Goal: Task Accomplishment & Management: Complete application form

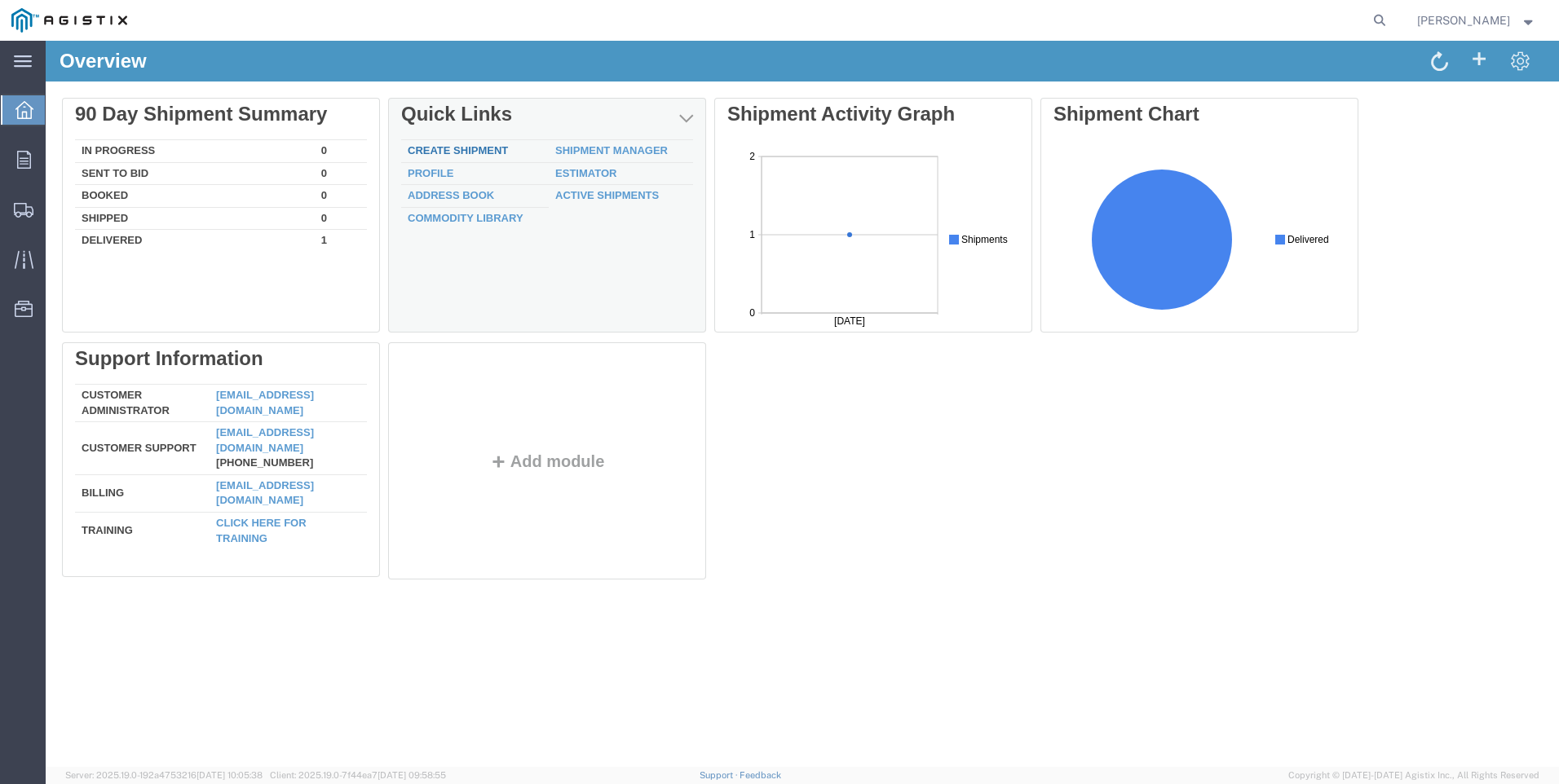
click at [456, 149] on link "Create Shipment" at bounding box center [458, 150] width 100 height 13
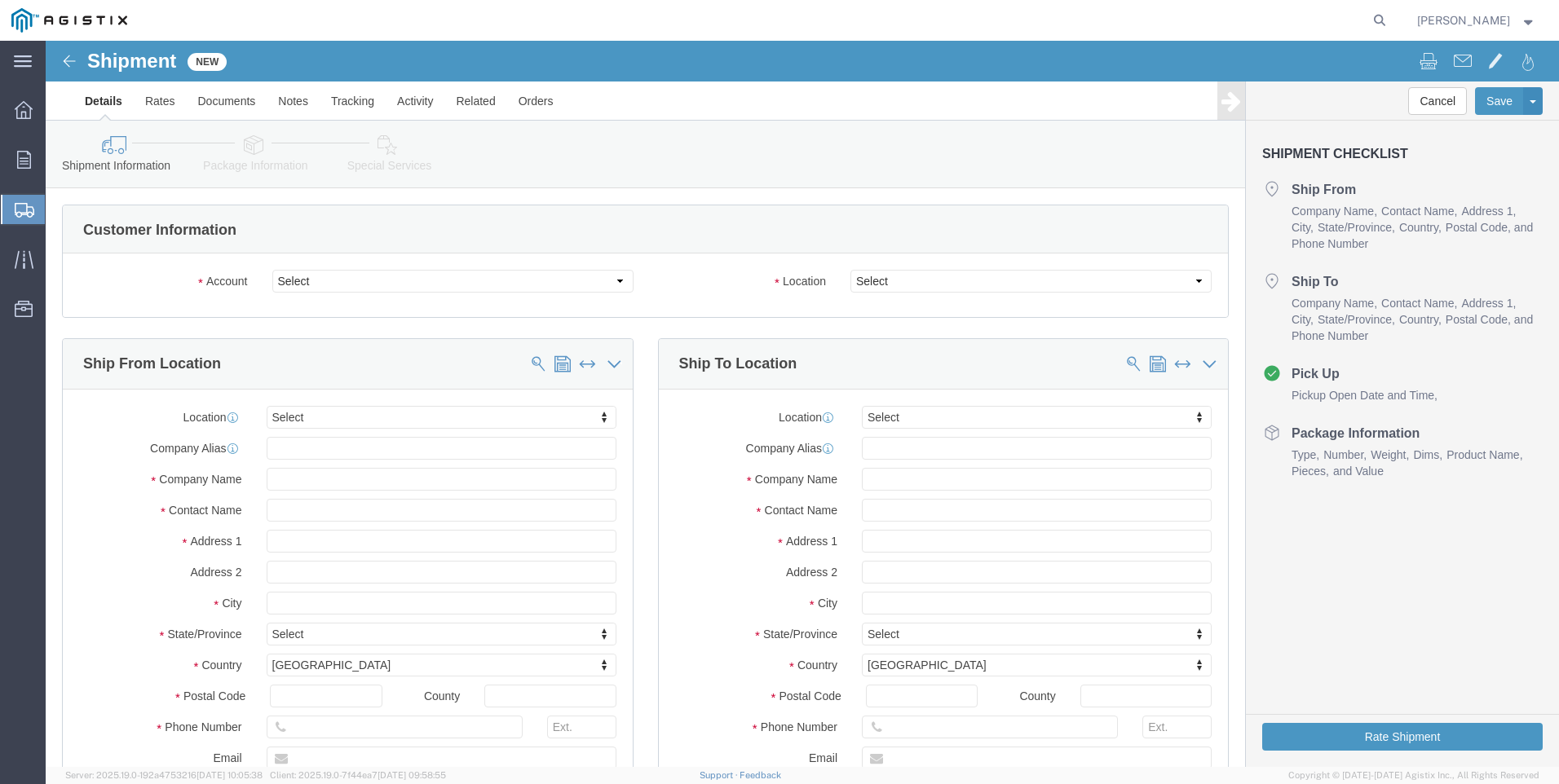
select select
click select "Select Checkers Industrial Safety Products PG&E"
select select "9596"
click select "Select Checkers Industrial Safety Products PG&E"
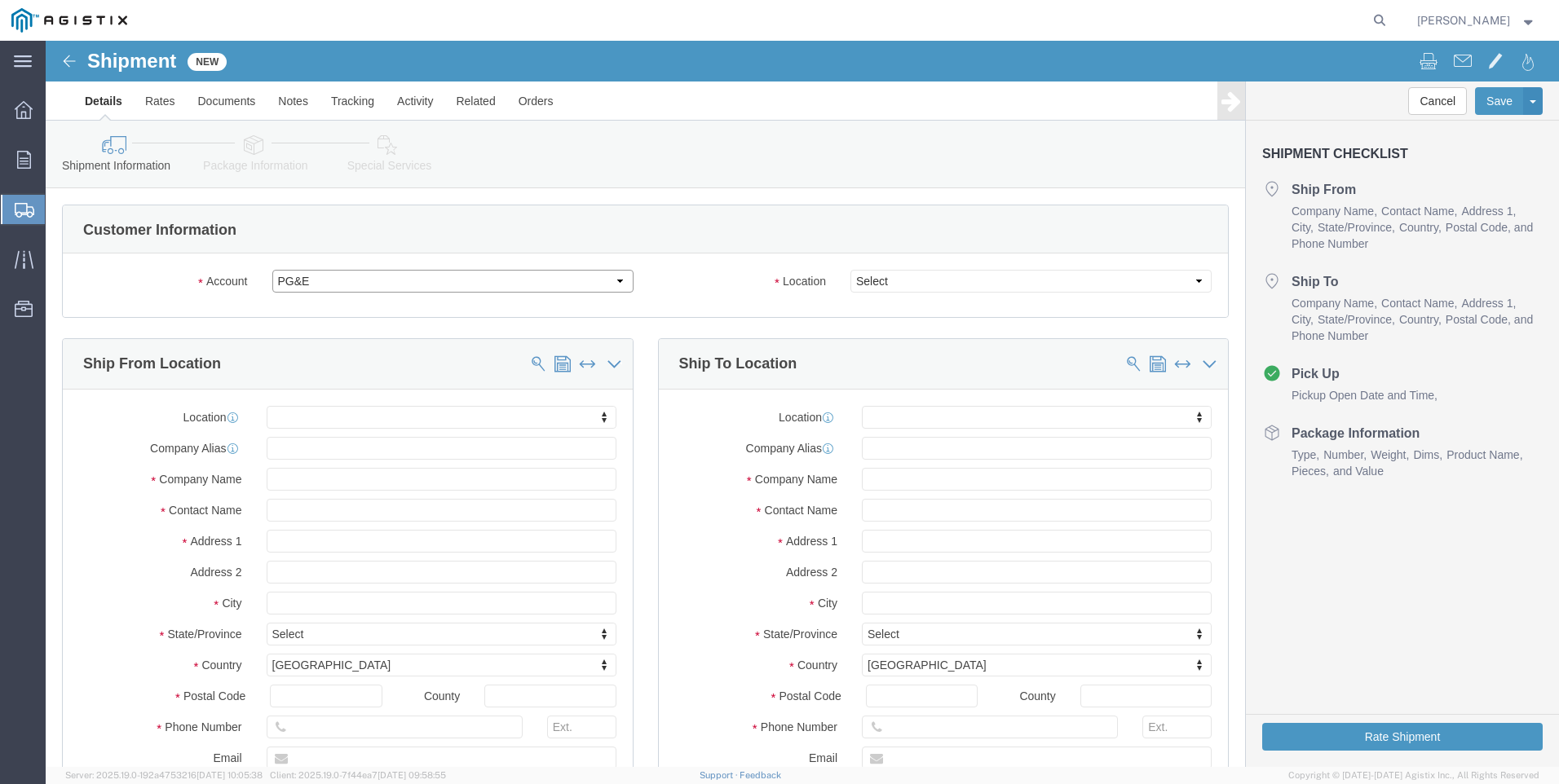
select select "PURCHORD"
select select
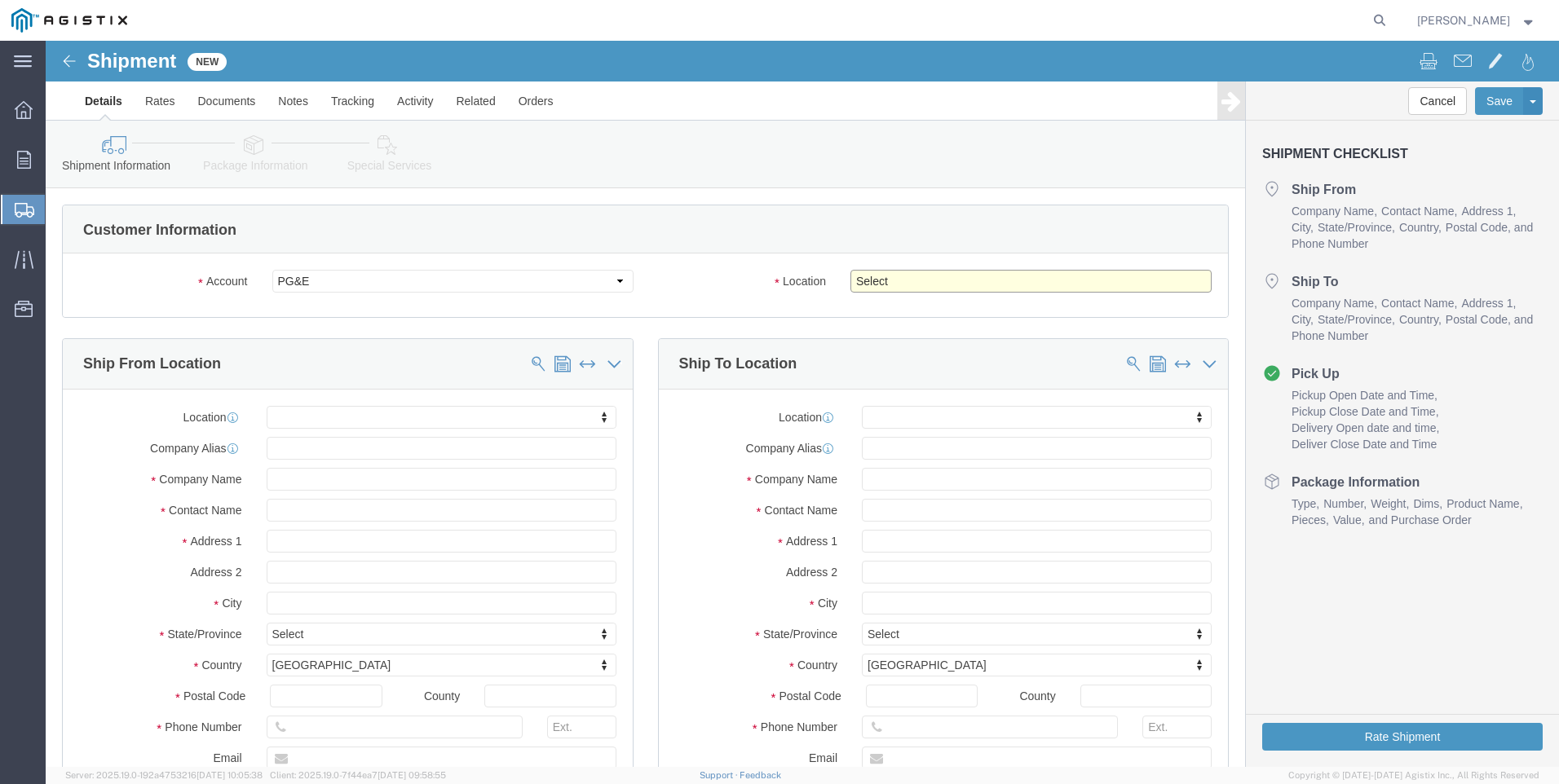
click select "Select All Others [GEOGRAPHIC_DATA] [GEOGRAPHIC_DATA] [GEOGRAPHIC_DATA] [GEOGRA…"
select select "23082"
click select "Select All Others [GEOGRAPHIC_DATA] [GEOGRAPHIC_DATA] [GEOGRAPHIC_DATA] [GEOGRA…"
type input "3"
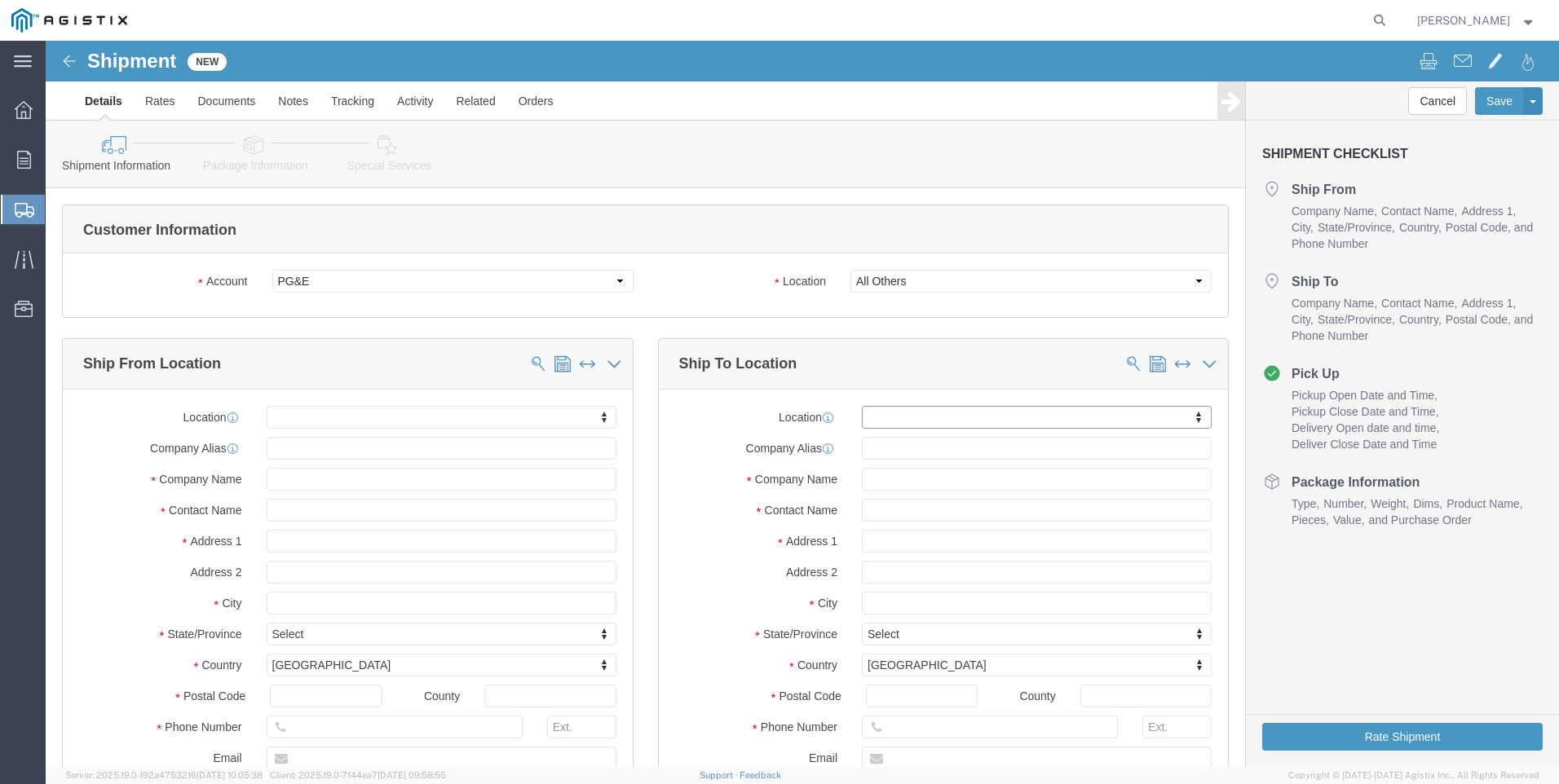
type input "3"
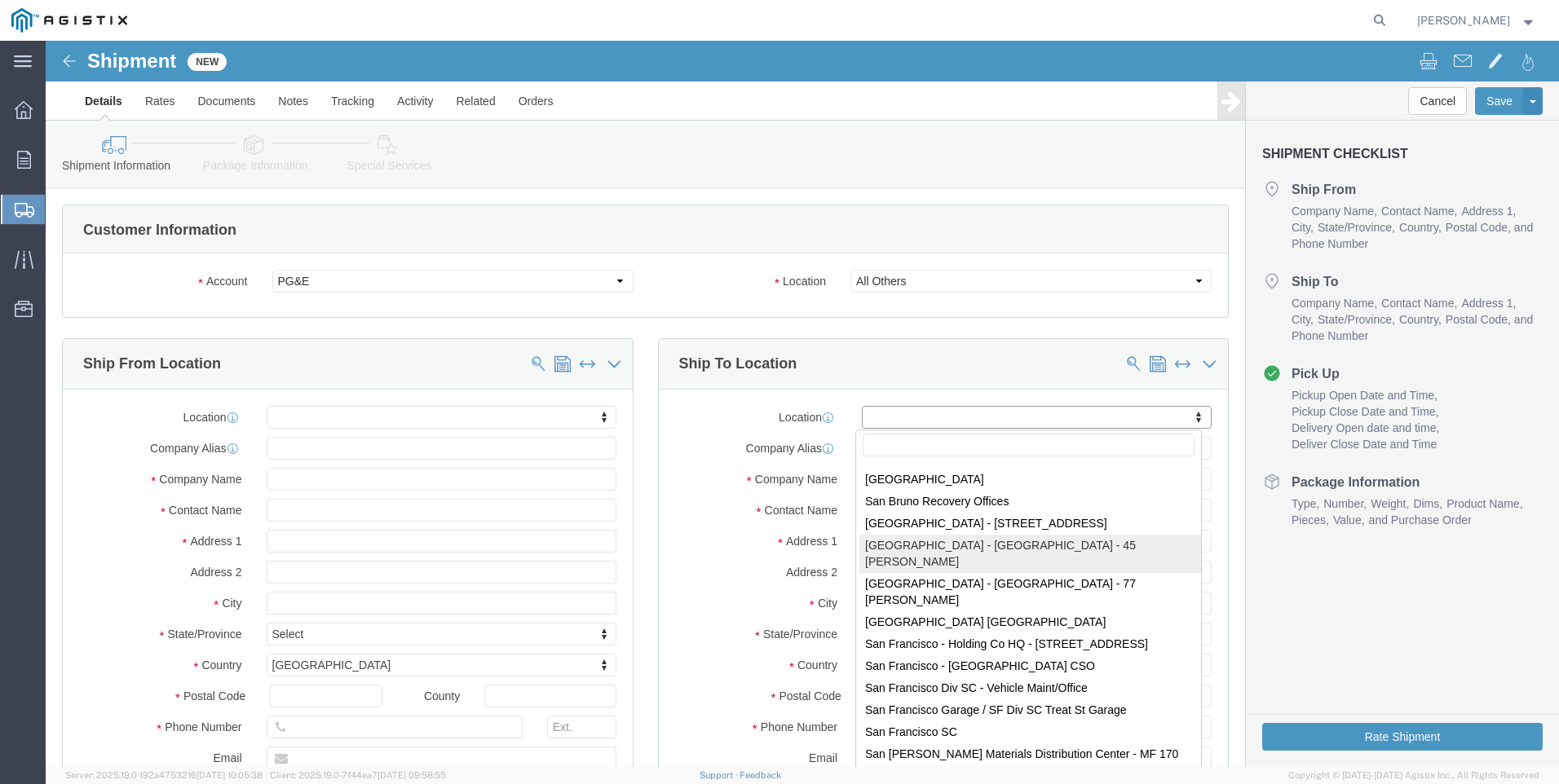
scroll to position [8469, 0]
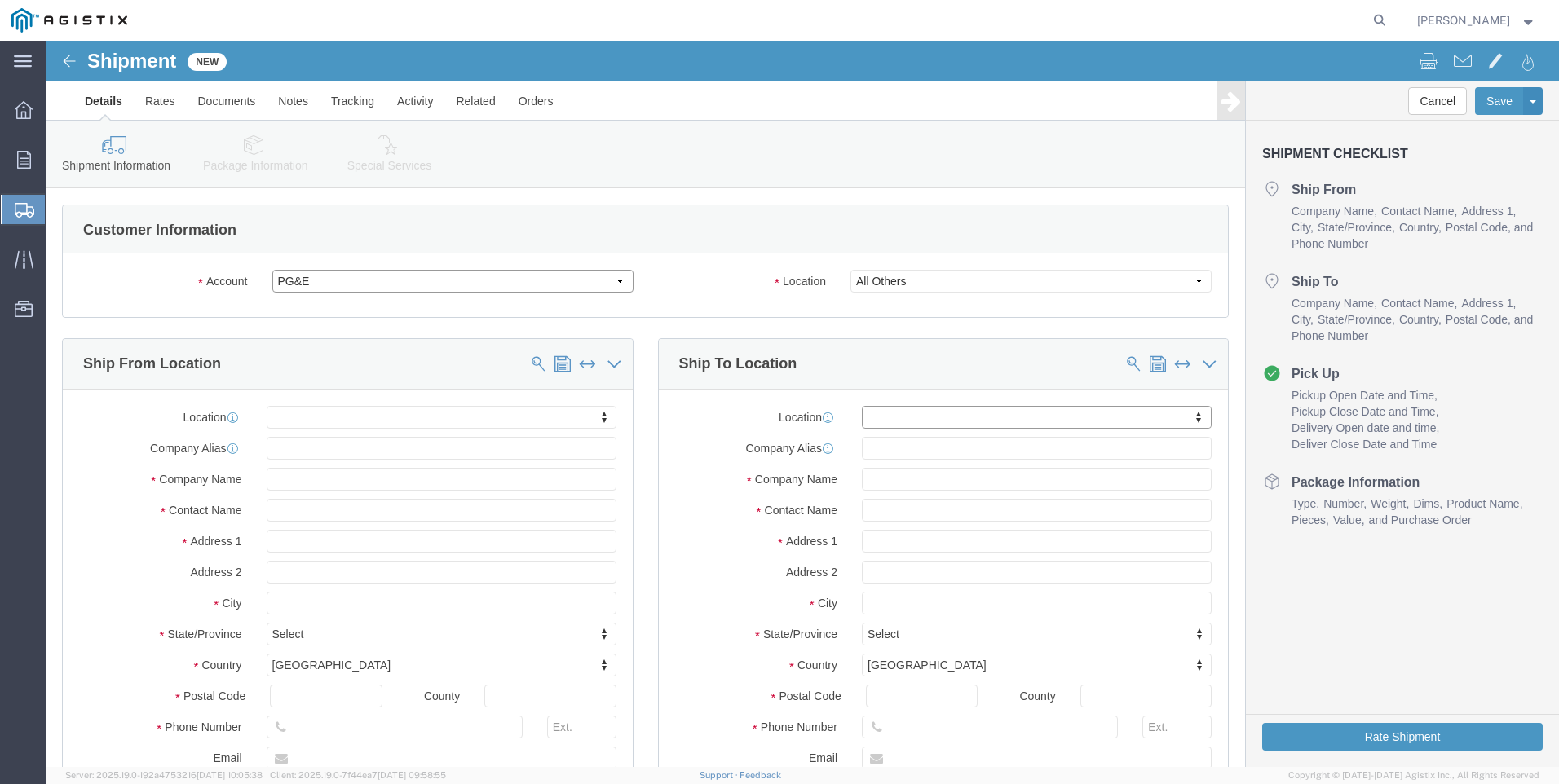
click select "Select Checkers Industrial Safety Products PG&E"
select select "3004"
click select "Select Checkers Industrial Safety Products PG&E"
select select "CUSTREF"
select select
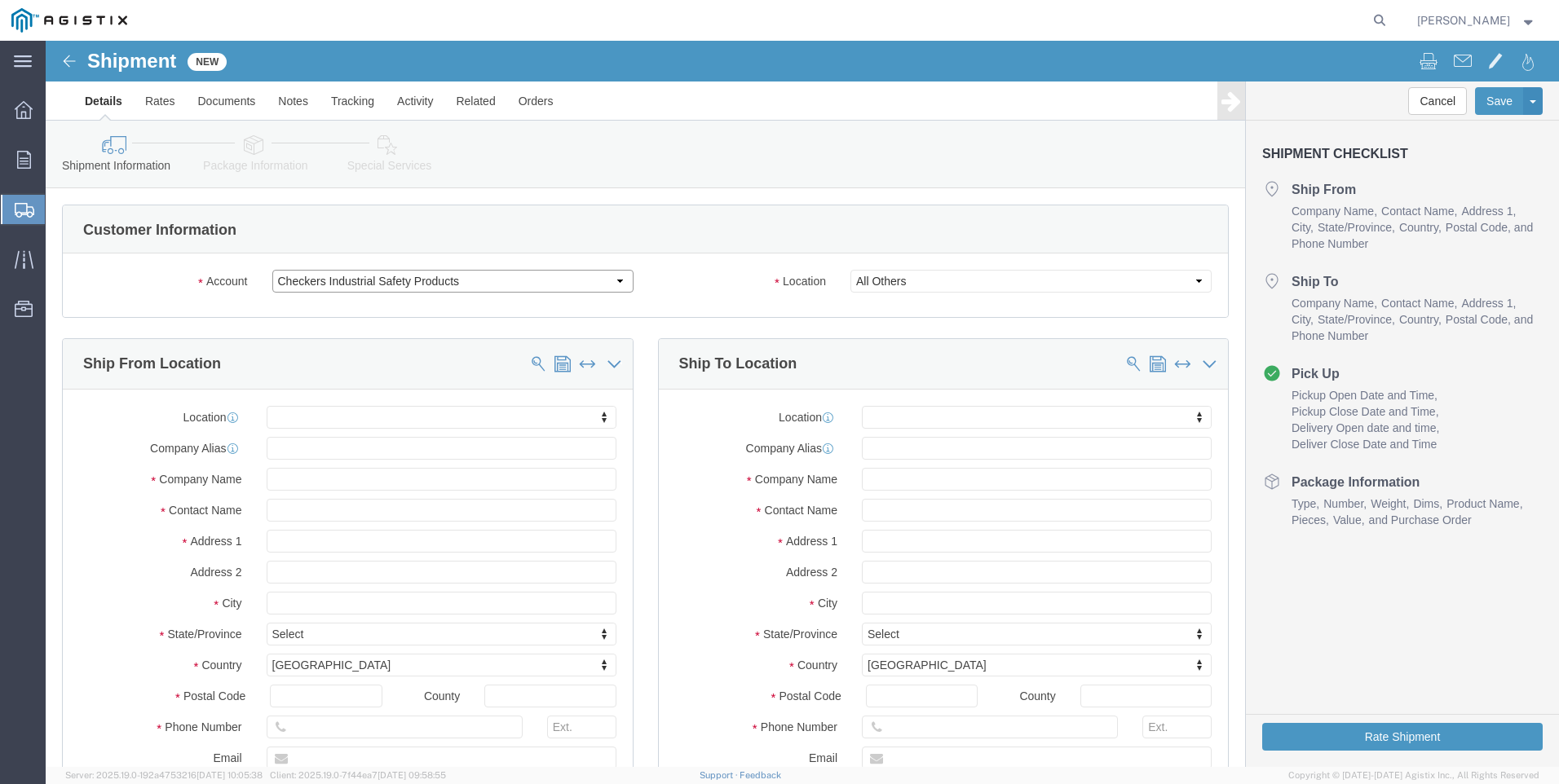
select select
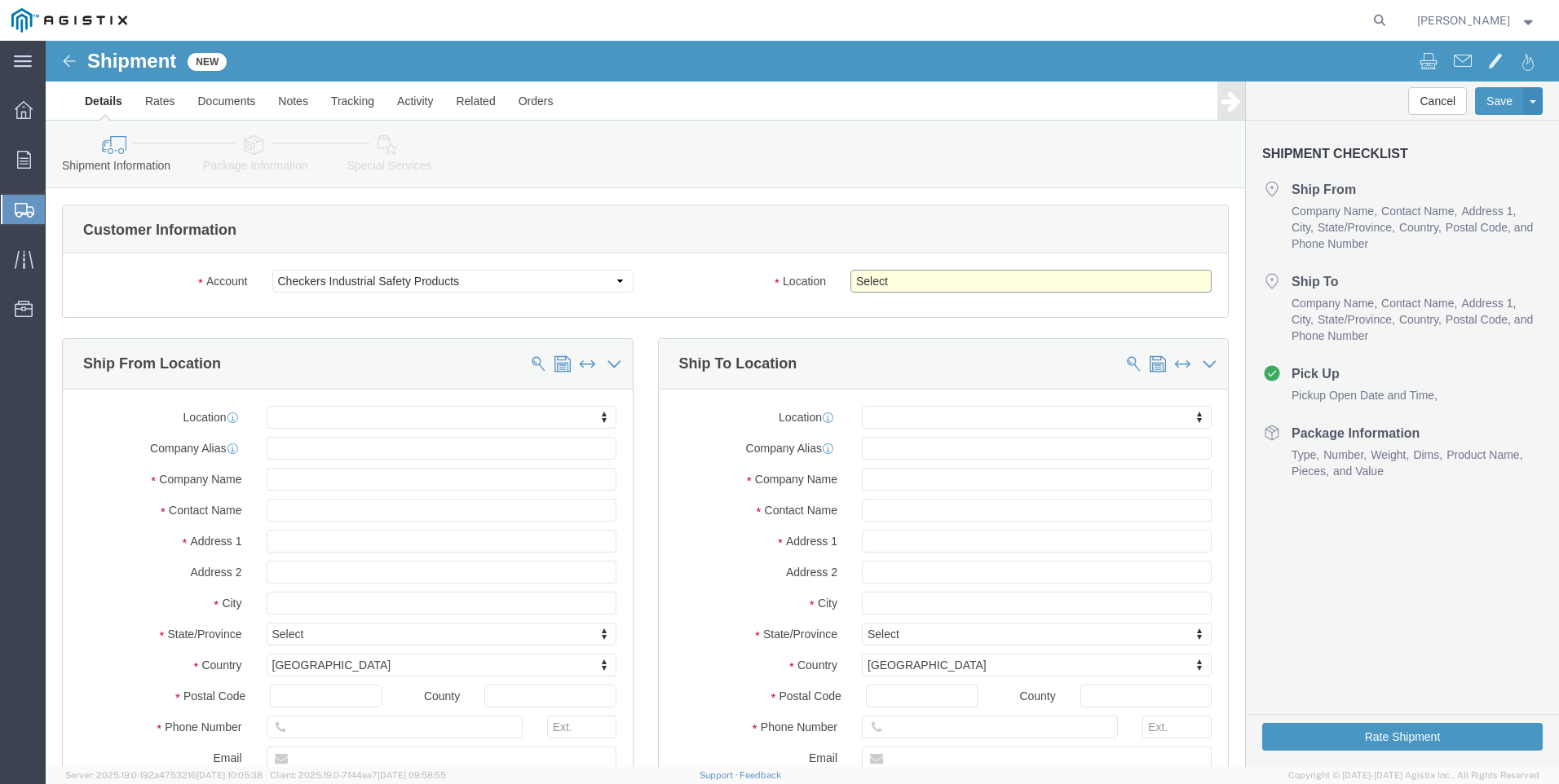
click select "Select BROOMFIELD [GEOGRAPHIC_DATA] Master Location [GEOGRAPHIC_DATA]"
select select "8575"
click select "Select BROOMFIELD [GEOGRAPHIC_DATA] Master Location [GEOGRAPHIC_DATA]"
click input "text"
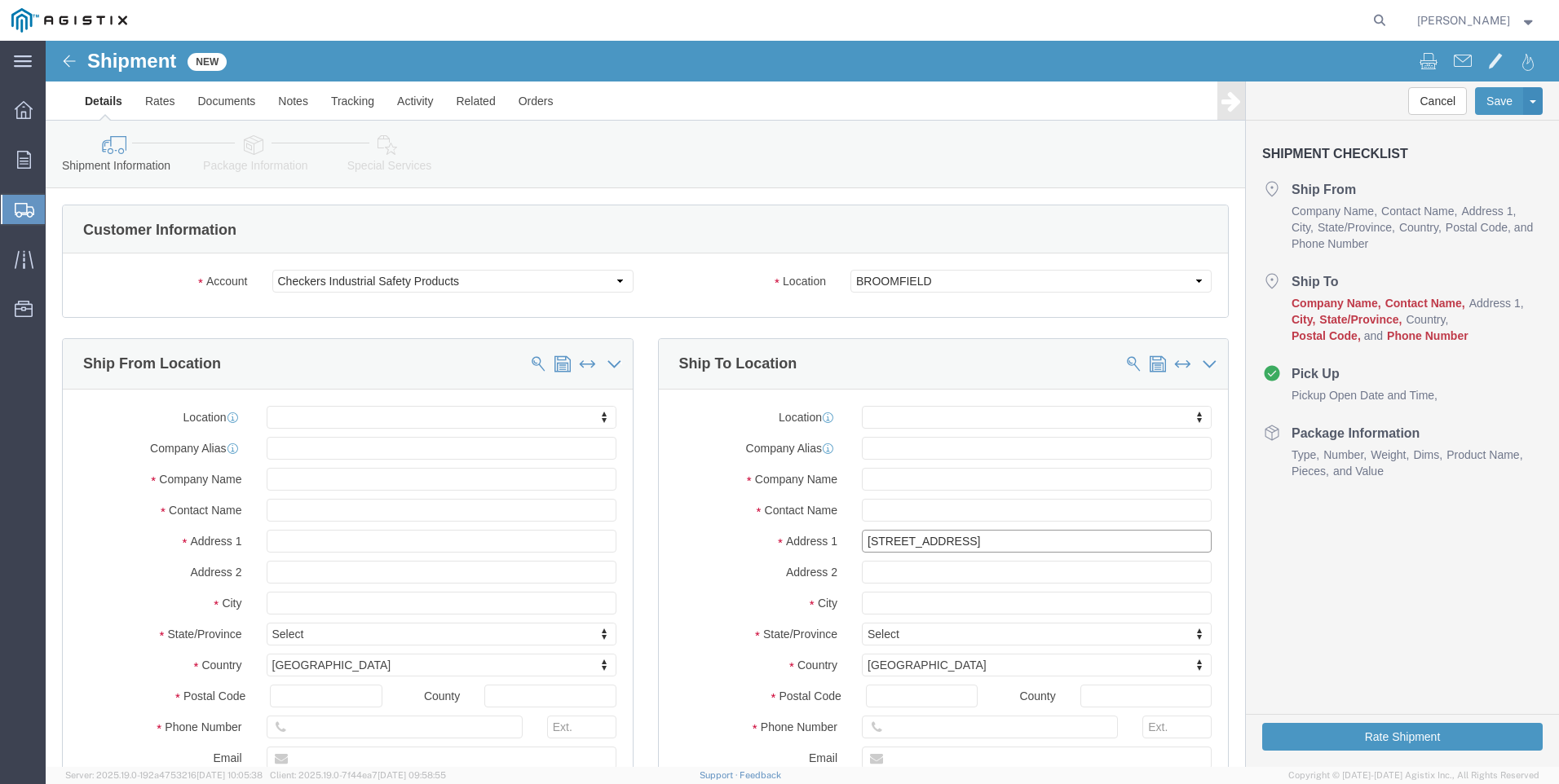
type input "[STREET_ADDRESS]"
click div "Cancel Save Assign To Save As Template Shipment Checklist Ship From Company Nam…"
select select
click input "text"
type input "CHECKERS"
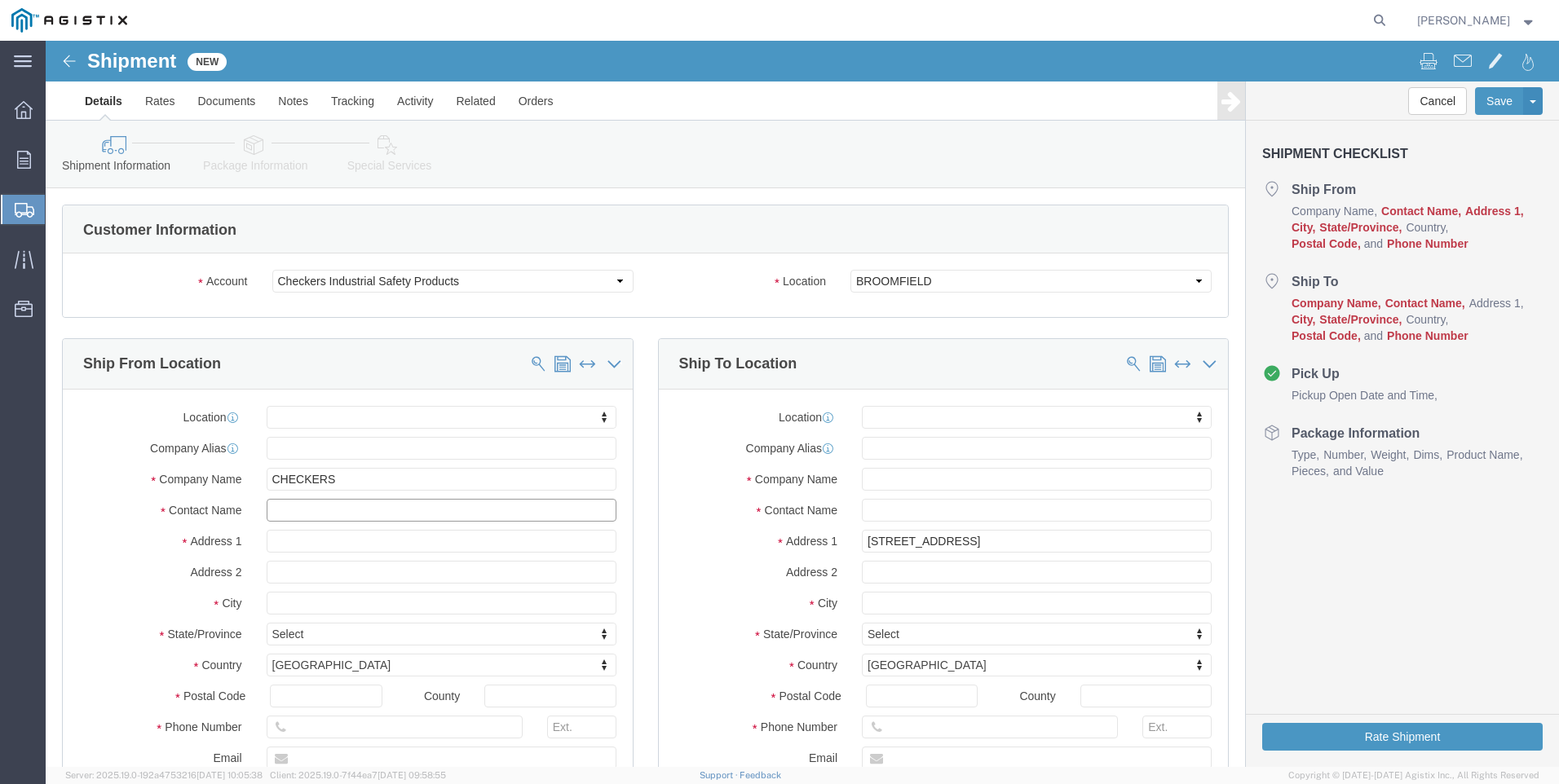
click input "text"
drag, startPoint x: 323, startPoint y: 471, endPoint x: 36, endPoint y: 492, distance: 287.8
click div "Location My Profile Location [GEOGRAPHIC_DATA] [GEOGRAPHIC_DATA] Master Locatio…"
type input "[PERSON_NAME]"
click select "Select Checkers Industrial Safety Products PG&E"
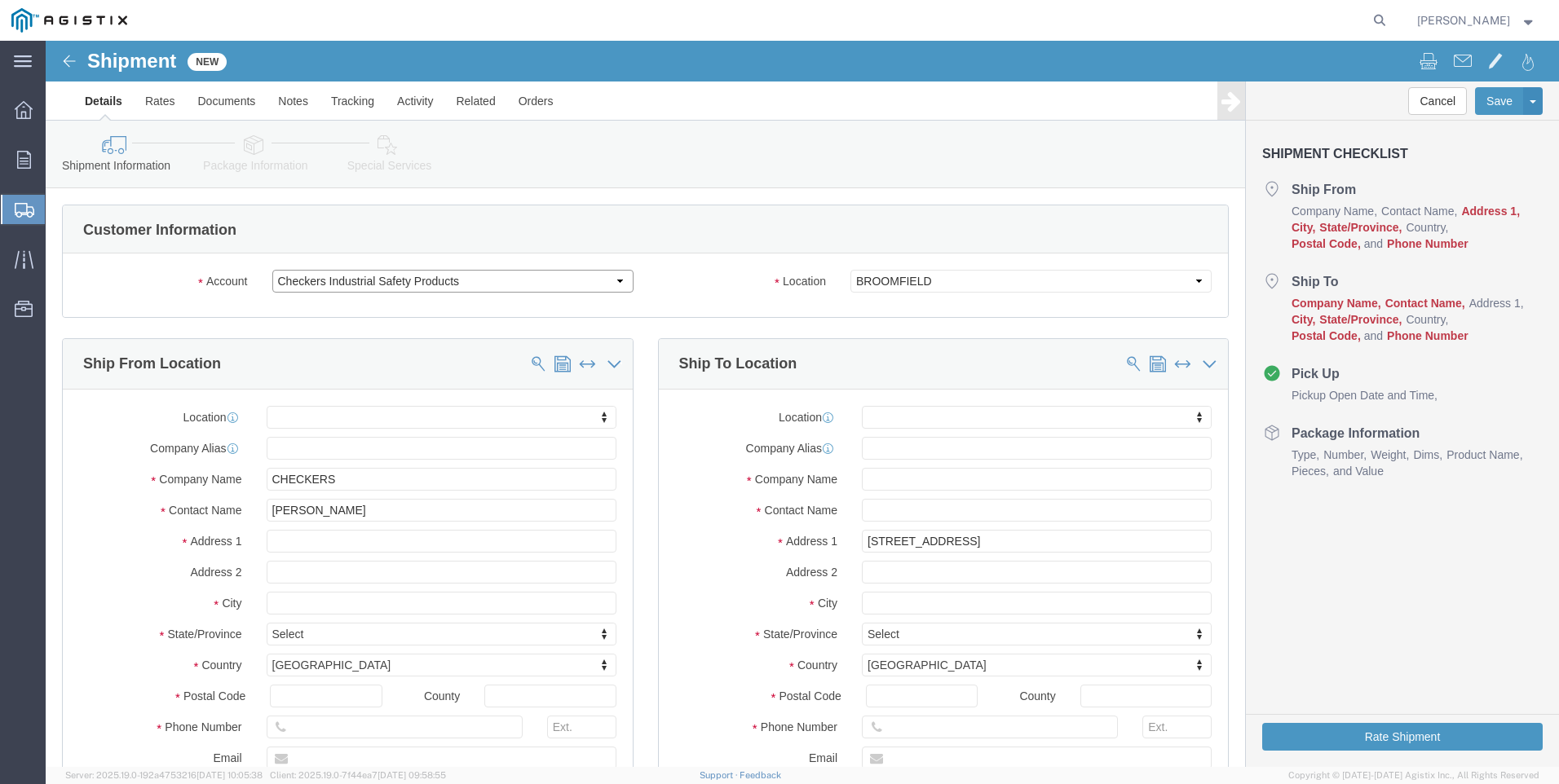
select select "9596"
click select "Select Checkers Industrial Safety Products PG&E"
select select "PURCHORD"
select select
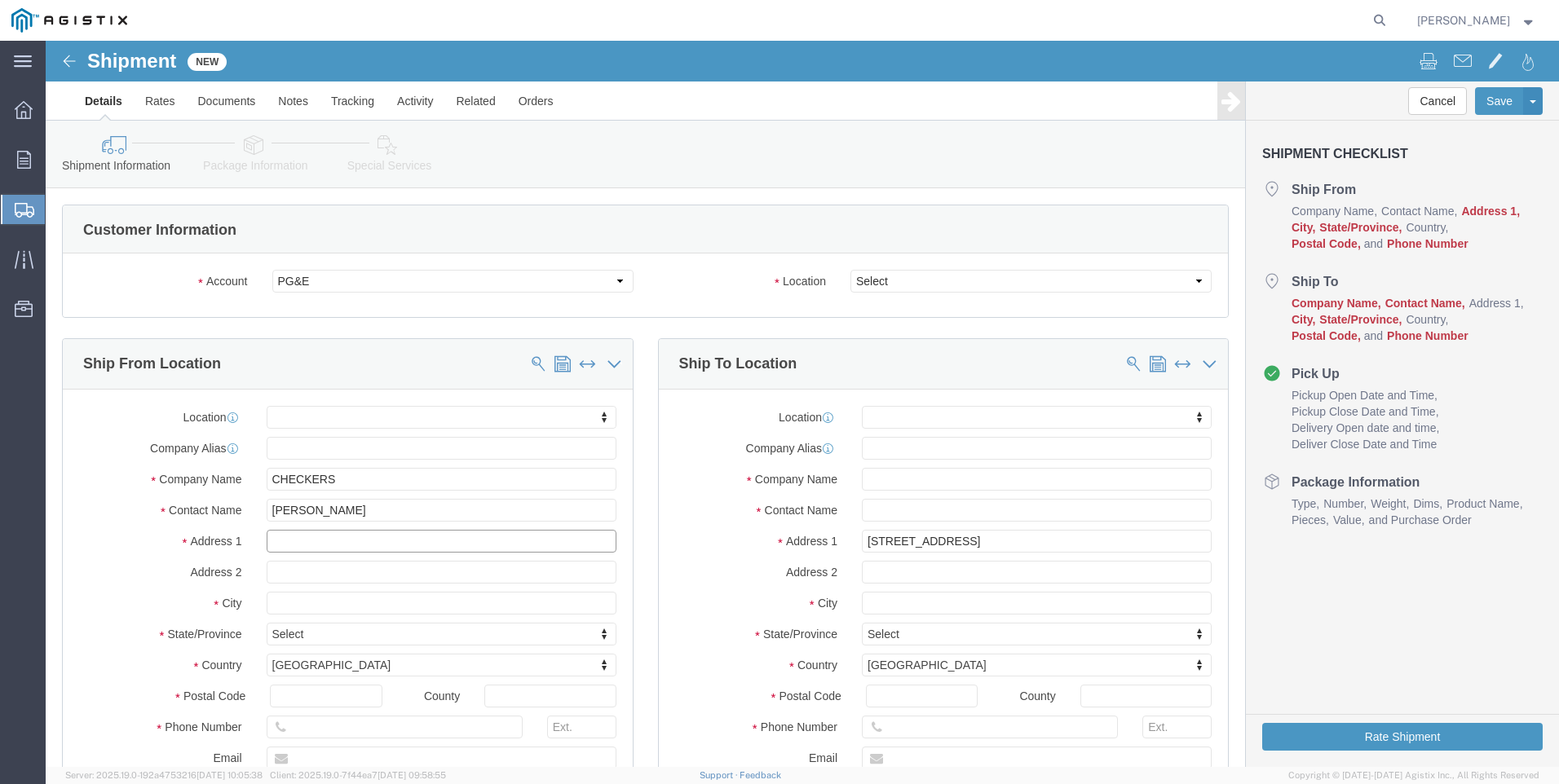
click input "text"
type input "[STREET_ADDRESS][PERSON_NAME]"
select select
click input "text"
type input "BROOMFIELD"
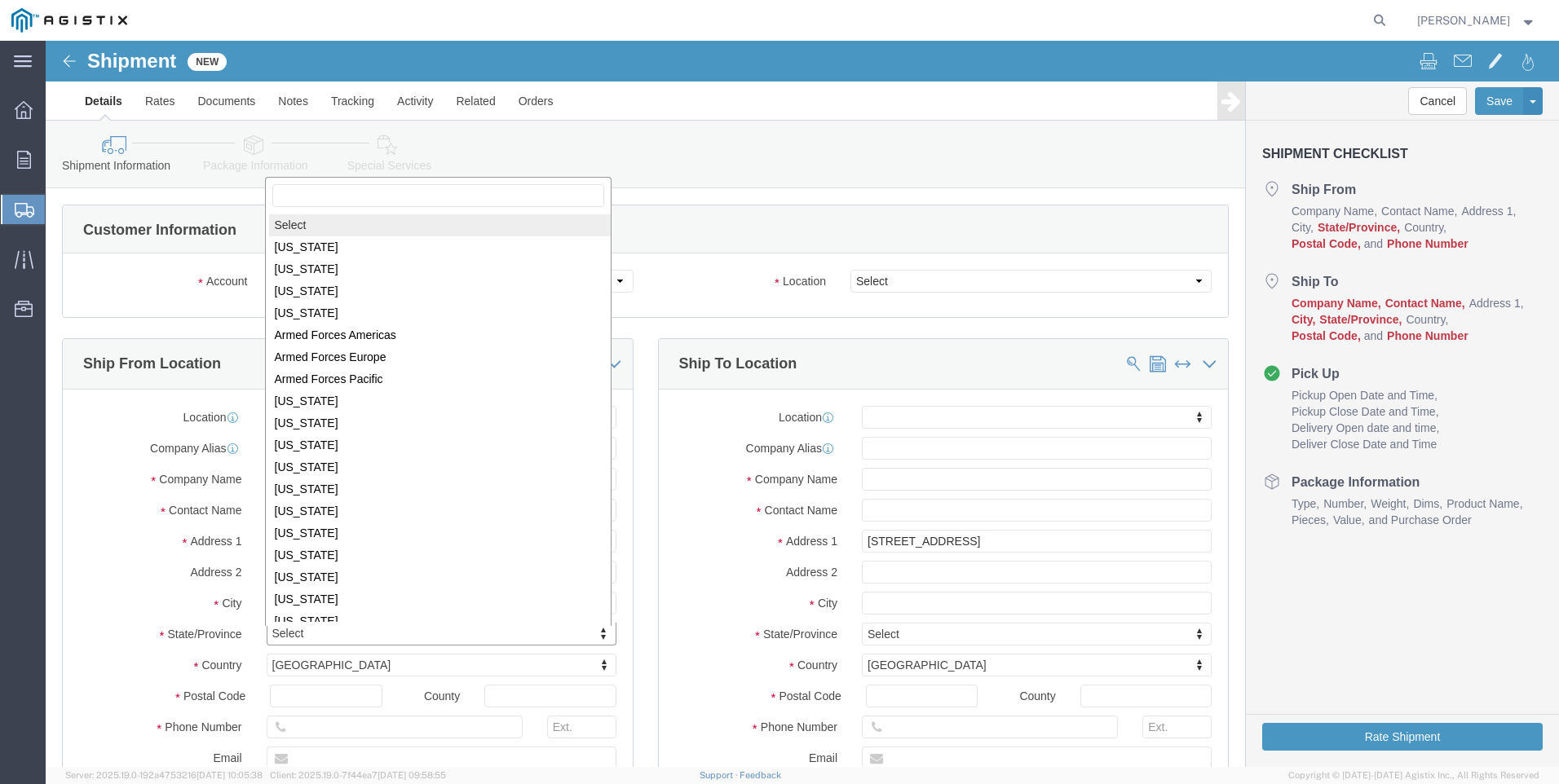
scroll to position [3, 0]
select select
select select "CO"
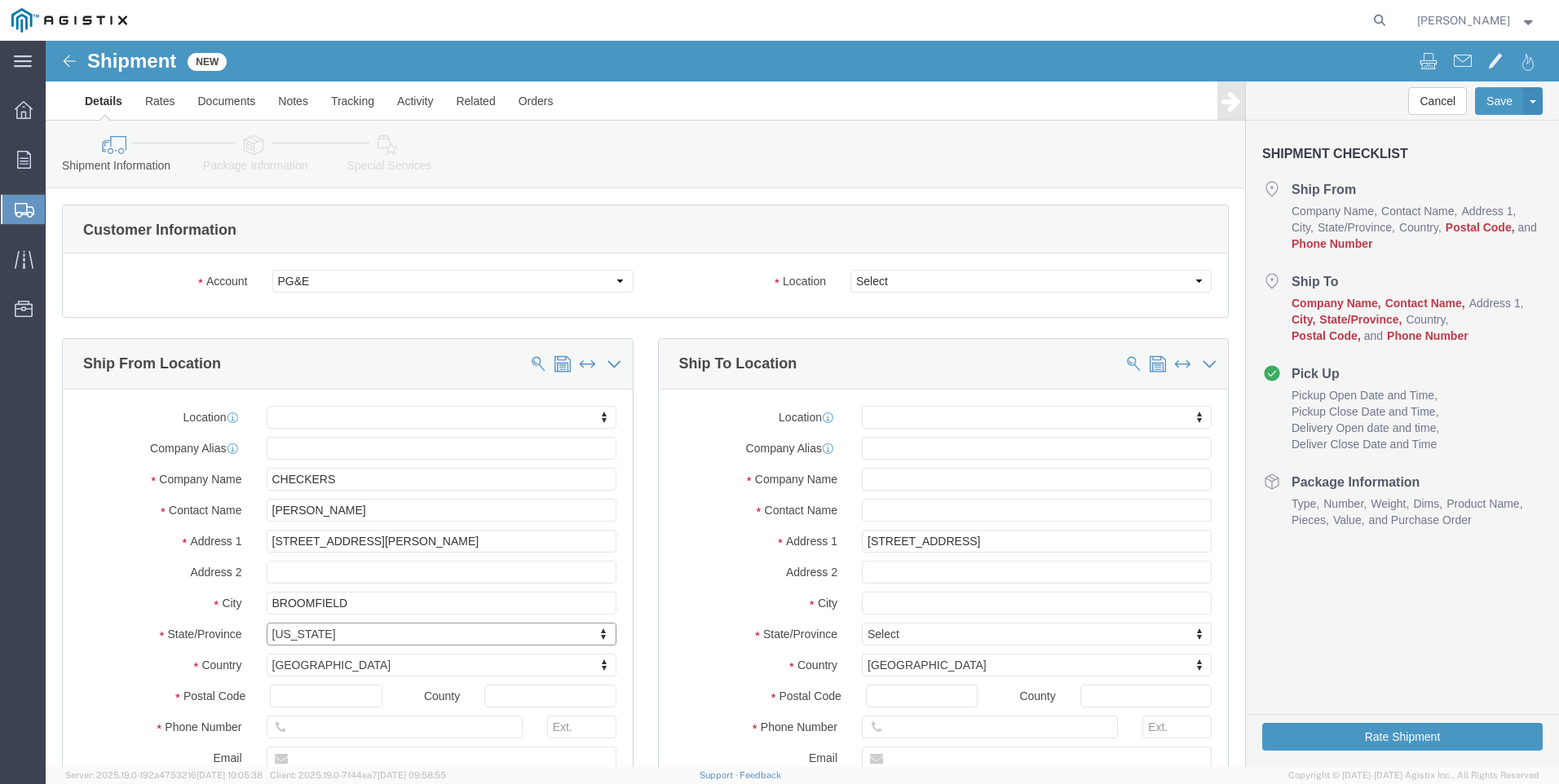
scroll to position [82, 0]
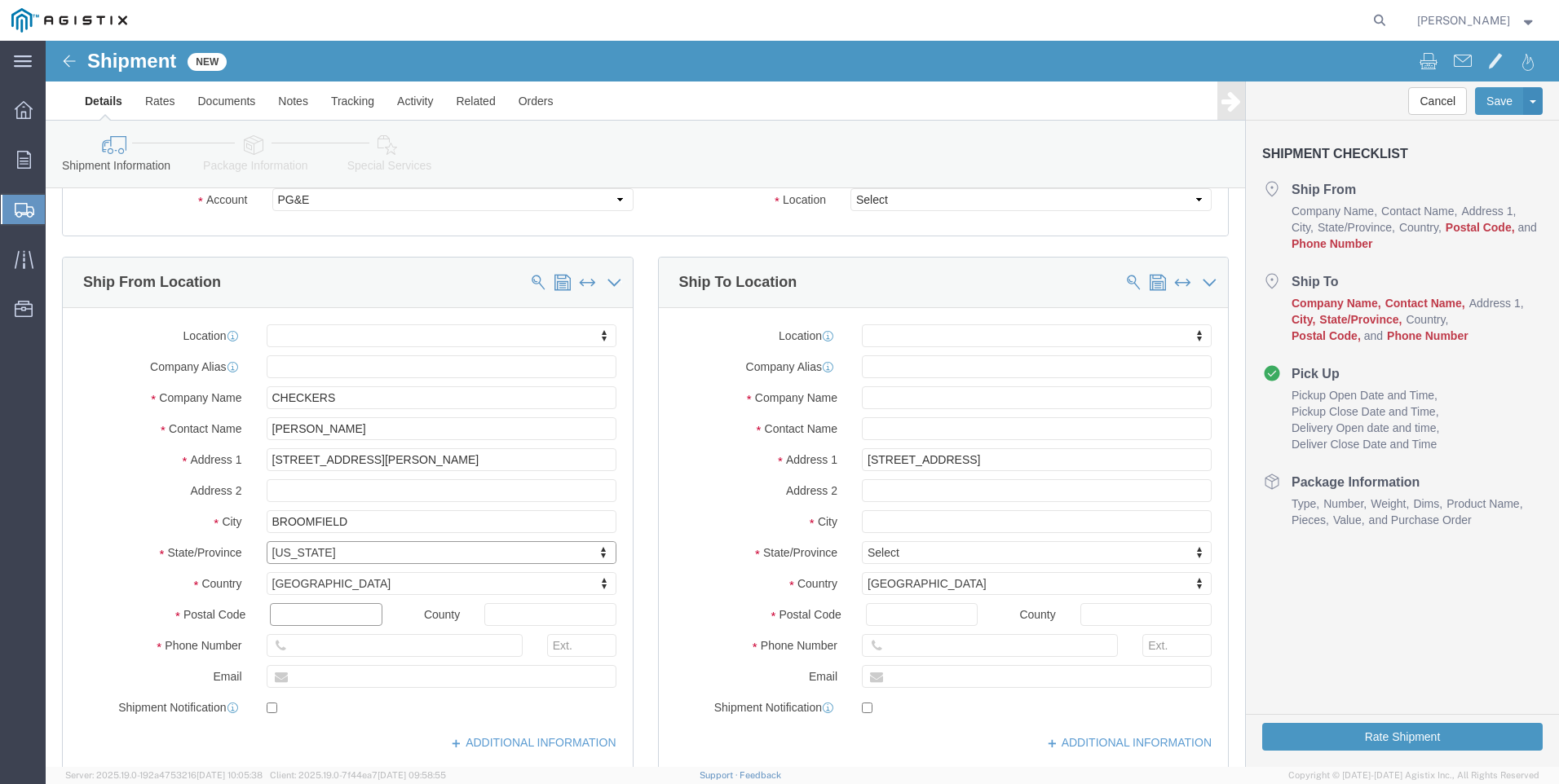
click input "text"
drag, startPoint x: 166, startPoint y: 587, endPoint x: 108, endPoint y: 585, distance: 58.0
click div "Postal Code 95126"
type input "80020"
select select
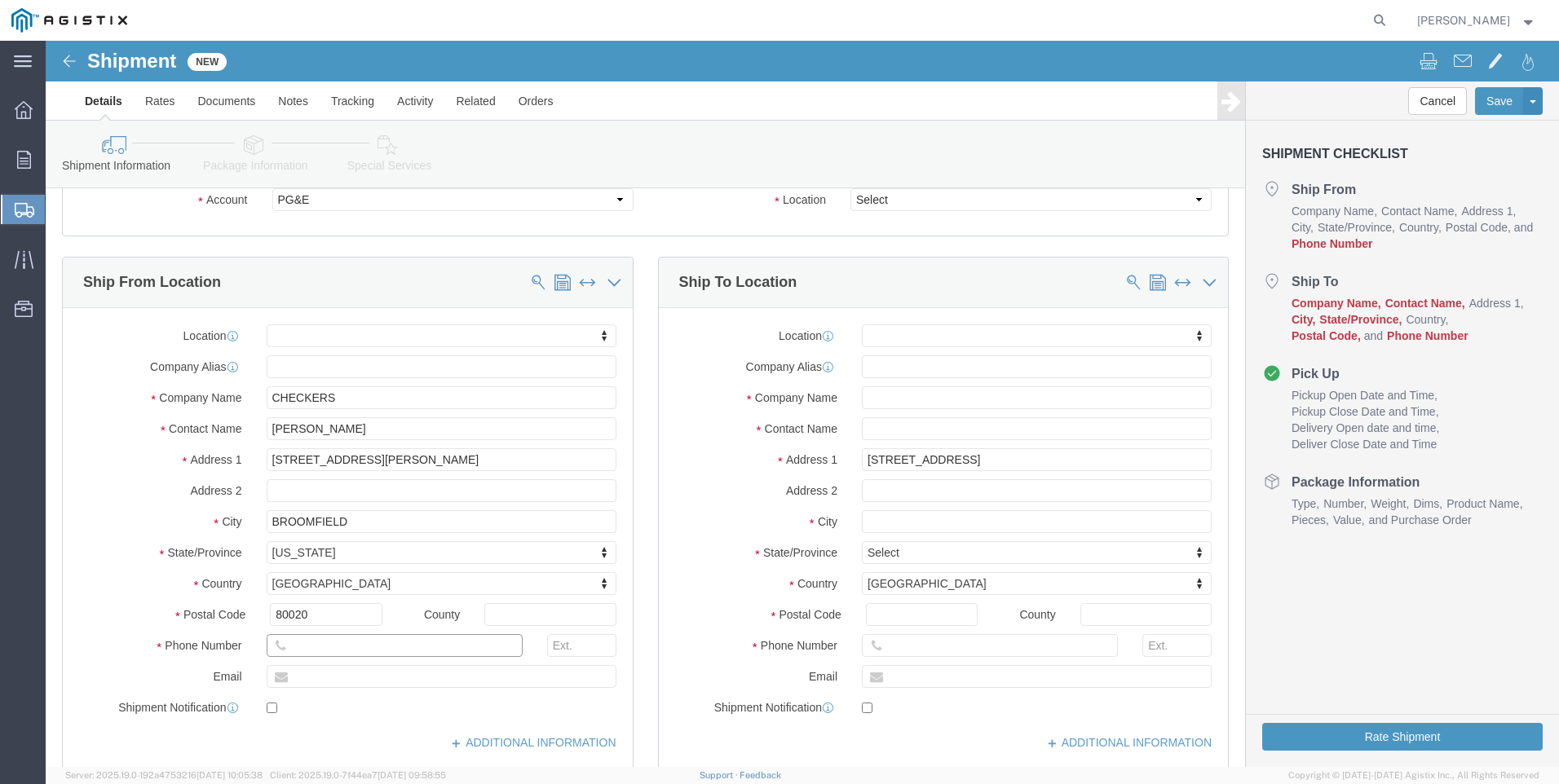
click input "text"
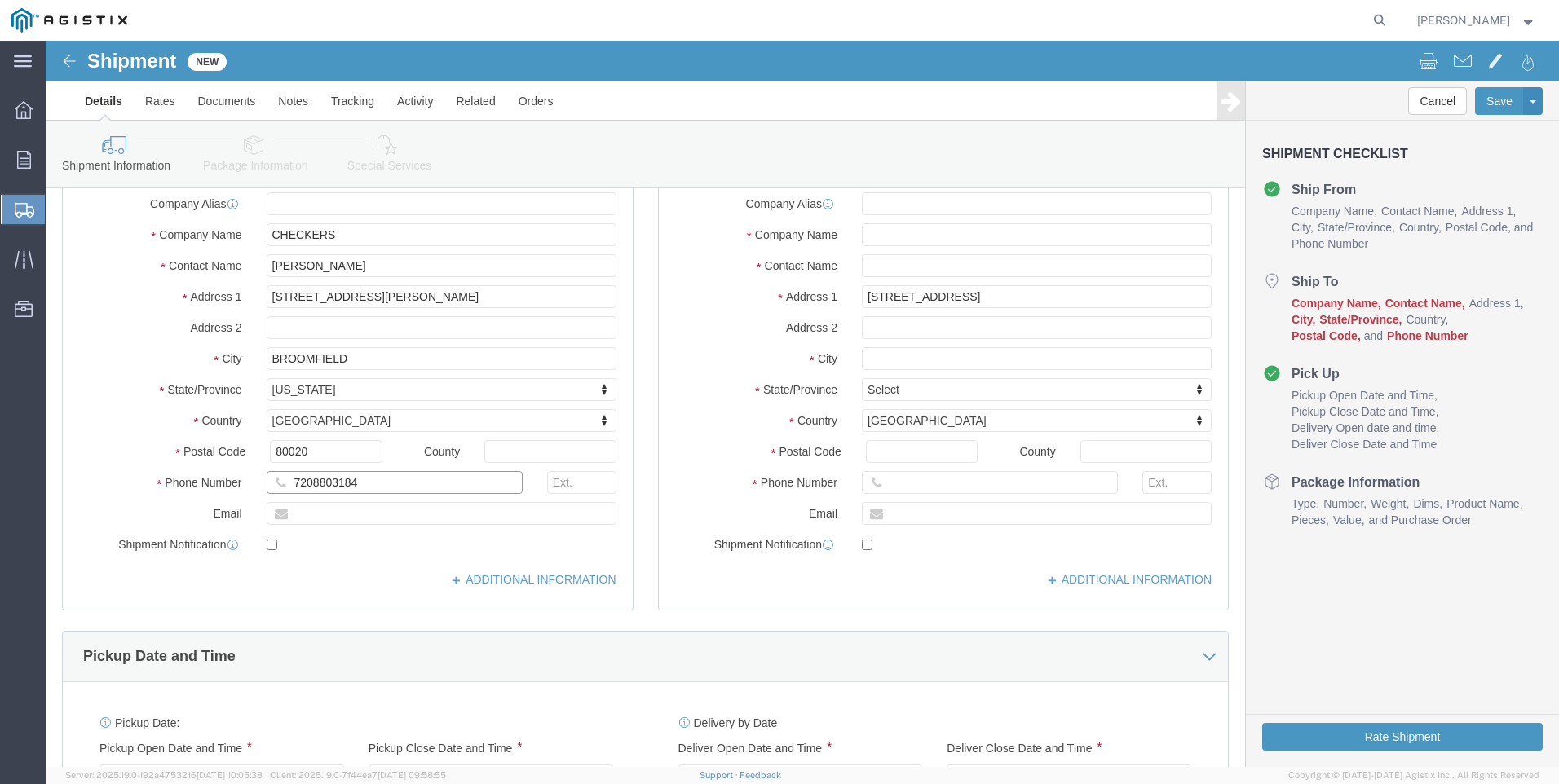
scroll to position [408, 0]
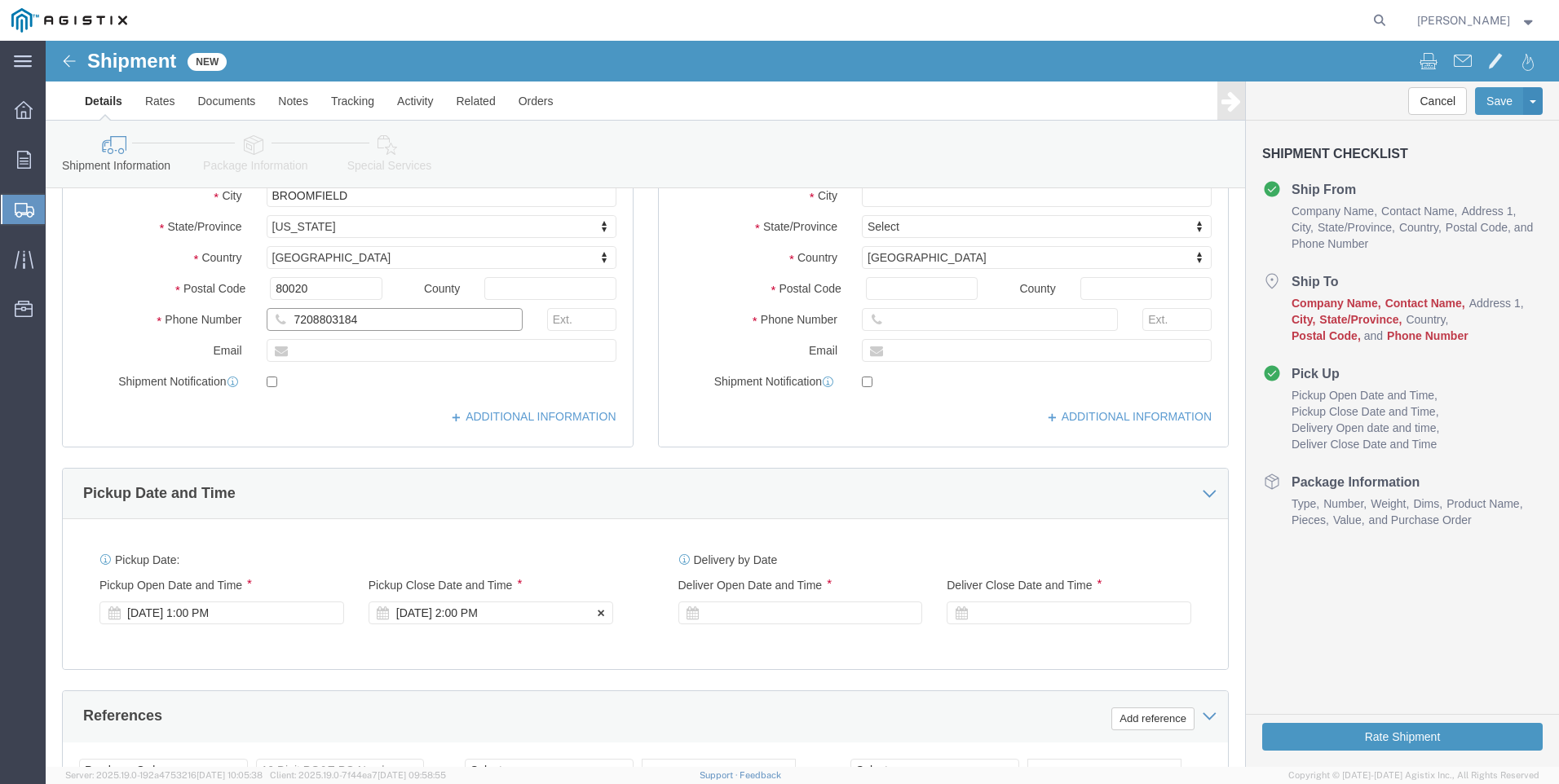
type input "7208803184"
click div "[DATE] 2:00 PM"
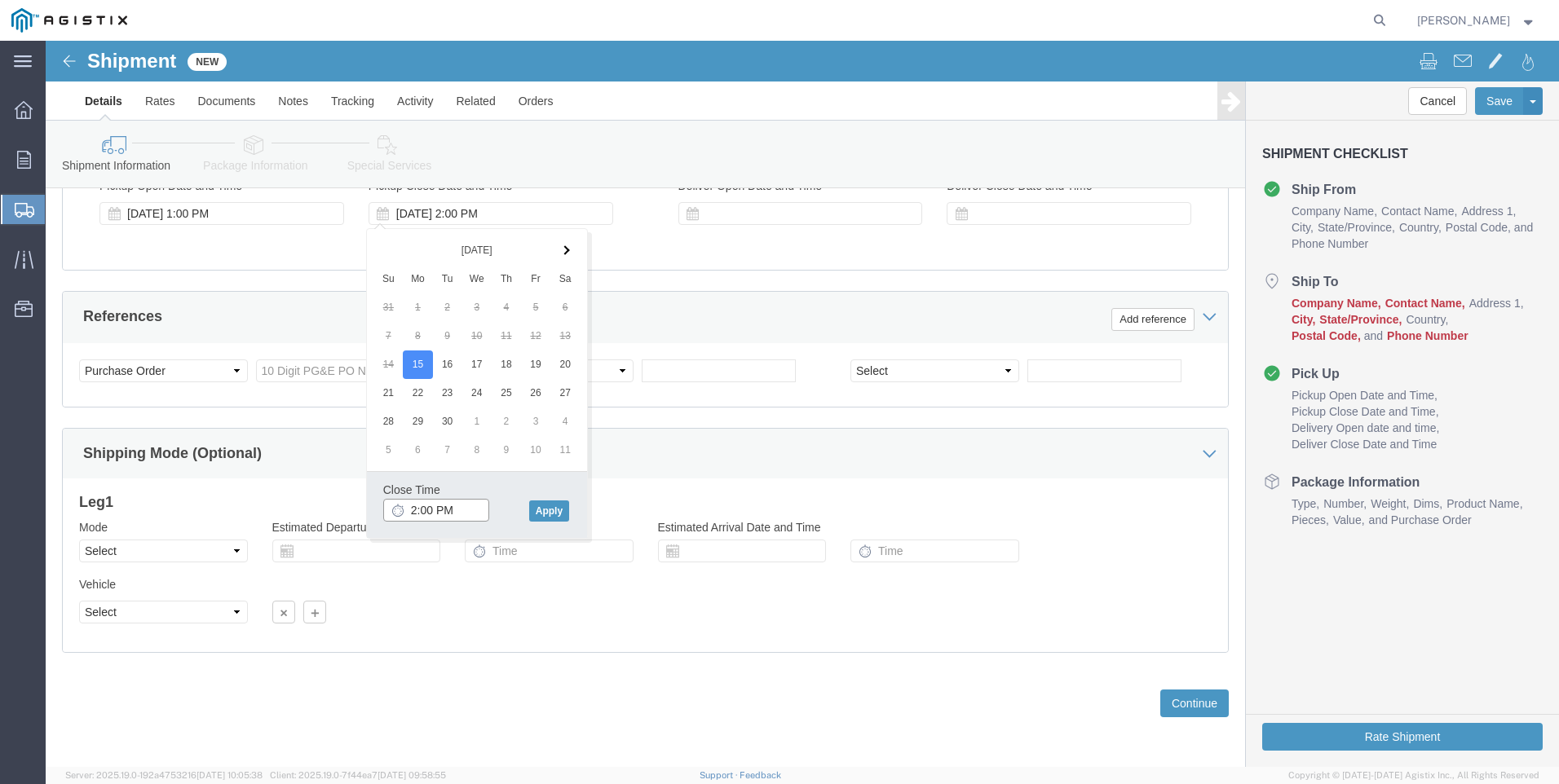
type input "4:00 PM"
click button "Apply"
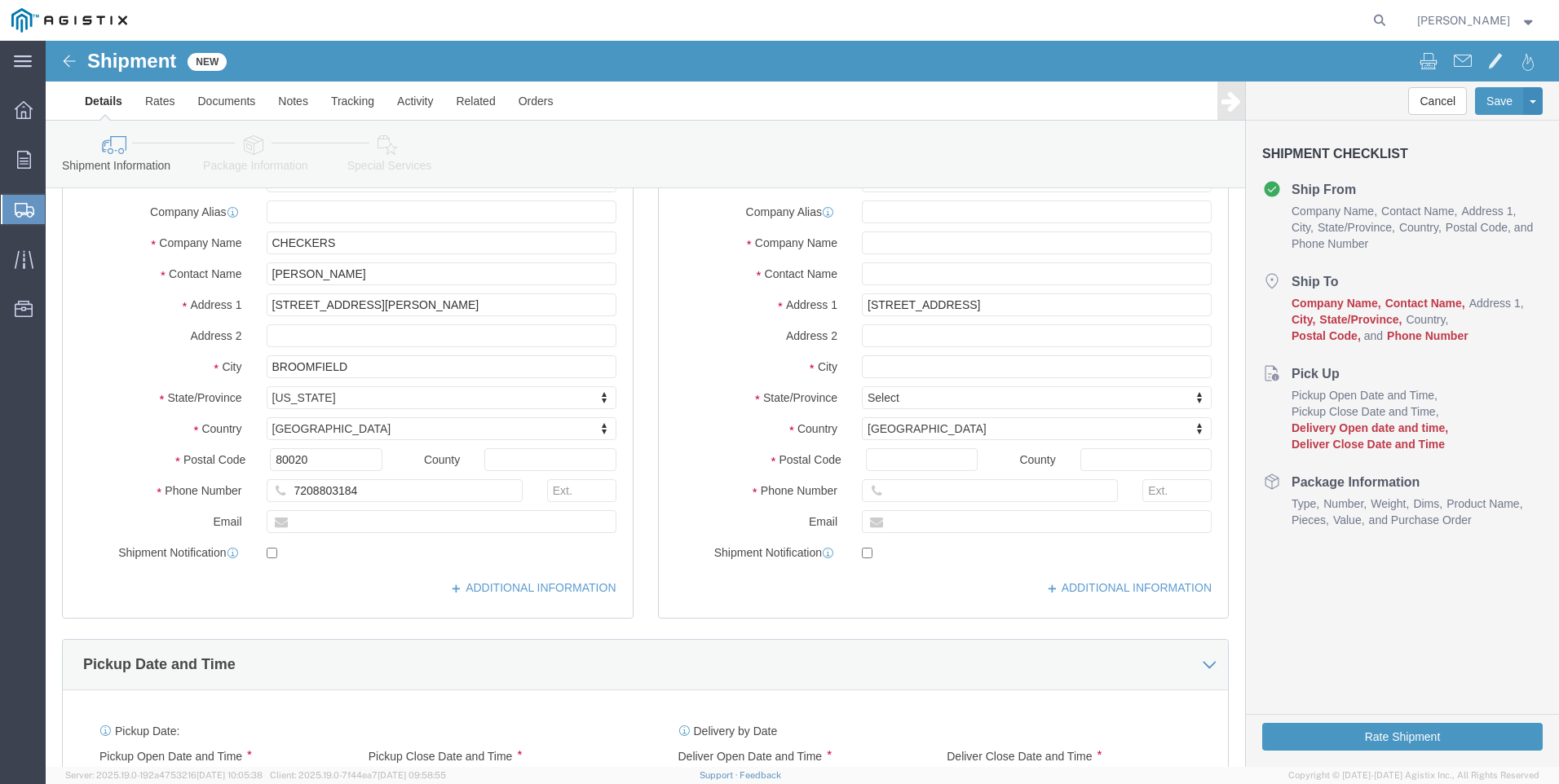
scroll to position [0, 0]
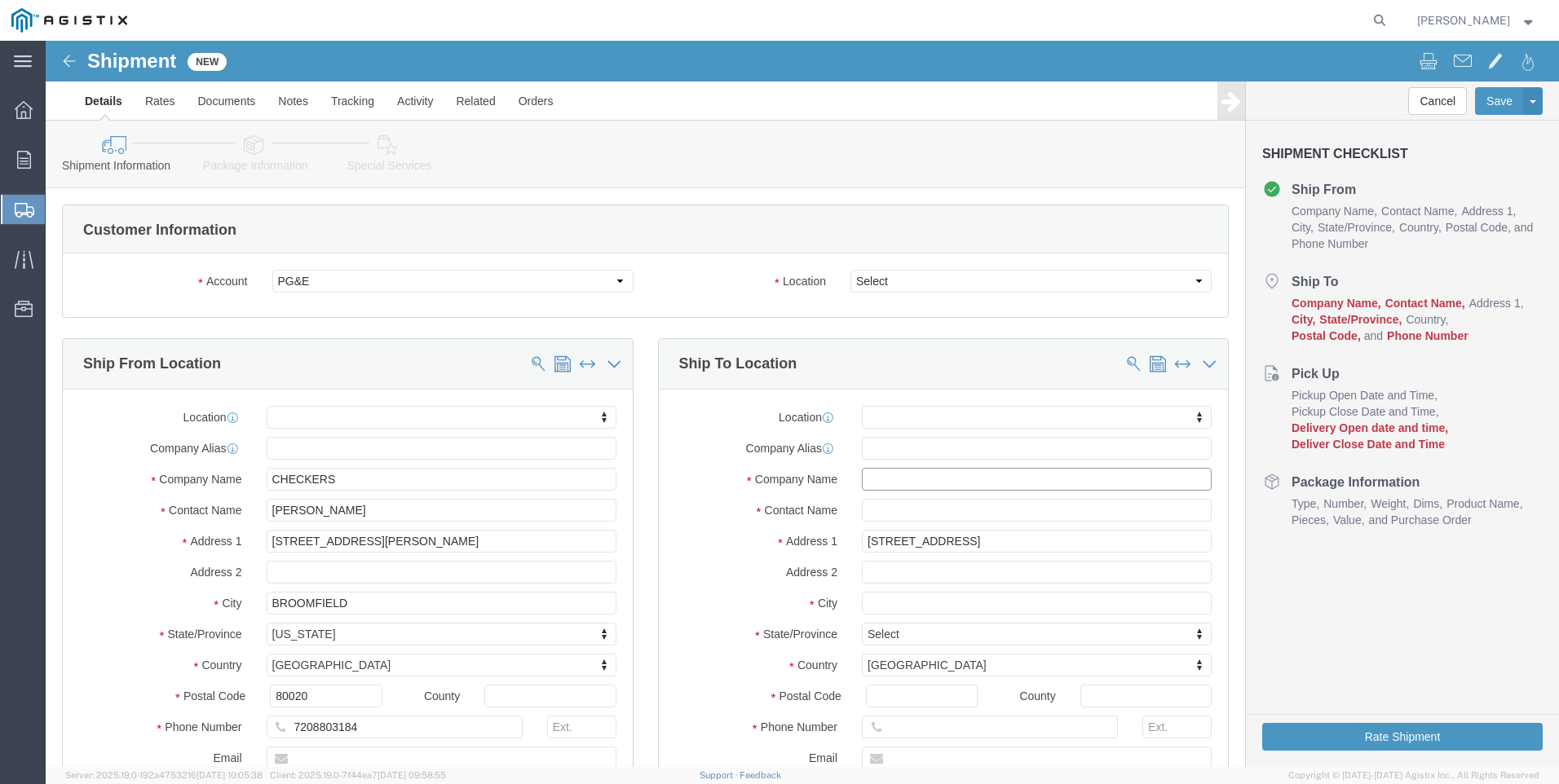
click input "text"
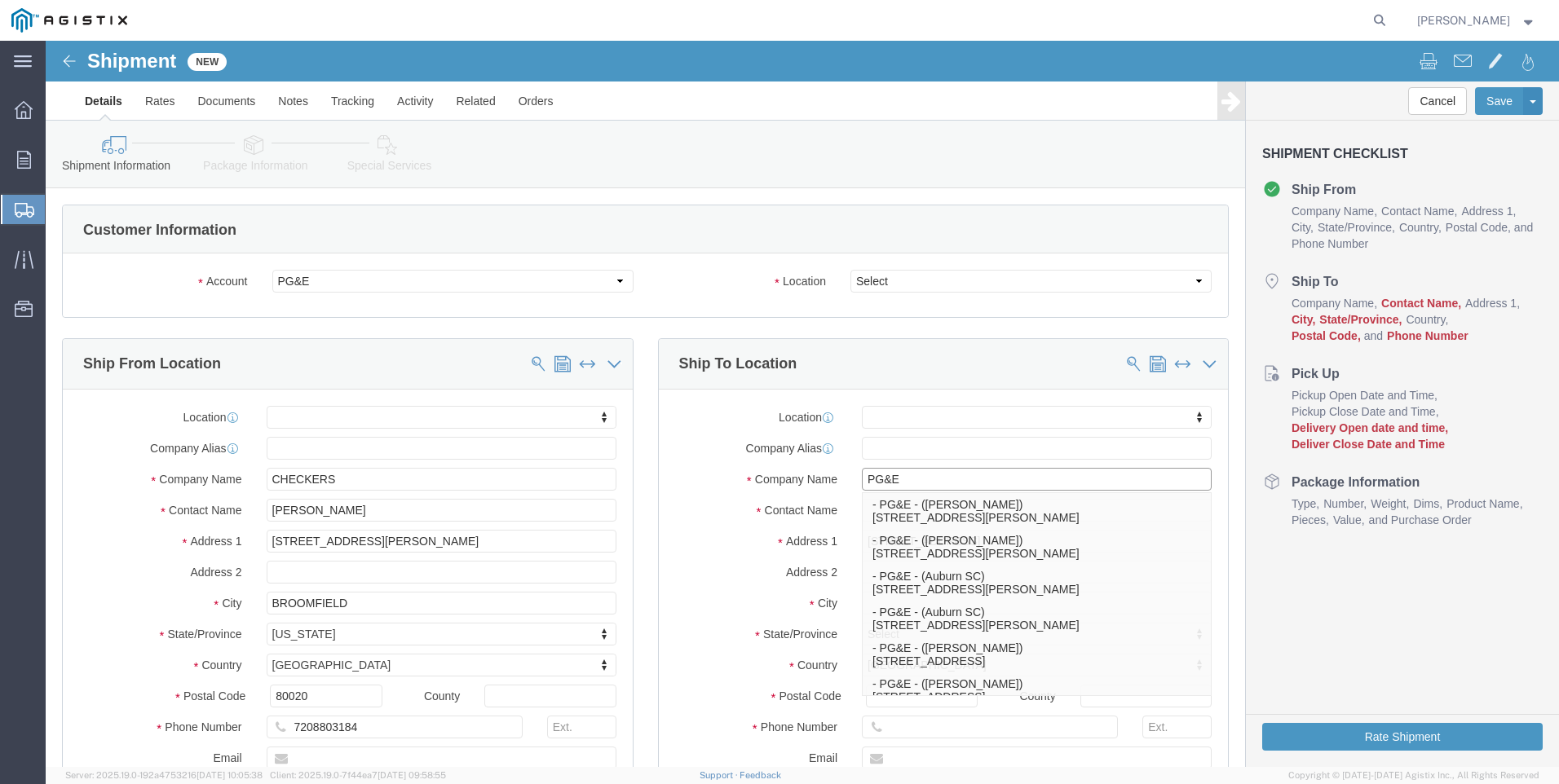
type input "PG&E"
click div "Shipment Checklist Ship From Company Name Contact Name Address 1 City State/Pro…"
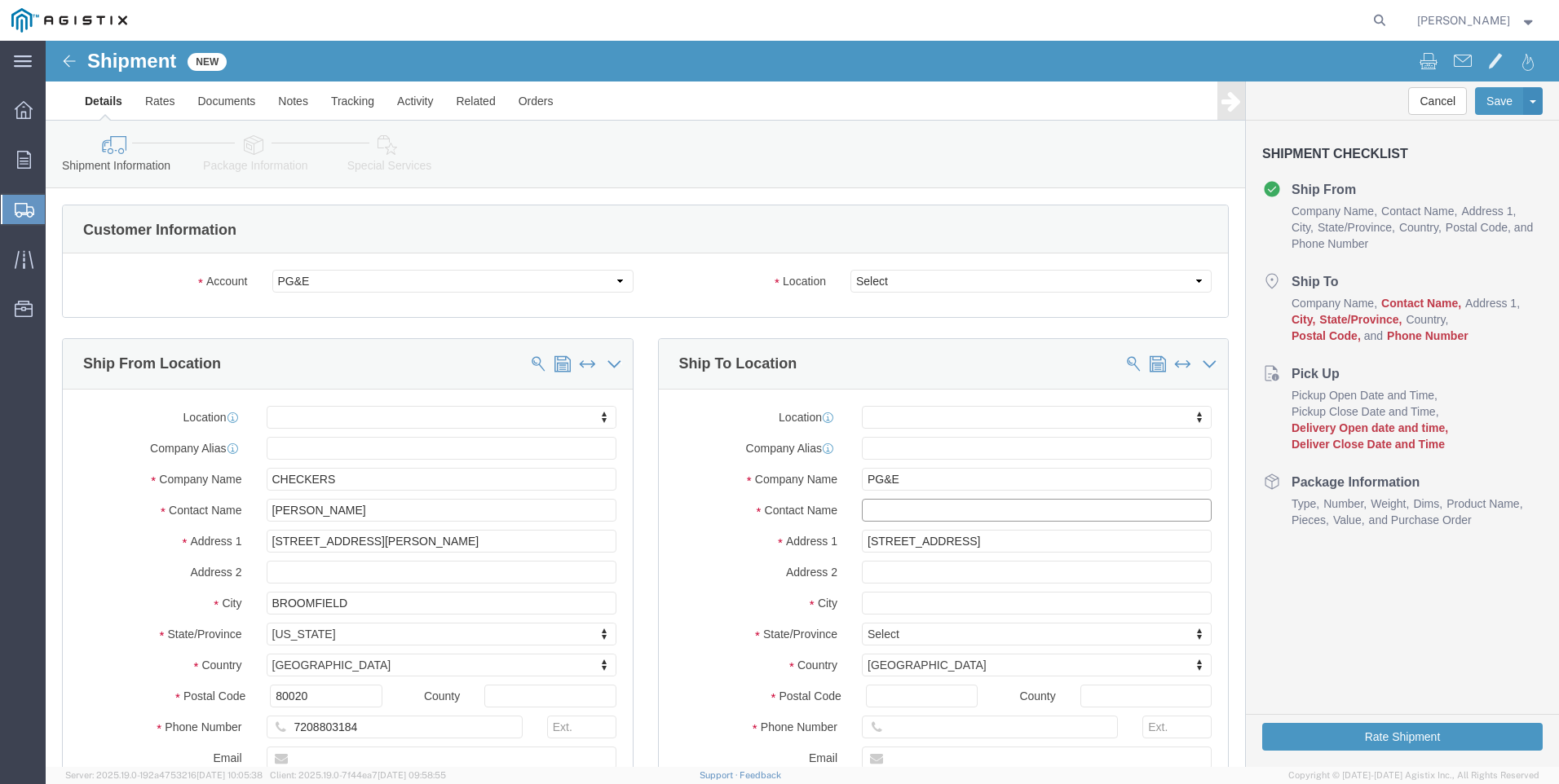
click input "text"
type input "[GEOGRAPHIC_DATA][PERSON_NAME]"
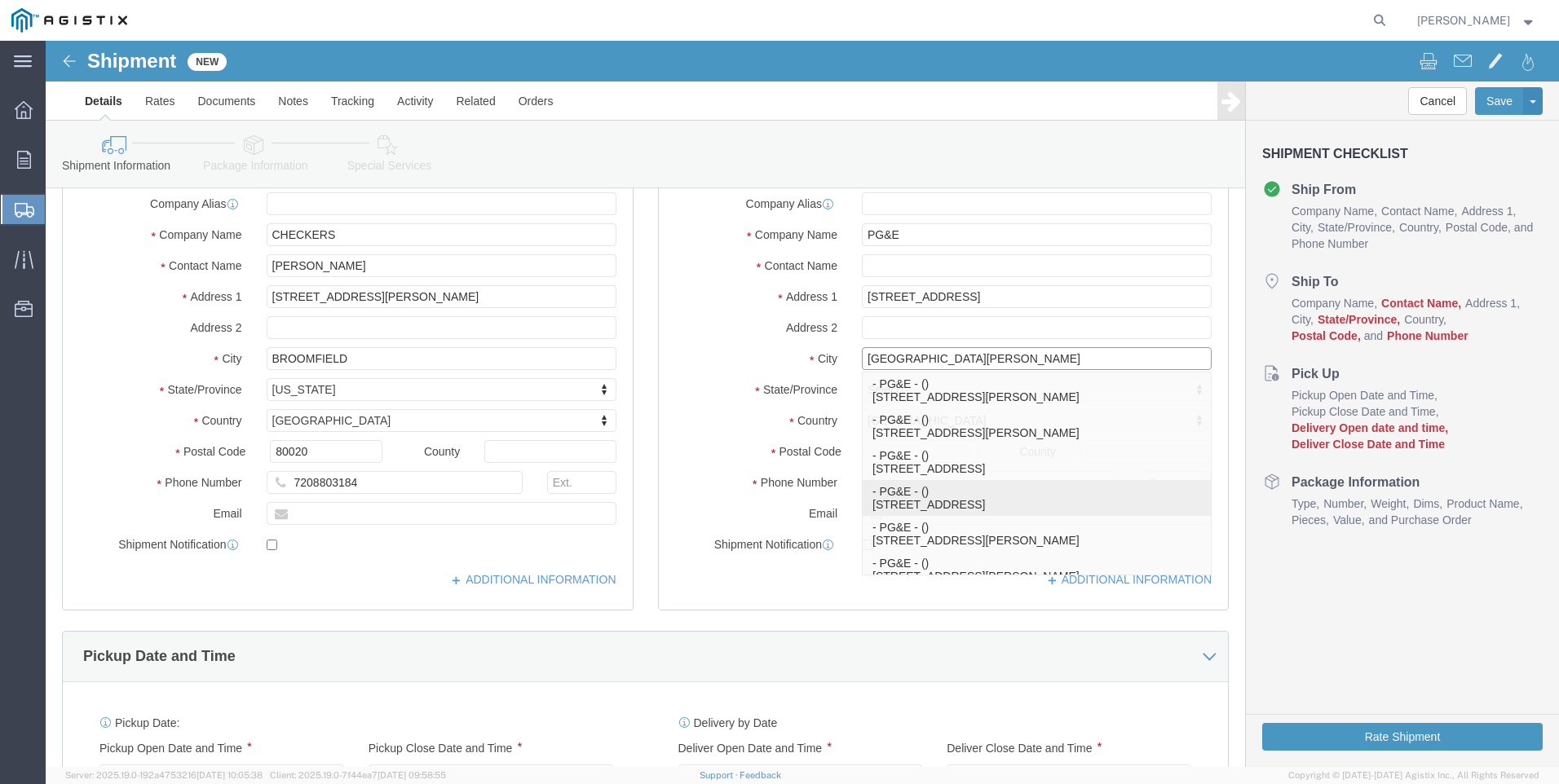
scroll to position [82, 0]
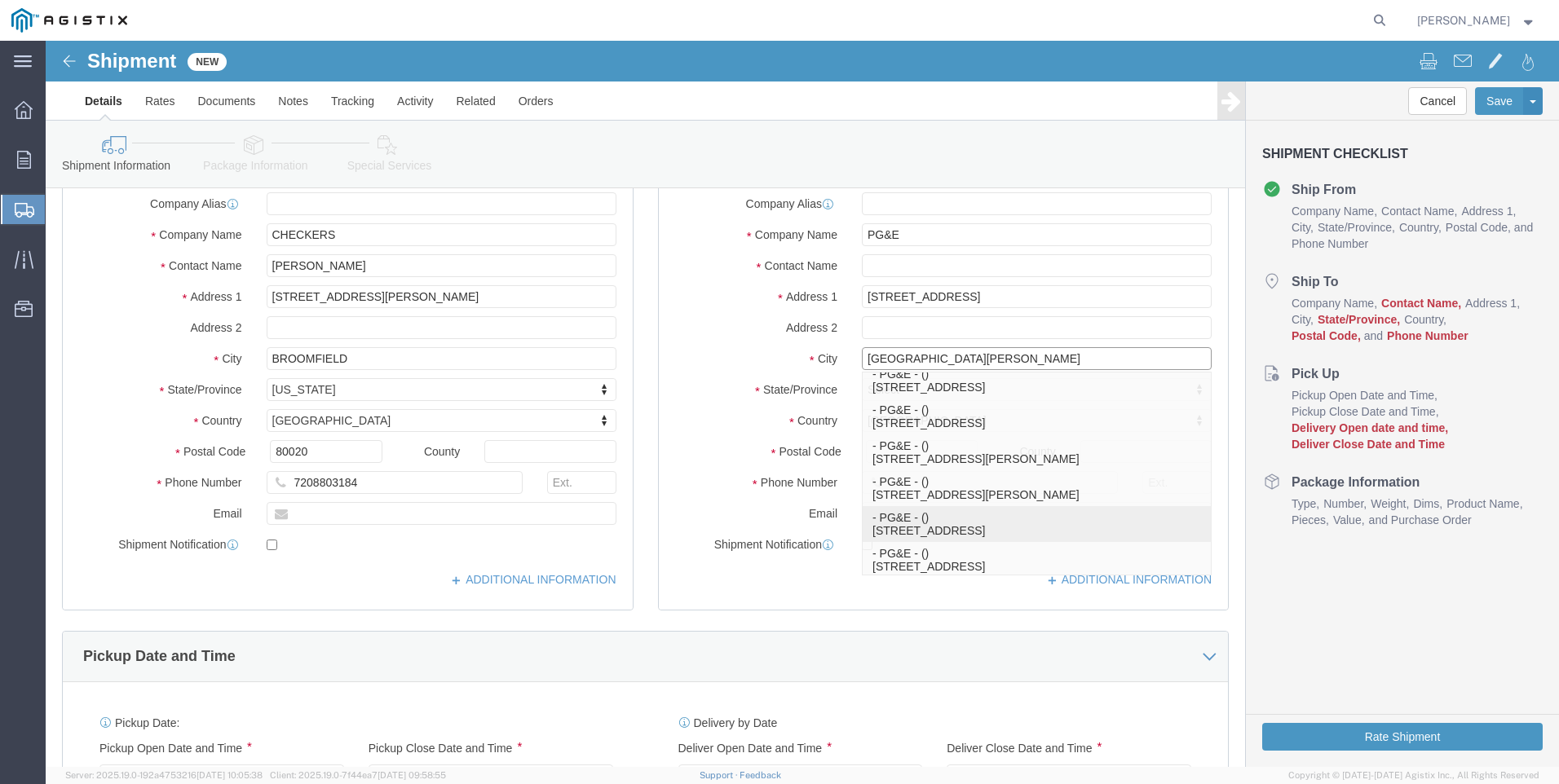
click p "- PG&E - () [STREET_ADDRESS]"
select select
type input "[STREET_ADDRESS]"
type input "[GEOGRAPHIC_DATA][PERSON_NAME]"
type input "95126-2764"
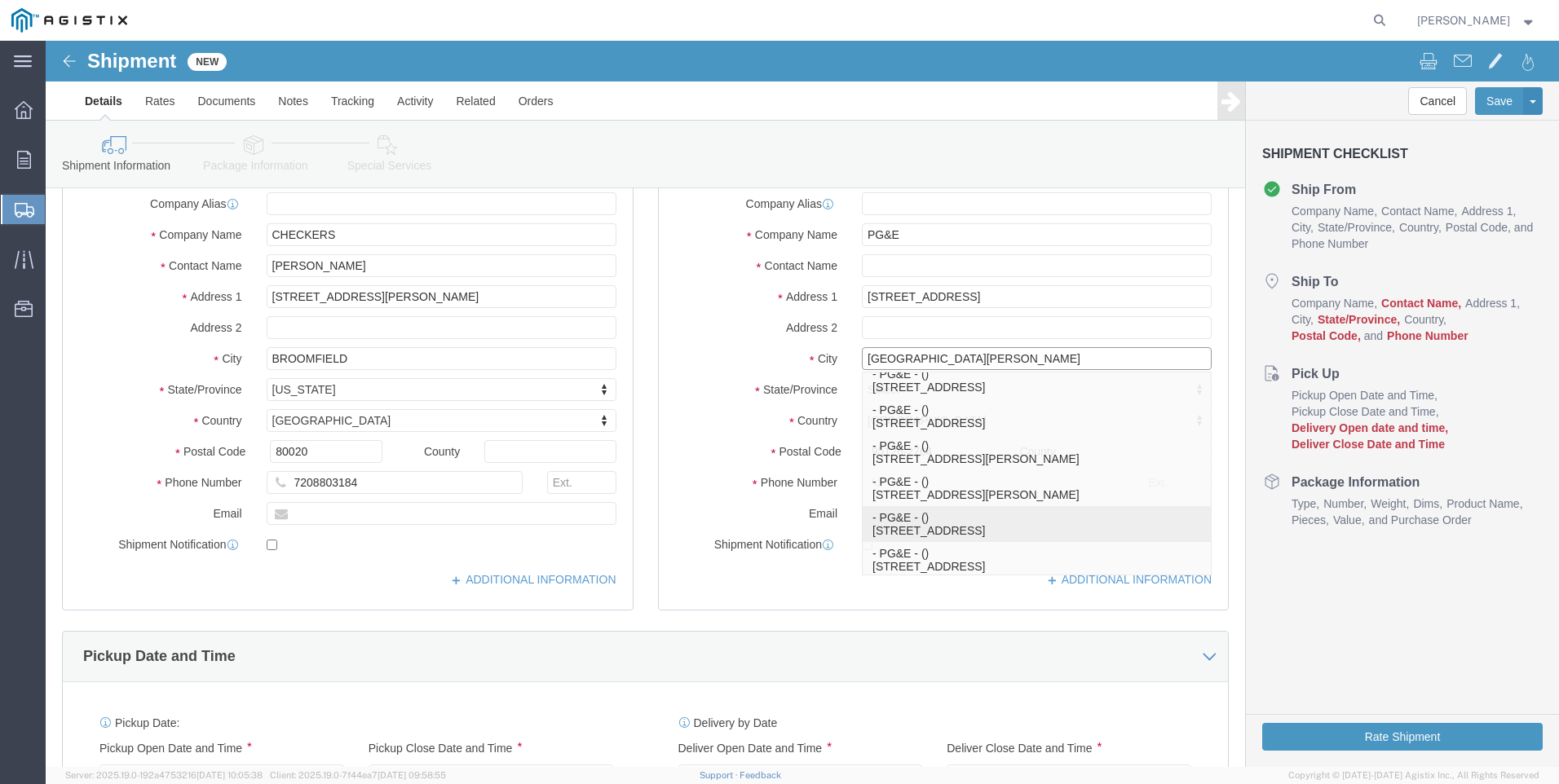
select select "CA"
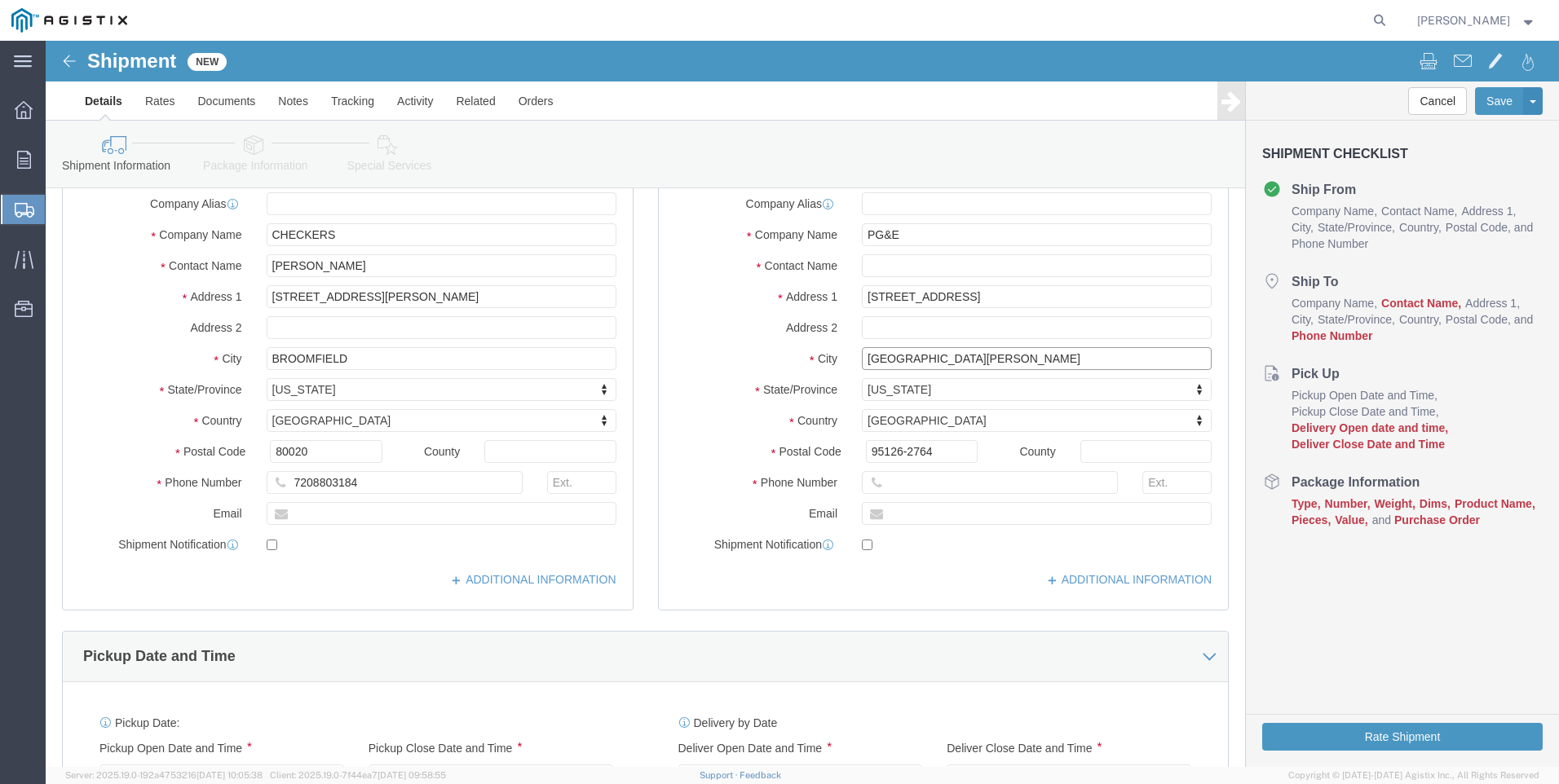
type input "[GEOGRAPHIC_DATA][PERSON_NAME]"
select select
click input "text"
type input "7208803184"
click input "text"
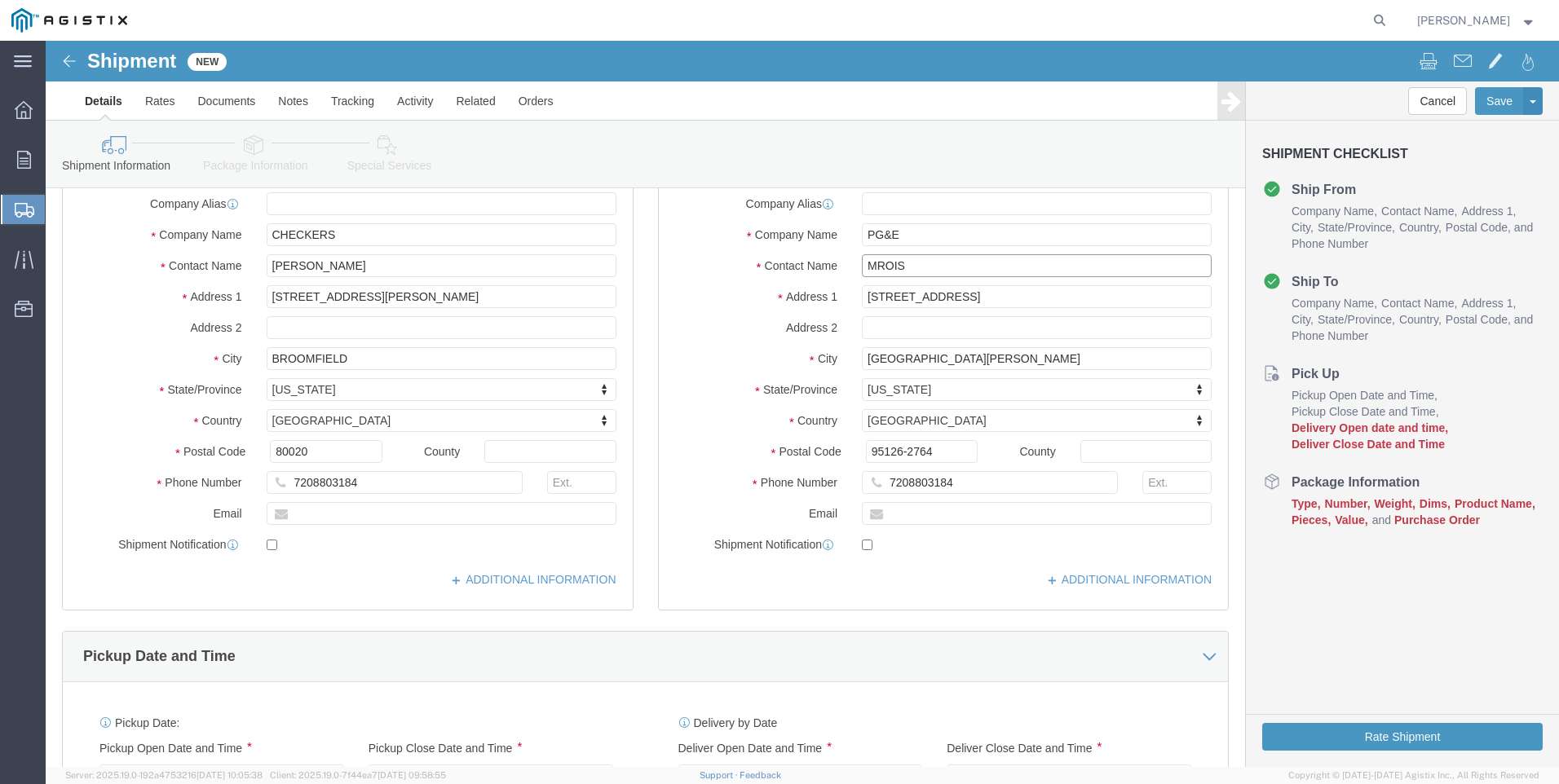
scroll to position [408, 0]
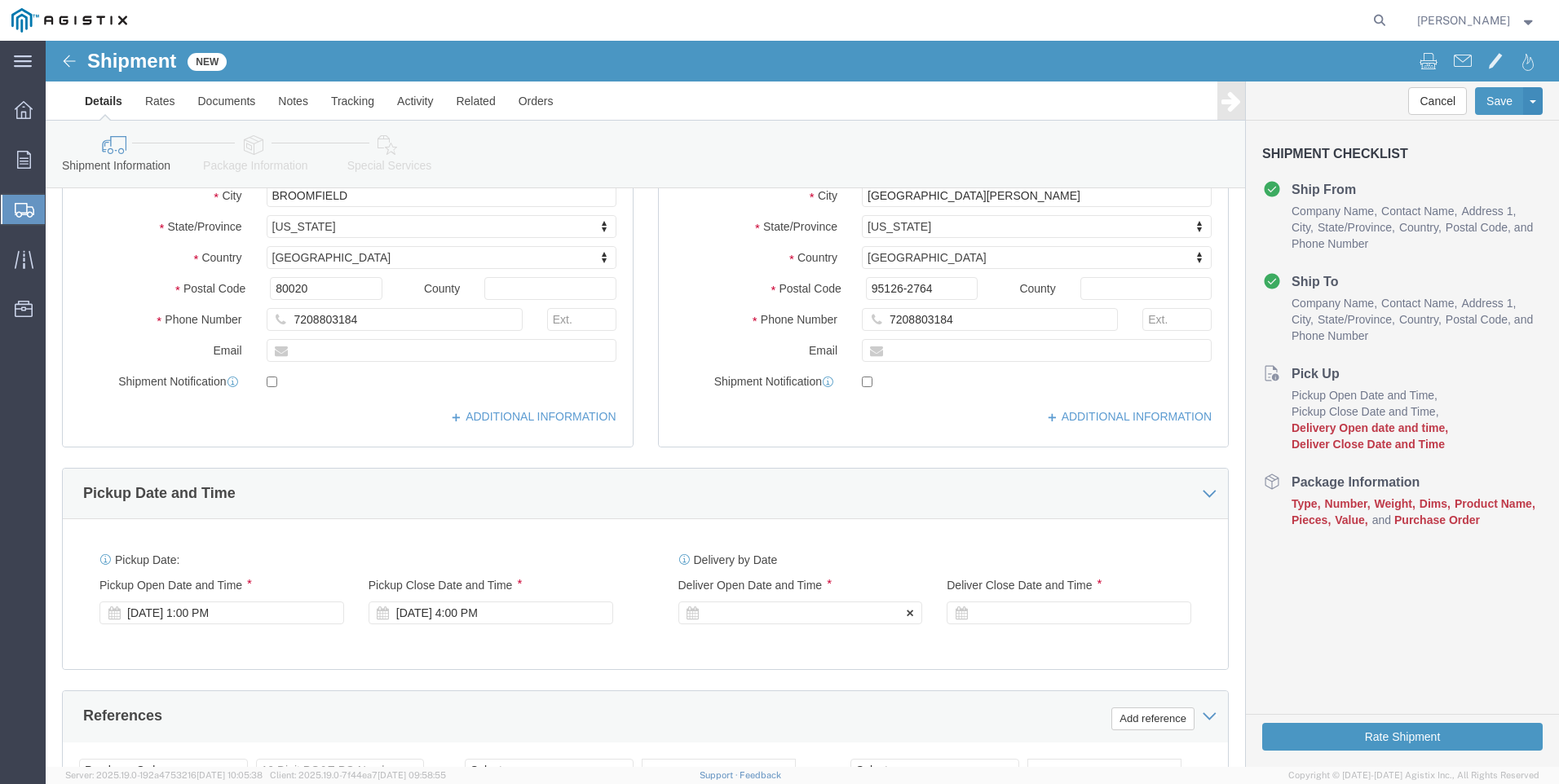
type input "MROIS"
click icon
click div
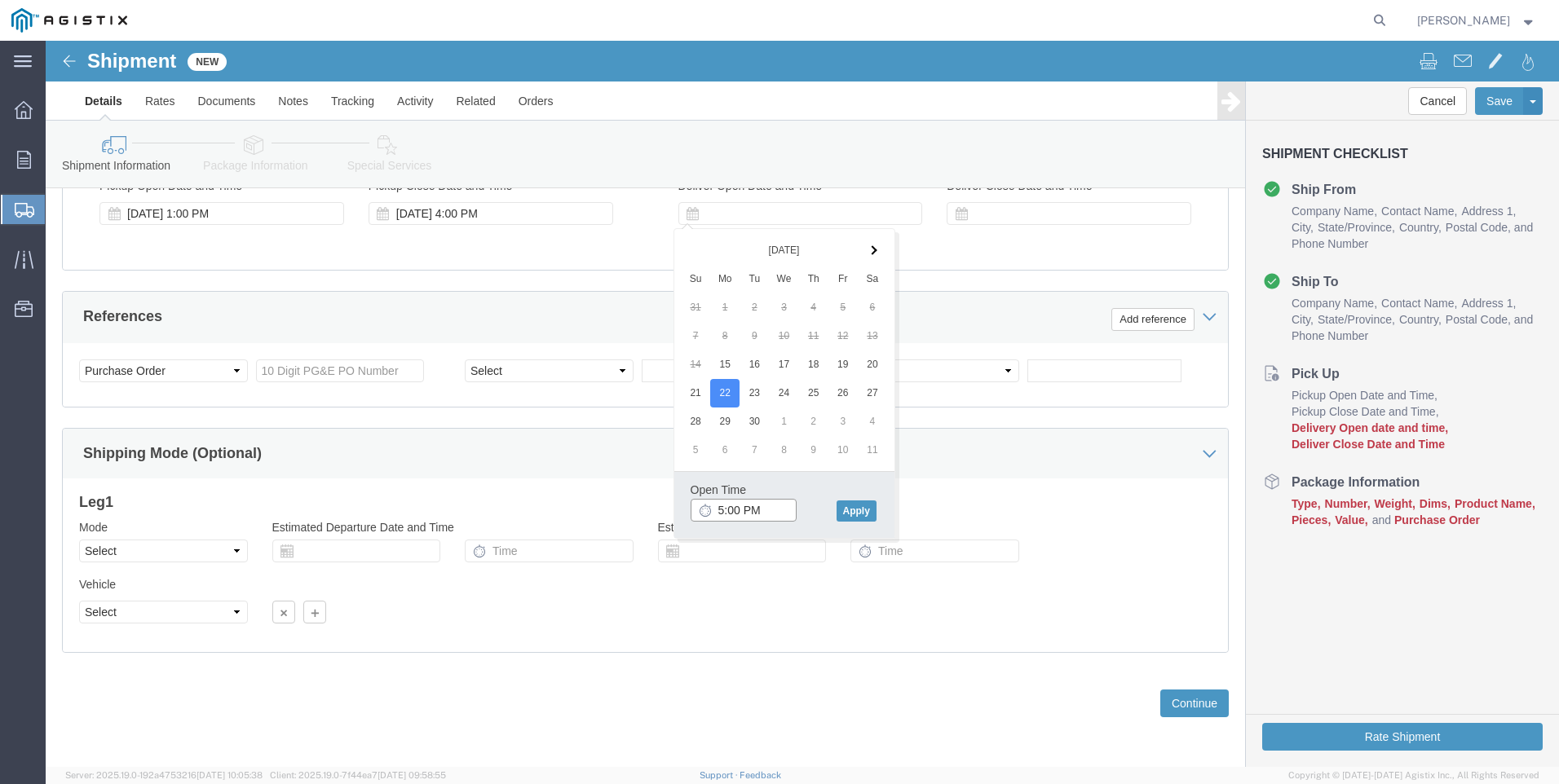
click input "5:00 PM"
click input "9:00 PM"
type input "9:00 AM"
click button "Apply"
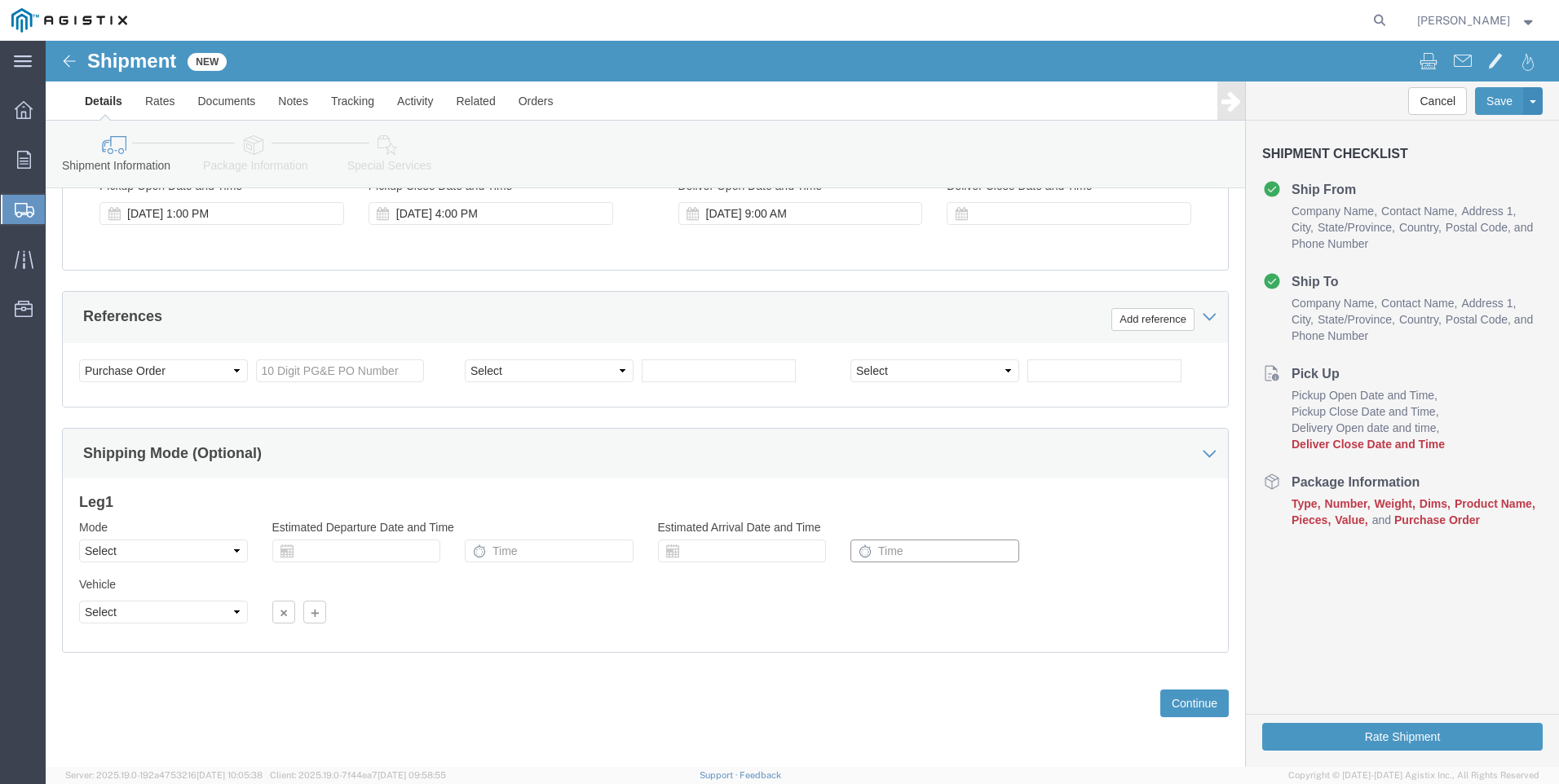
click input "text"
click td "22"
type input "[DATE]"
click input "text"
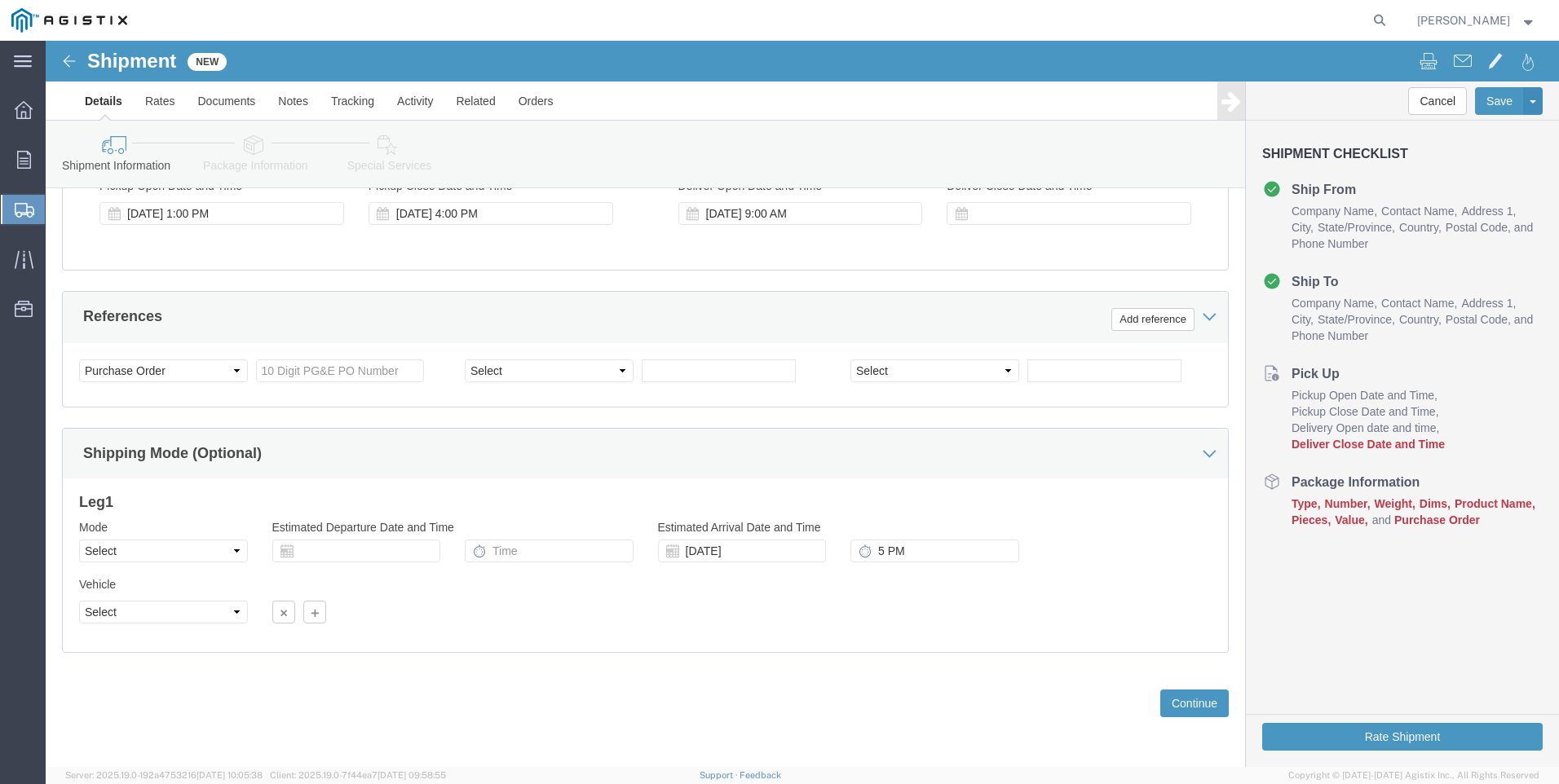
type input "5:00 PM"
click div "Cancel Save Assign To Save As Template Shipment Checklist Ship From Company Nam…"
click input "5:00 PM"
click div "Mode Select Air Less than Truckload Multi-Leg Ocean Freight Rail Small Parcel T…"
click input "text"
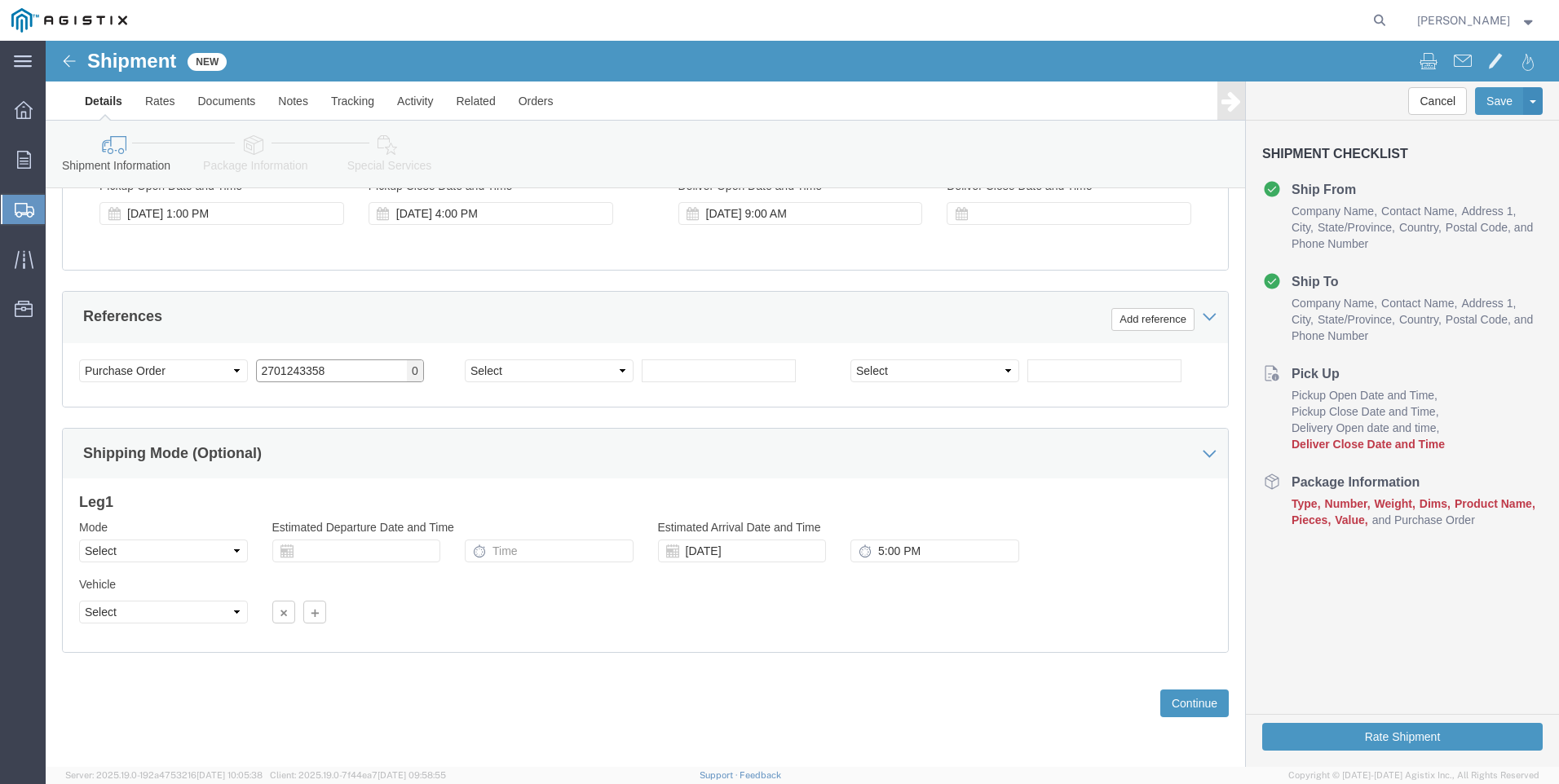
type input "2701243358"
click div "Select Account Type Activity ID Airline Appointment Number ASN Batch Request # …"
click select "Select Account Type Activity ID Airline Appointment Number ASN Batch Request # …"
click div "Select Account Type Activity ID Airline Appointment Number ASN Batch Request # …"
click select "Select Air Less than Truckload Multi-Leg Ocean Freight Rail Small Parcel Truckl…"
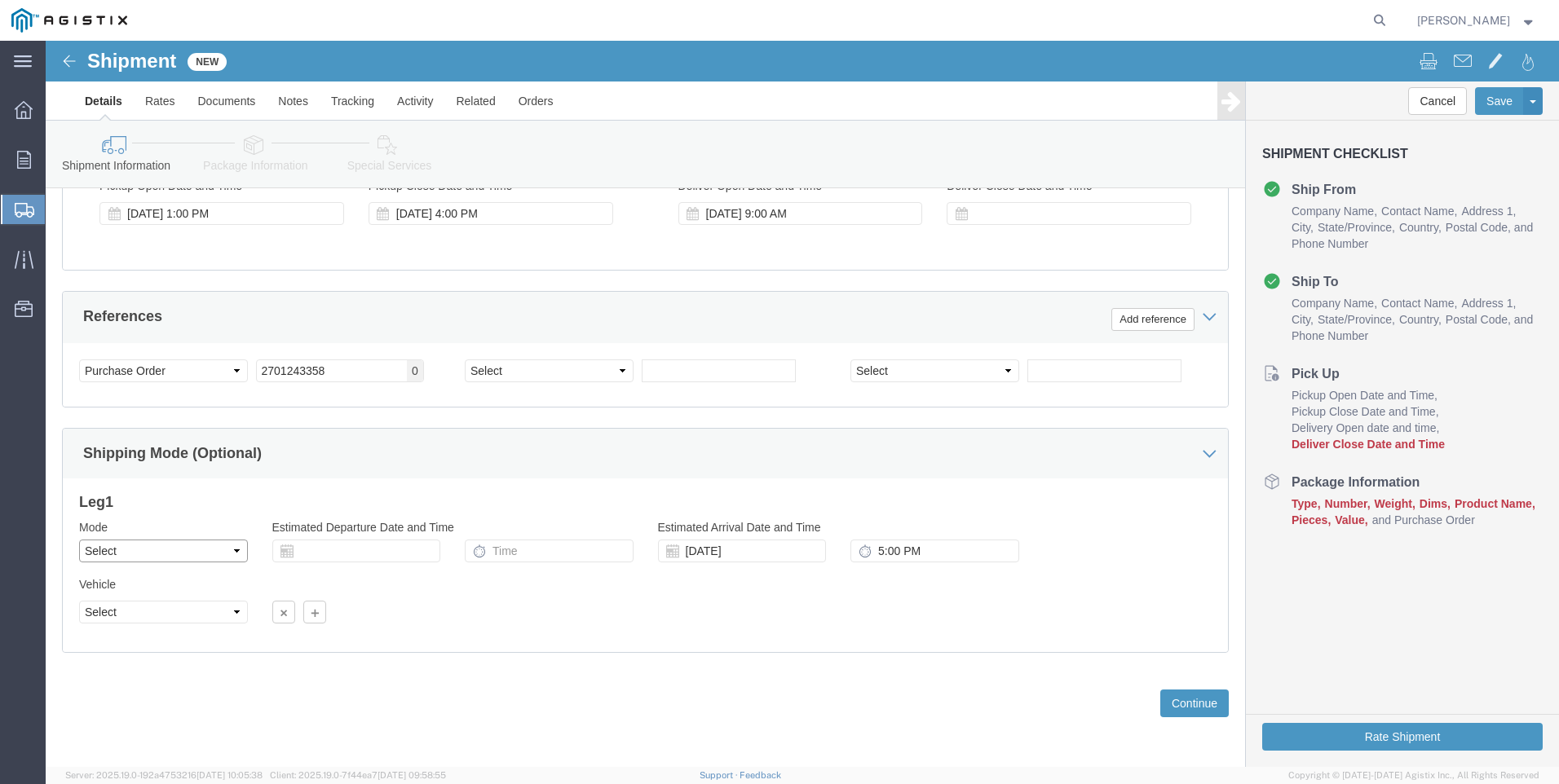
select select "LTL"
click select "Select Air Less than Truckload Multi-Leg Ocean Freight Rail Small Parcel Truckl…"
click icon
click input "text"
click td "15"
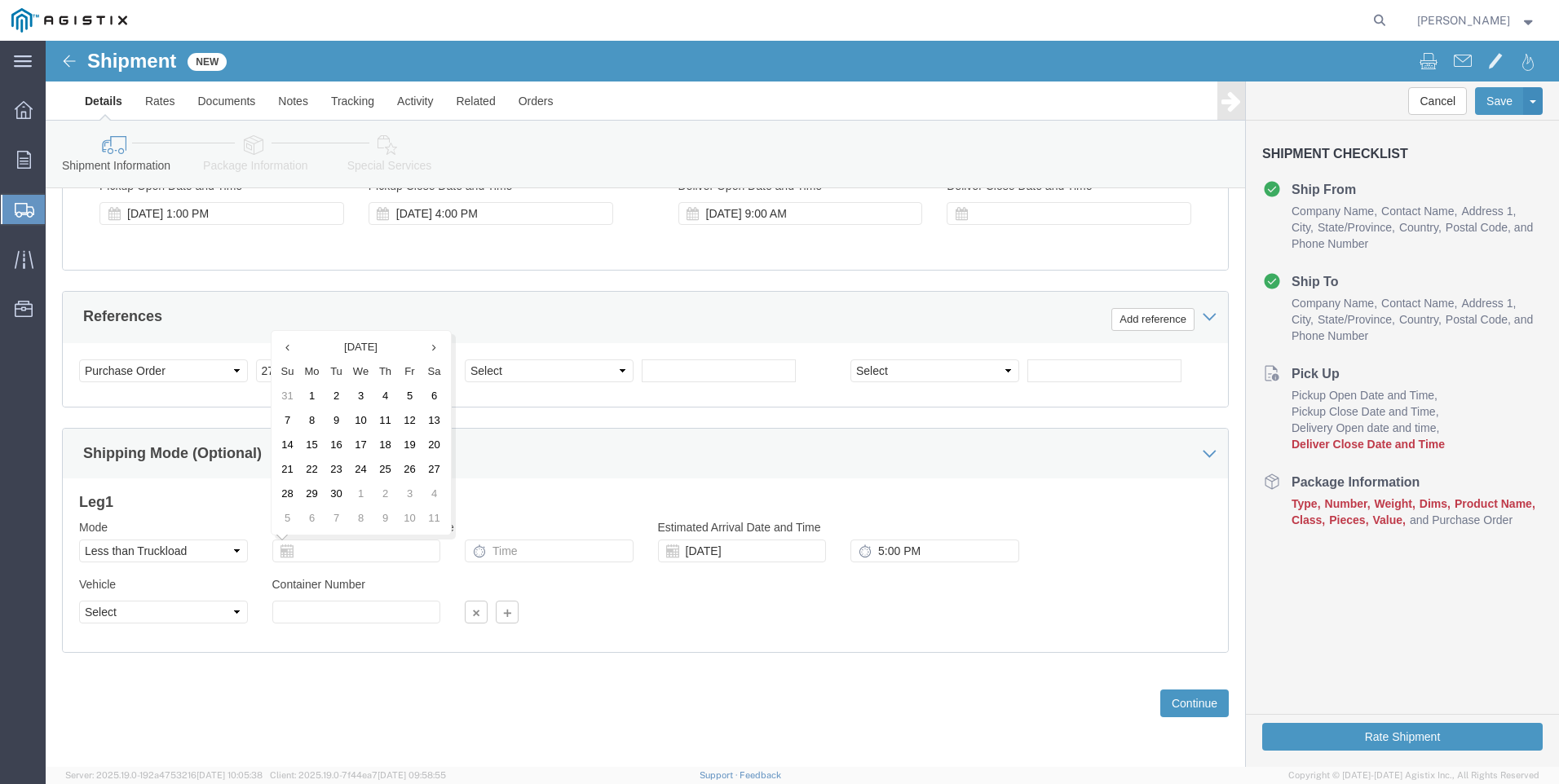
type input "[DATE]"
click input "text"
type input "4:00 PM"
click div
click select "Select Straight Truck"
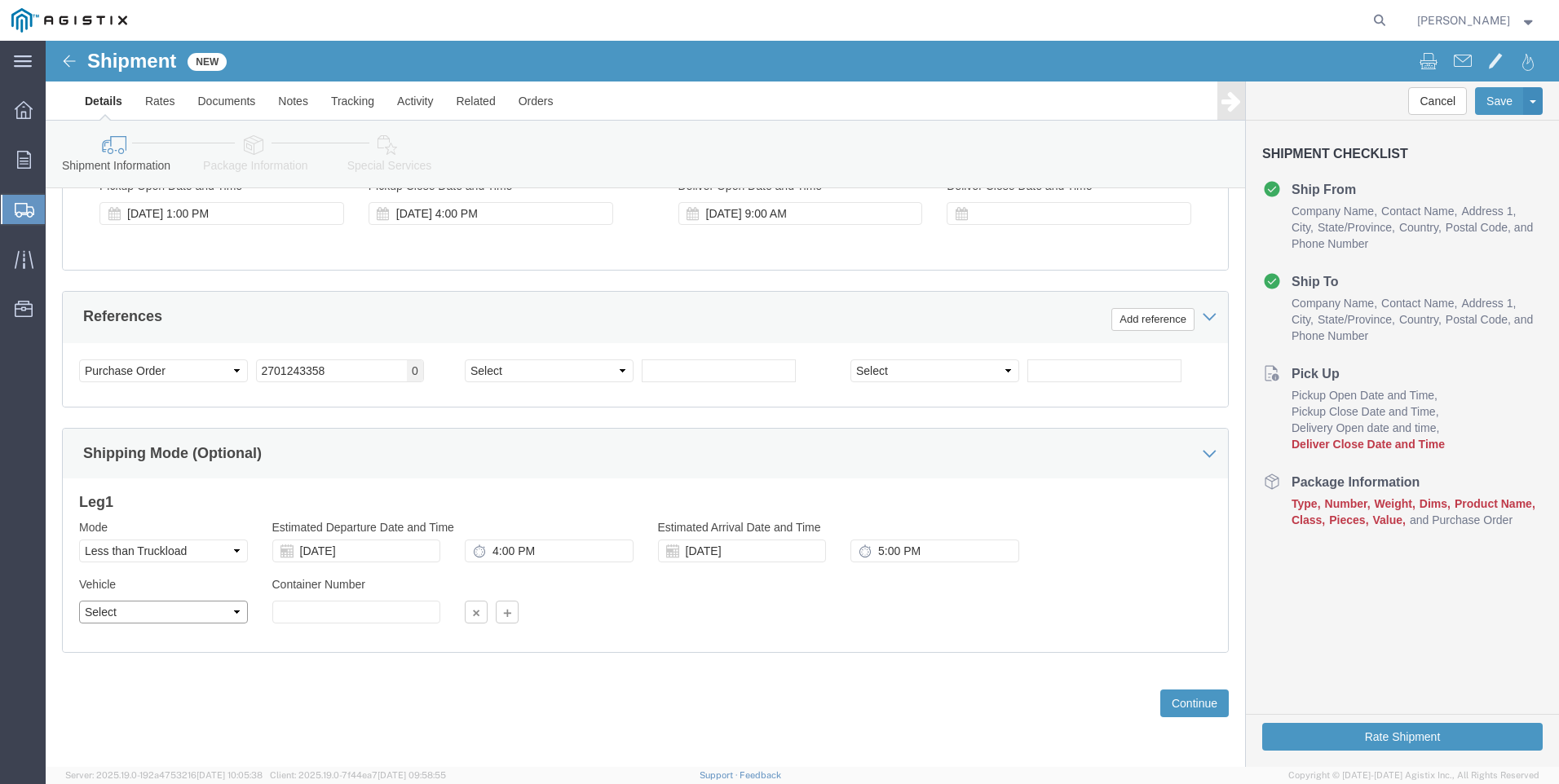
click select "Select Straight Truck"
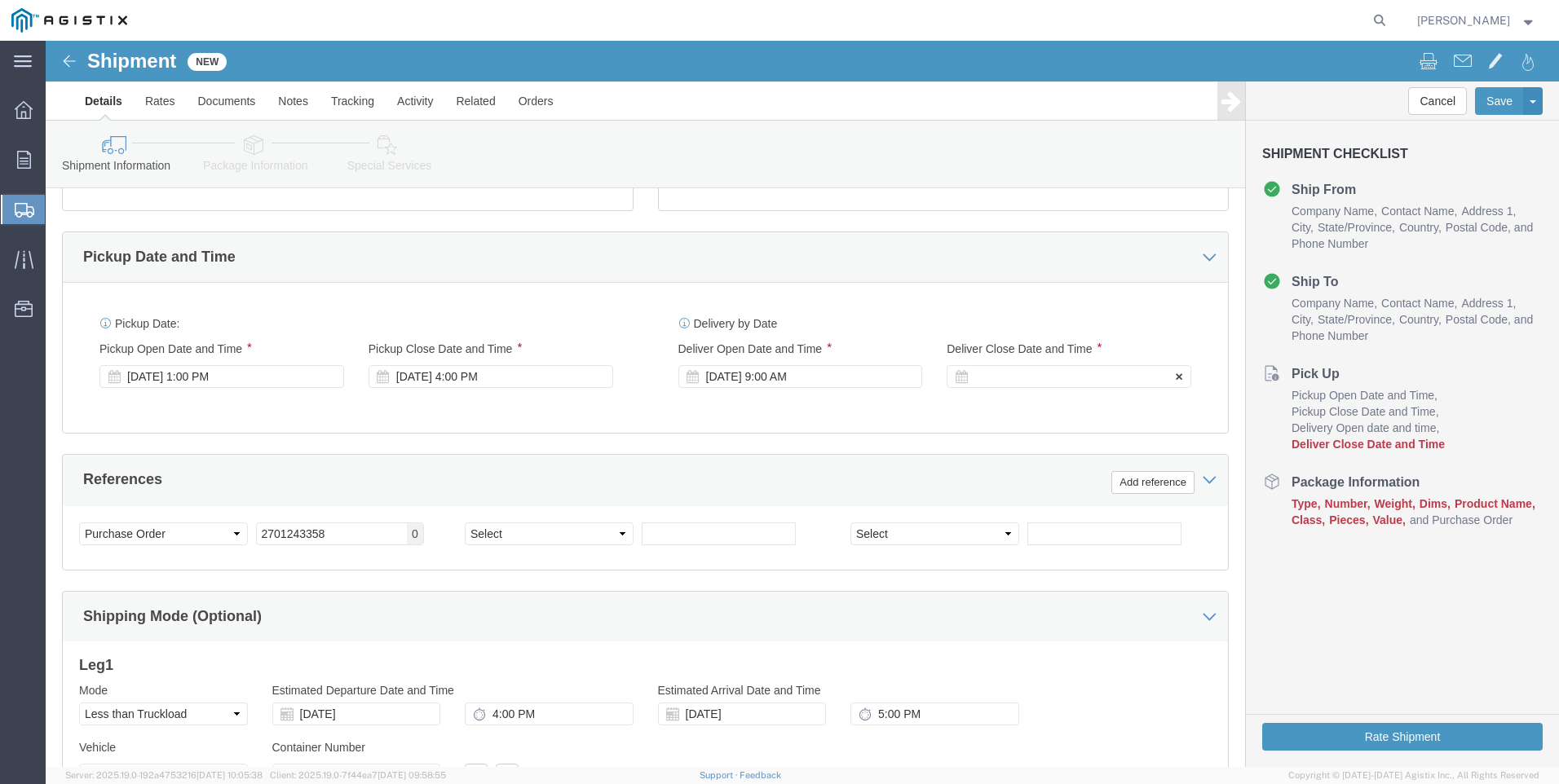
click icon
click div
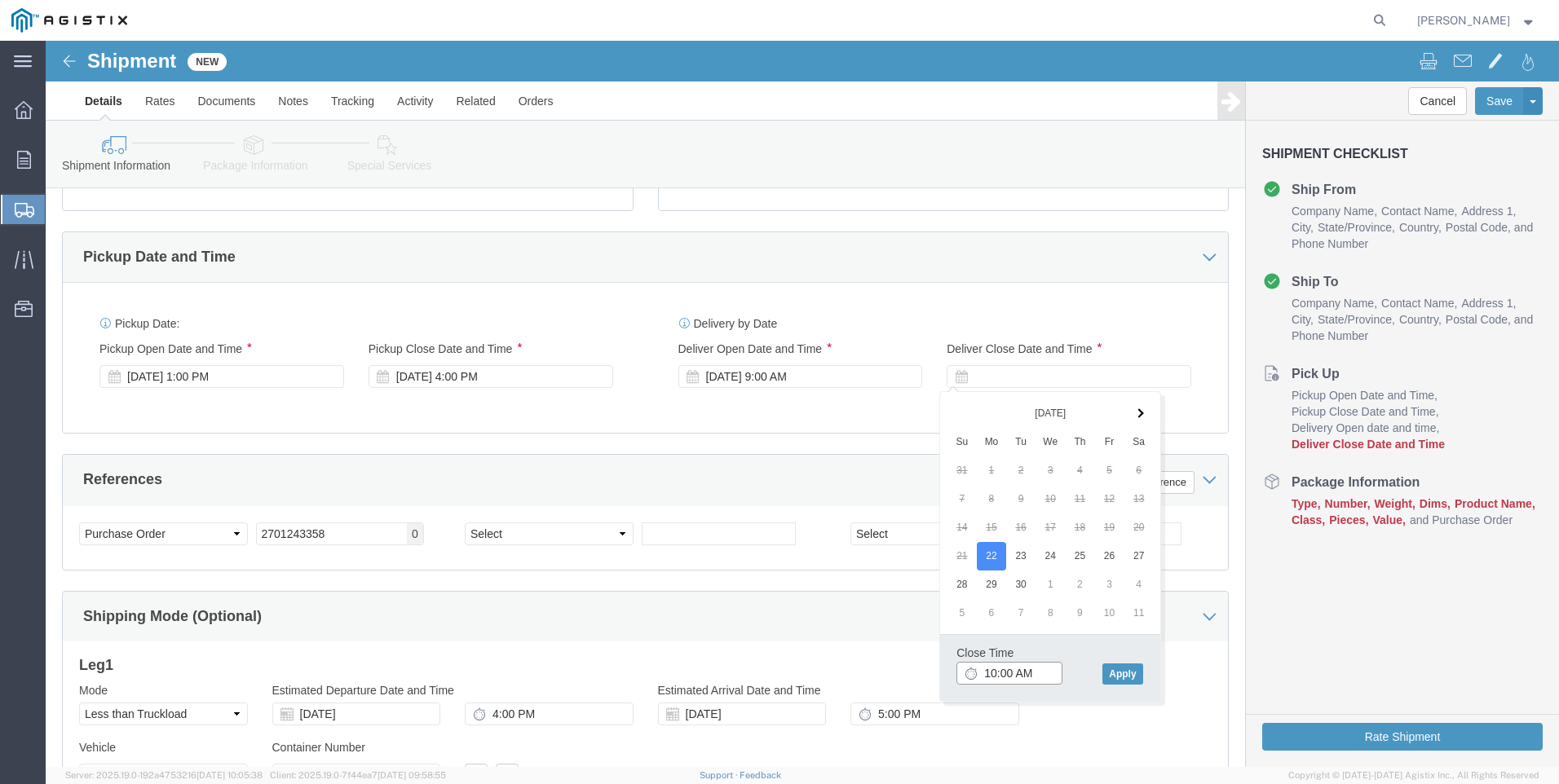
click input "10:00 AM"
click input "5:00 AM"
type input "5:00 PM"
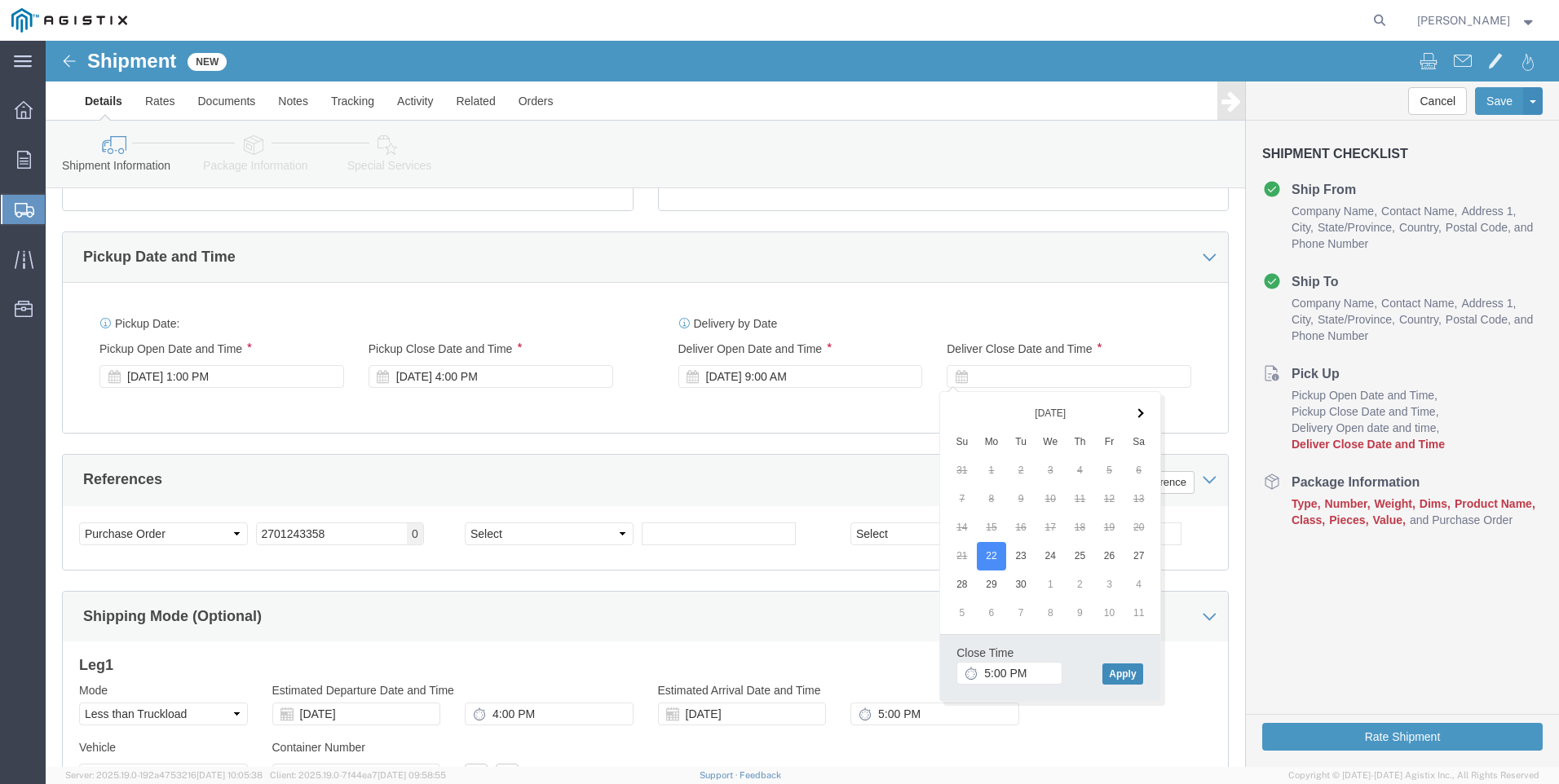
click button "Apply"
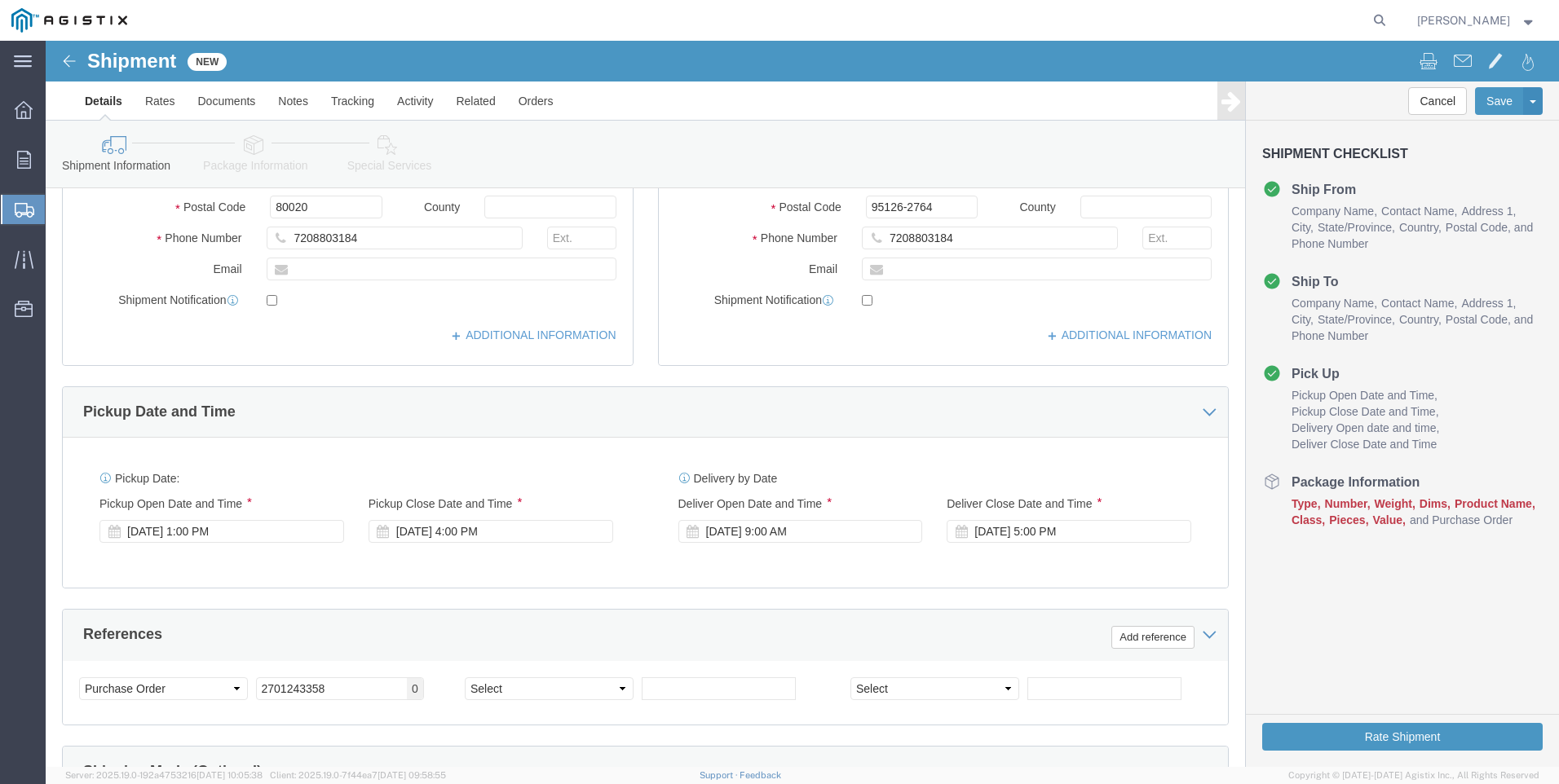
scroll to position [652, 0]
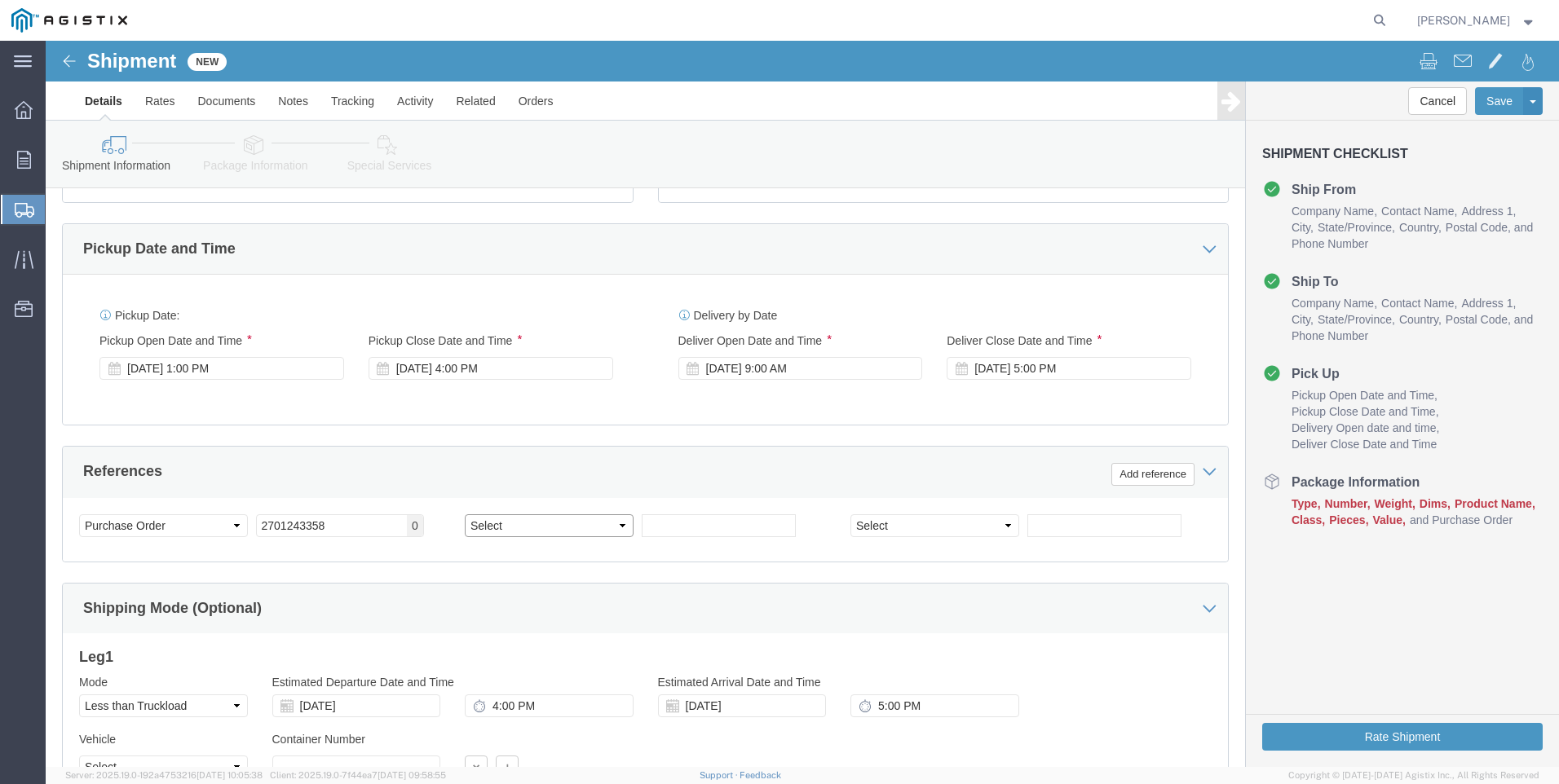
click select "Select Account Type Activity ID Airline Appointment Number ASN Batch Request # …"
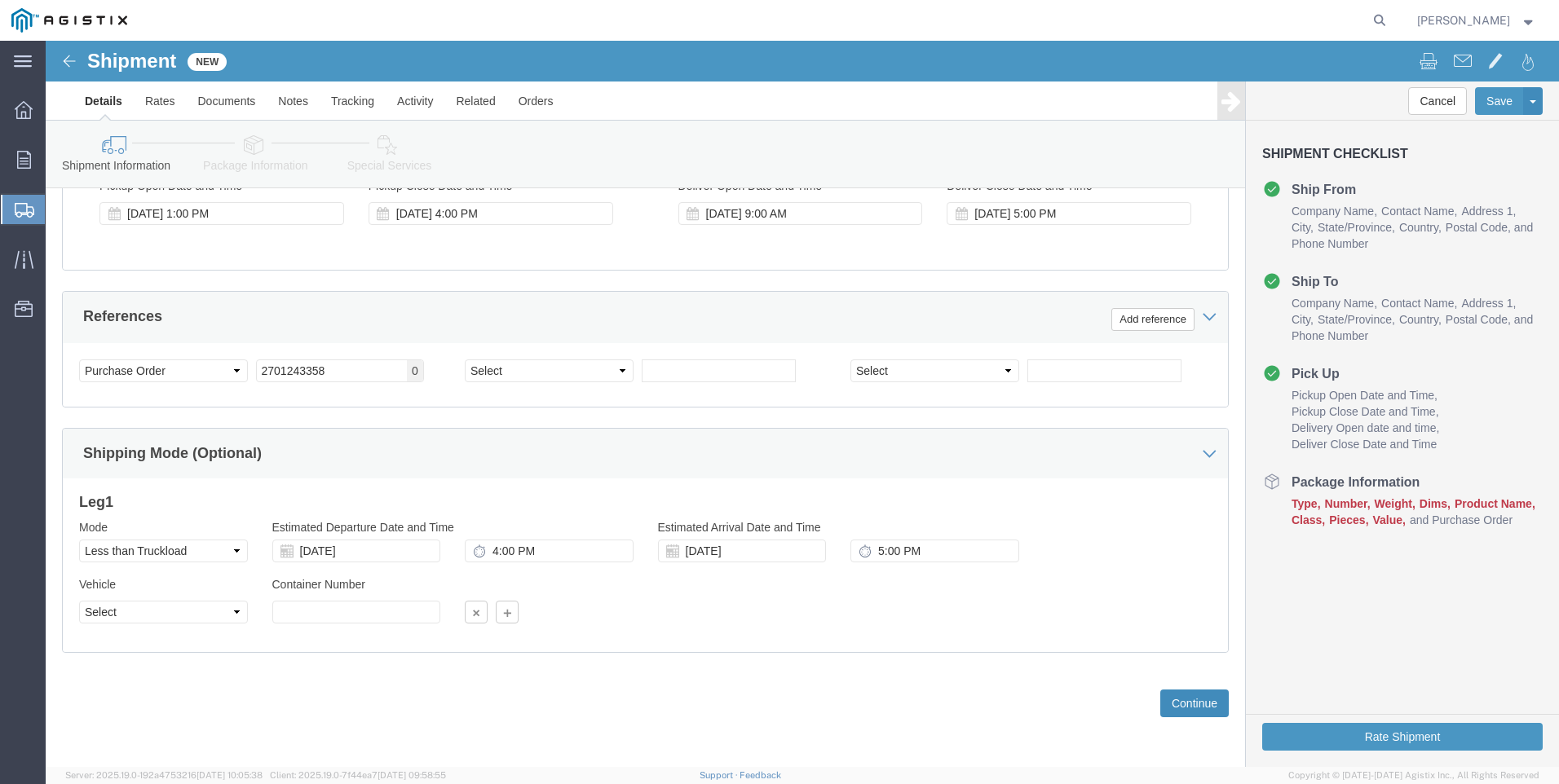
click button "Continue"
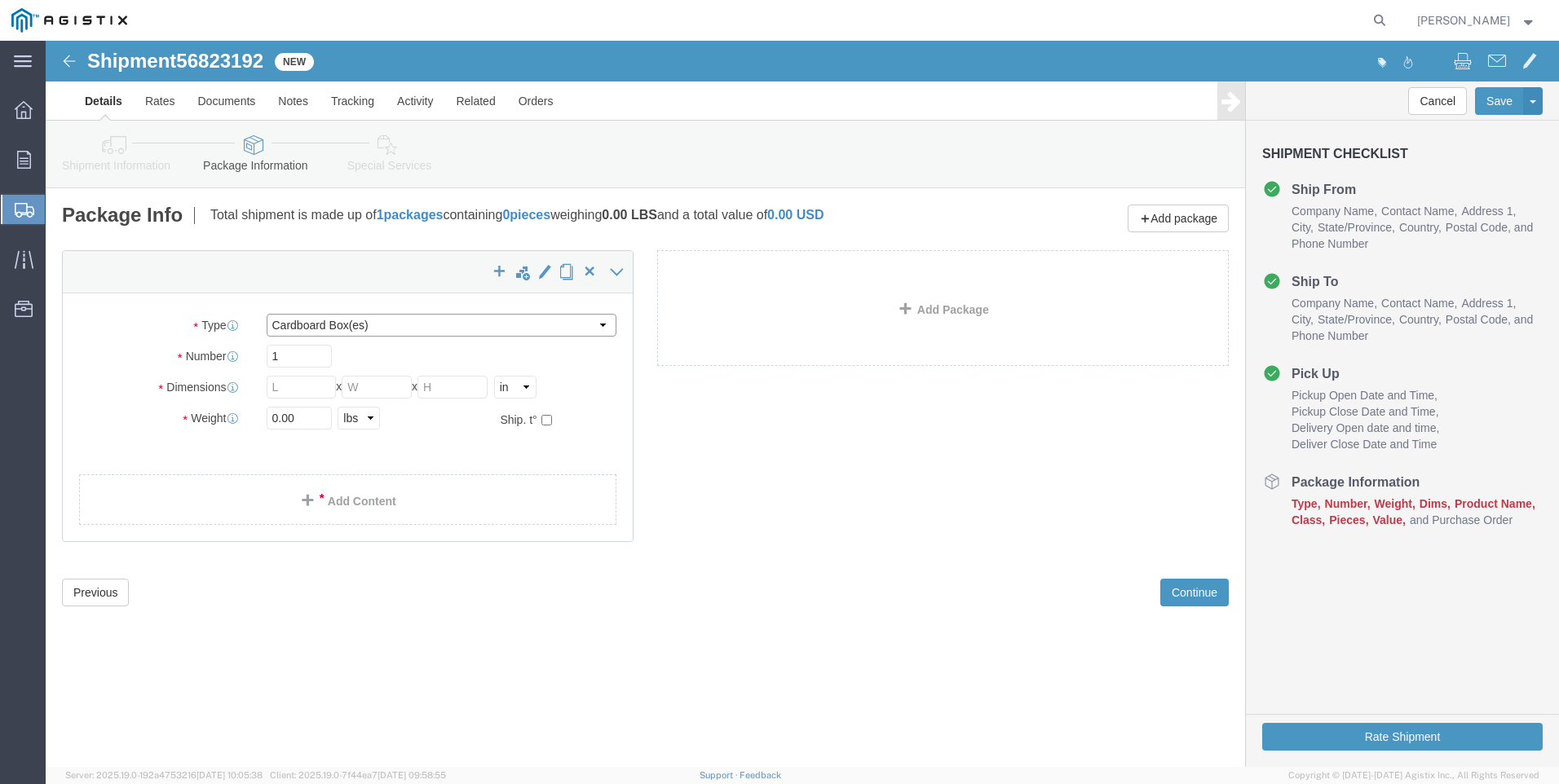
click select "Select Bulk Bundle(s) Cardboard Box(es) Carton(s) Crate(s) Drum(s) (Fiberboard)…"
select select "PSST"
click select "Select Bulk Bundle(s) Cardboard Box(es) Carton(s) Crate(s) Drum(s) (Fiberboard)…"
click input "text"
type input "48"
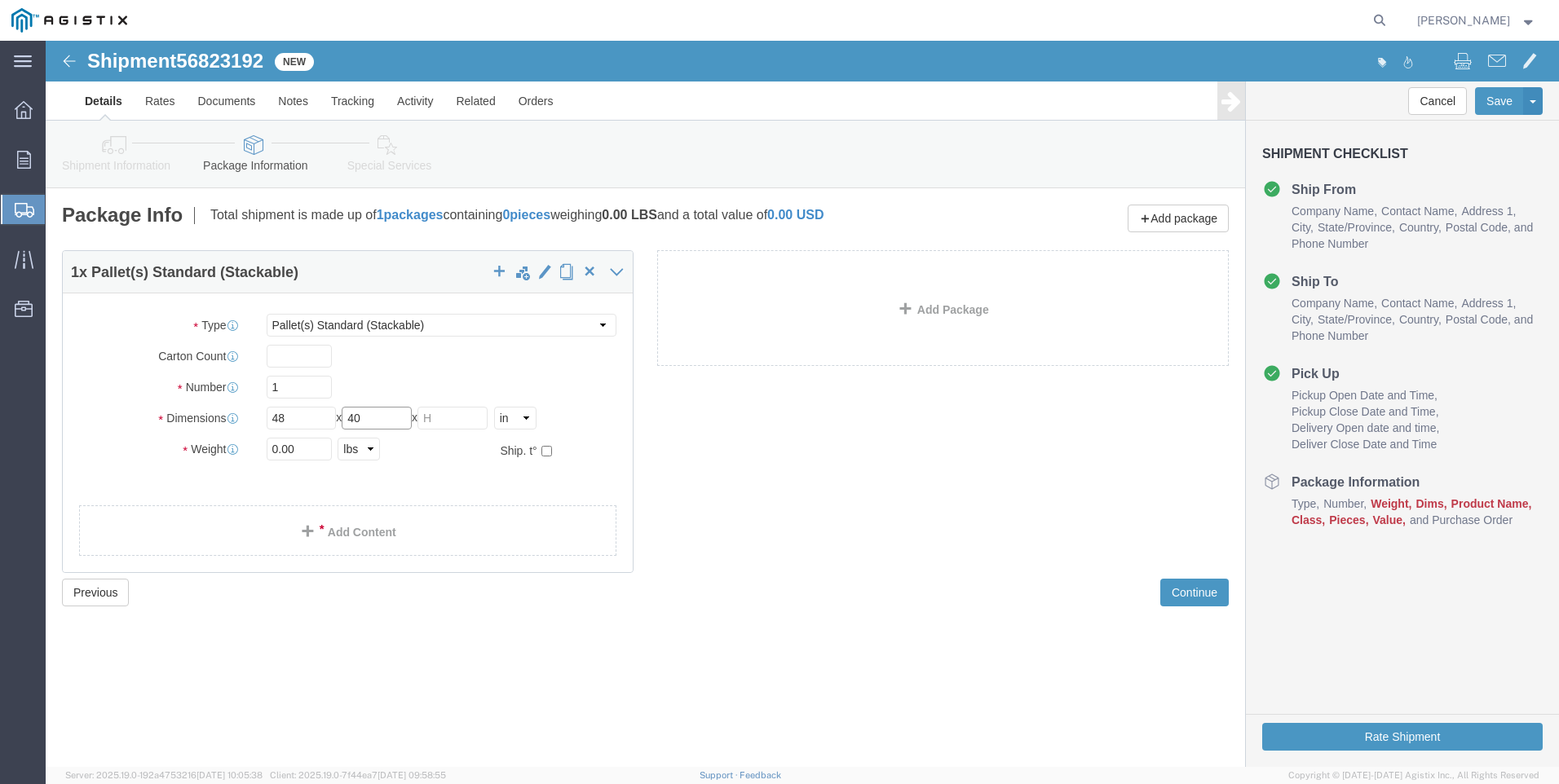
type input "40"
type input "20"
click input "0.00"
drag, startPoint x: 260, startPoint y: 406, endPoint x: 33, endPoint y: 442, distance: 229.8
click div "Package Type Select Bulk Bundle(s) Cardboard Box(es) Carton(s) Crate(s) Drum(s)…"
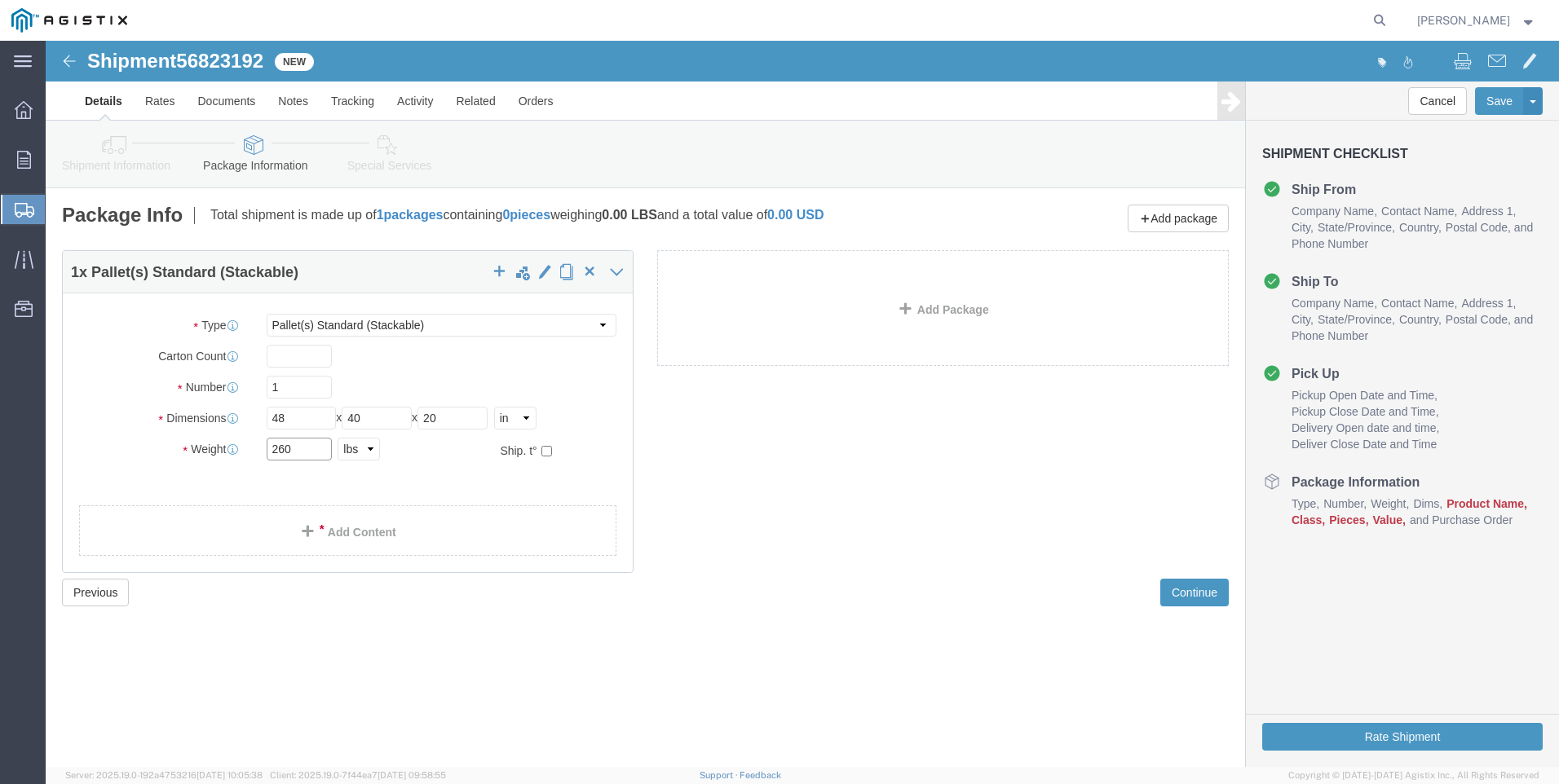
type input "260"
click div "Shipment 56823192 New Details Rates Documents Notes Tracking Activity Related O…"
click link "Add Content"
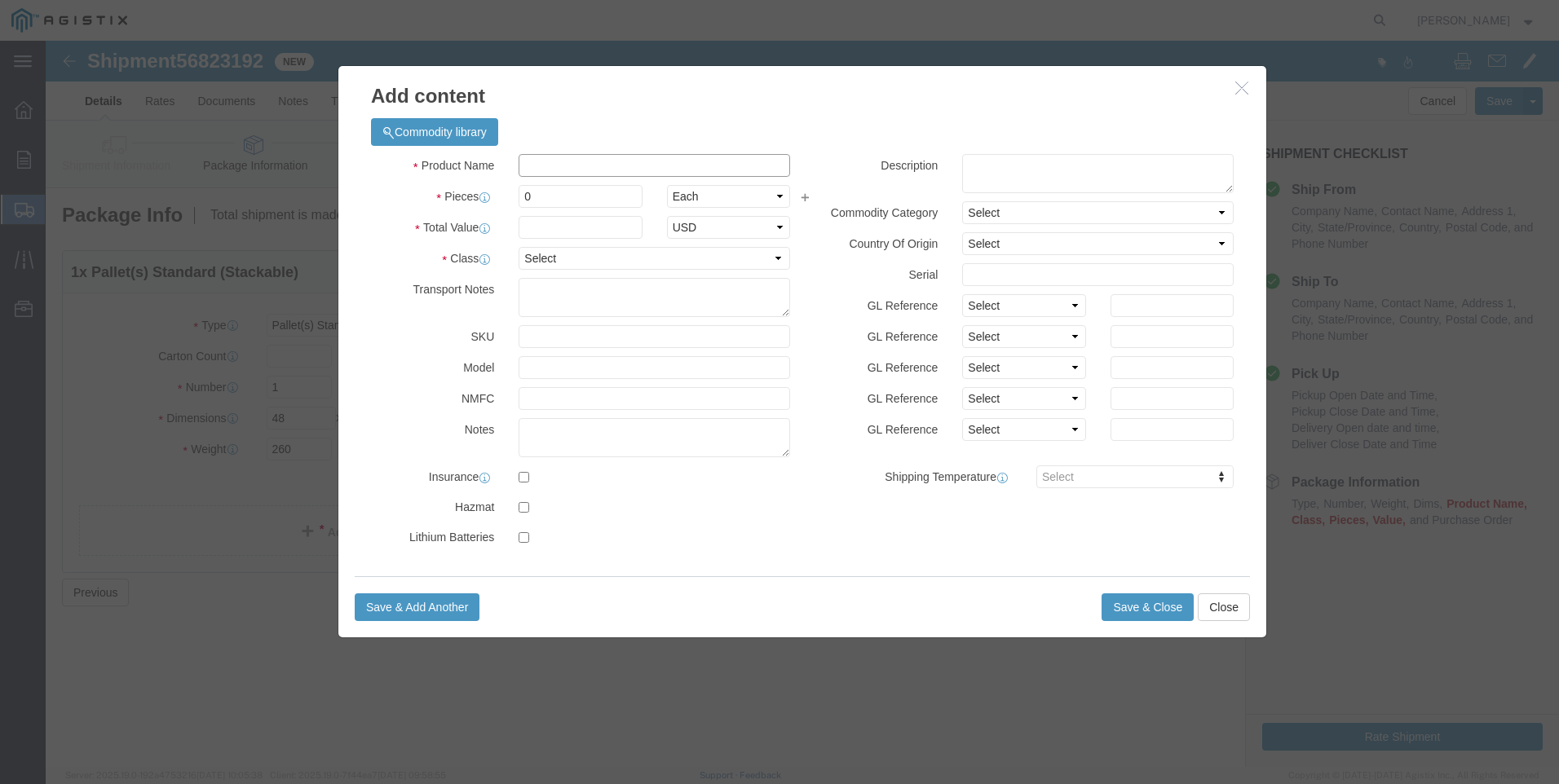
click input "text"
type input "CABLE PROTECTORS"
type input "44400"
click input "0"
drag, startPoint x: 514, startPoint y: 157, endPoint x: 302, endPoint y: 177, distance: 212.9
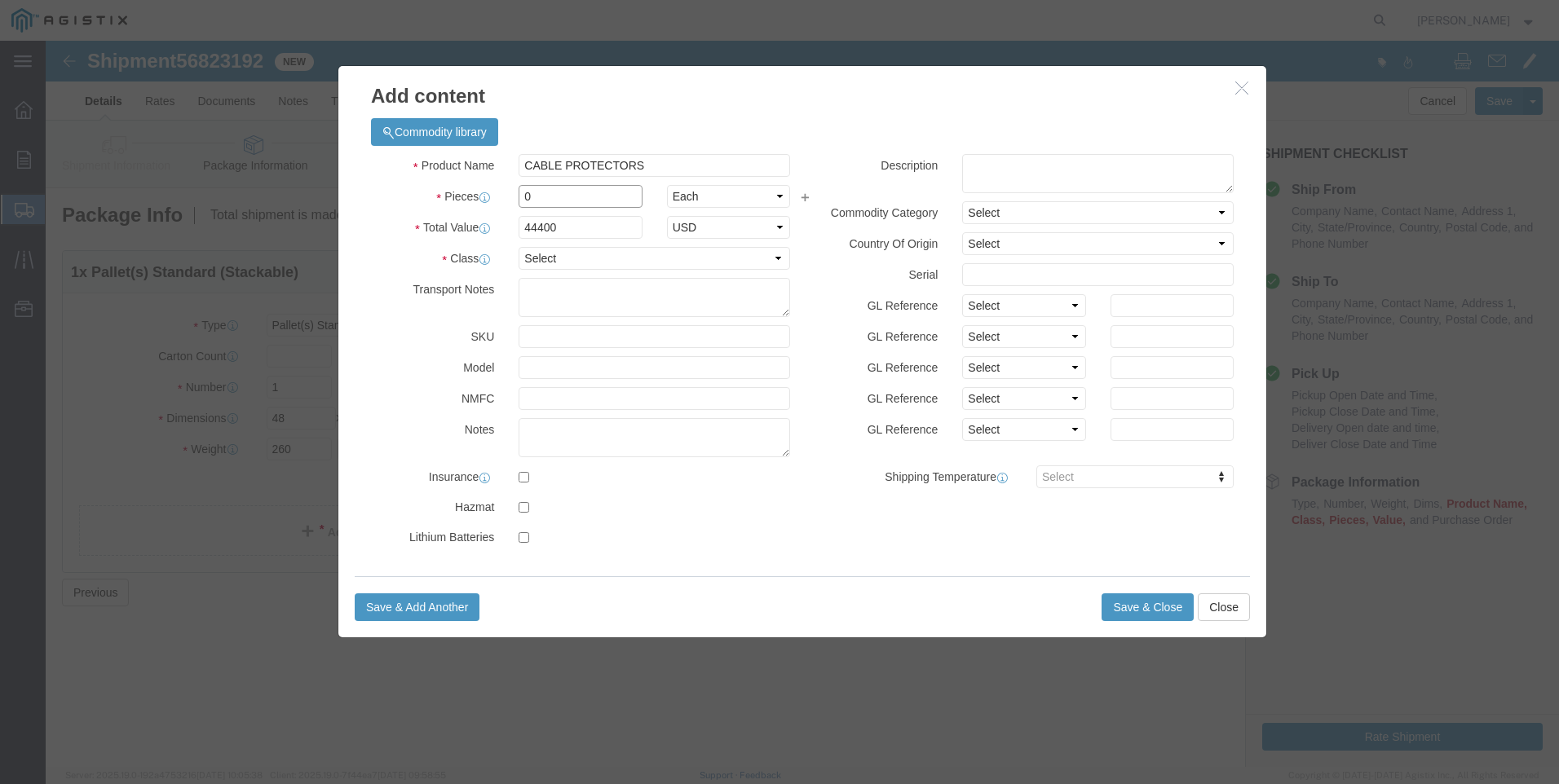
click div "Product Name CABLE PROTECTORS Pieces 0 Select Bag Barrels 100Board Feet Bottle …"
type input "8"
type input "355200"
click input "355200"
drag, startPoint x: 558, startPoint y: 186, endPoint x: 354, endPoint y: 166, distance: 205.0
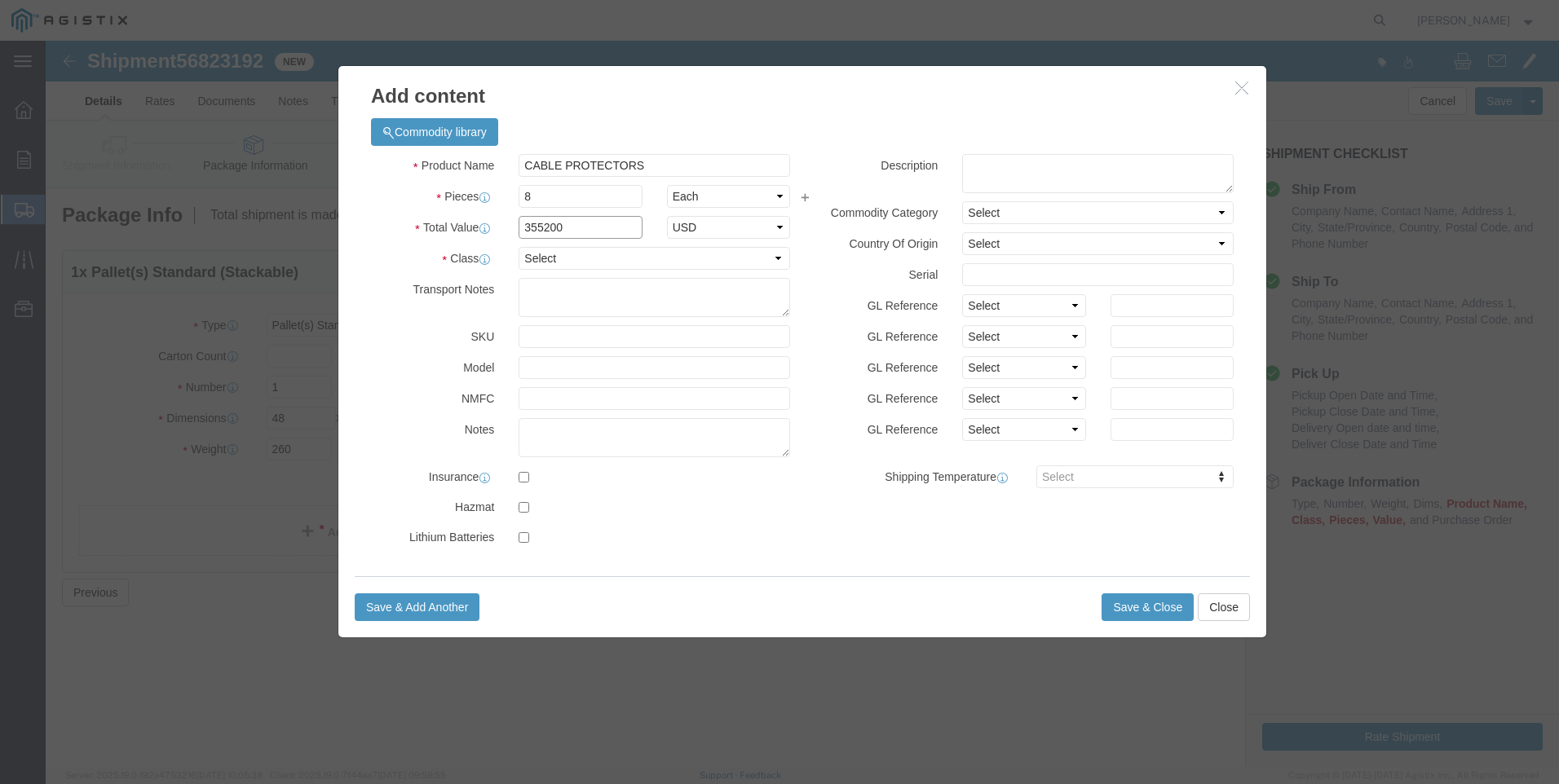
click div "Product Name CABLE PROTECTORS Pieces 8 Select Bag Barrels 100Board Feet Bottle …"
click input "text"
type input "2468"
drag, startPoint x: 506, startPoint y: 194, endPoint x: 306, endPoint y: 225, distance: 202.4
click div "Commodity library Product Name CABLE PROTECTORS Pieces 8 Select Bag Barrels 100…"
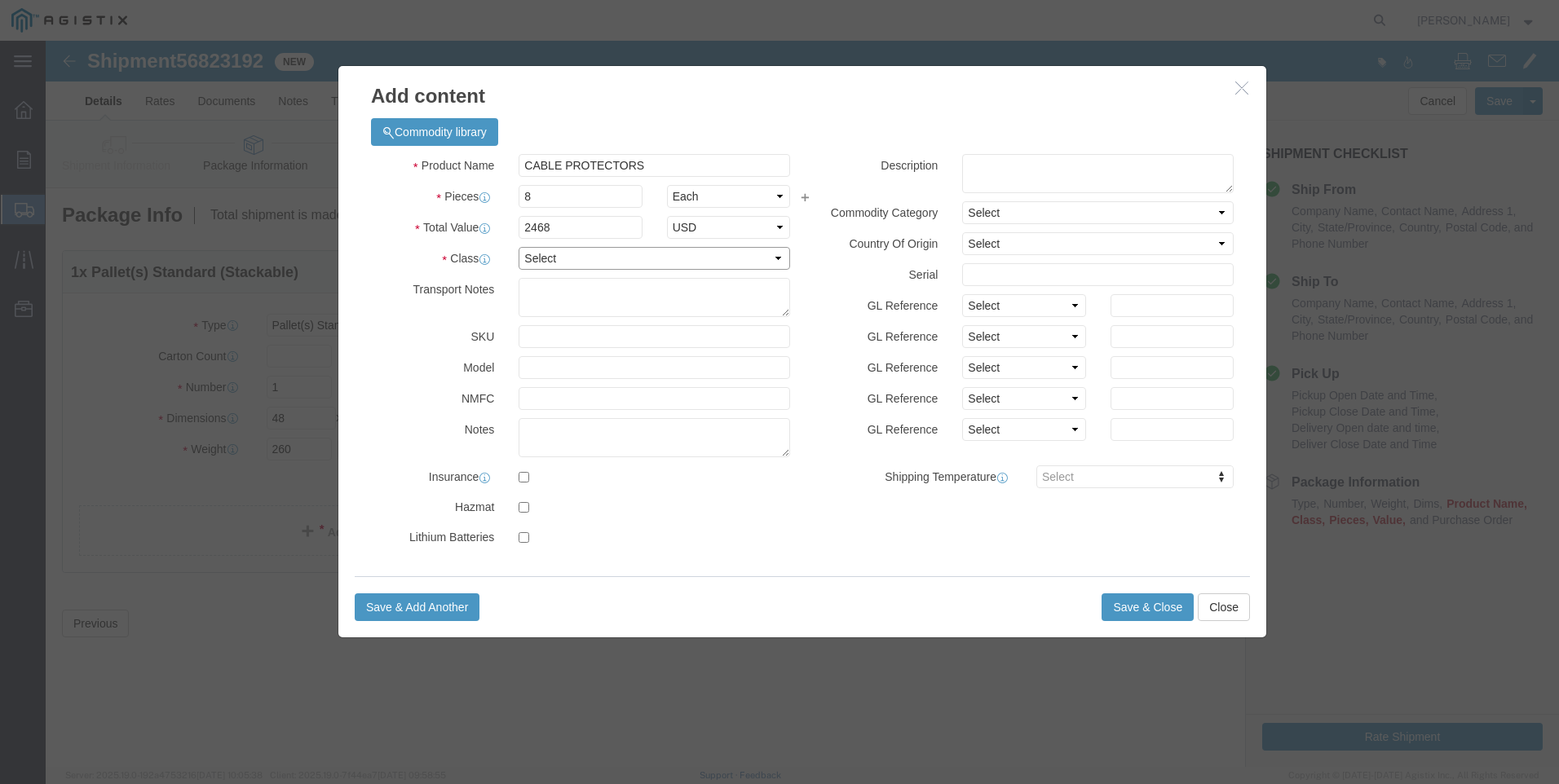
click select "Select 50 55 60 65 70 85 92.5 100 125 175 250 300 400"
drag, startPoint x: 529, startPoint y: 213, endPoint x: 537, endPoint y: 216, distance: 8.5
click select "Select 50 55 60 65 70 85 92.5 100 125 175 250 300 400"
select select "92.5"
click select "Select 50 55 60 65 70 85 92.5 100 125 175 250 300 400"
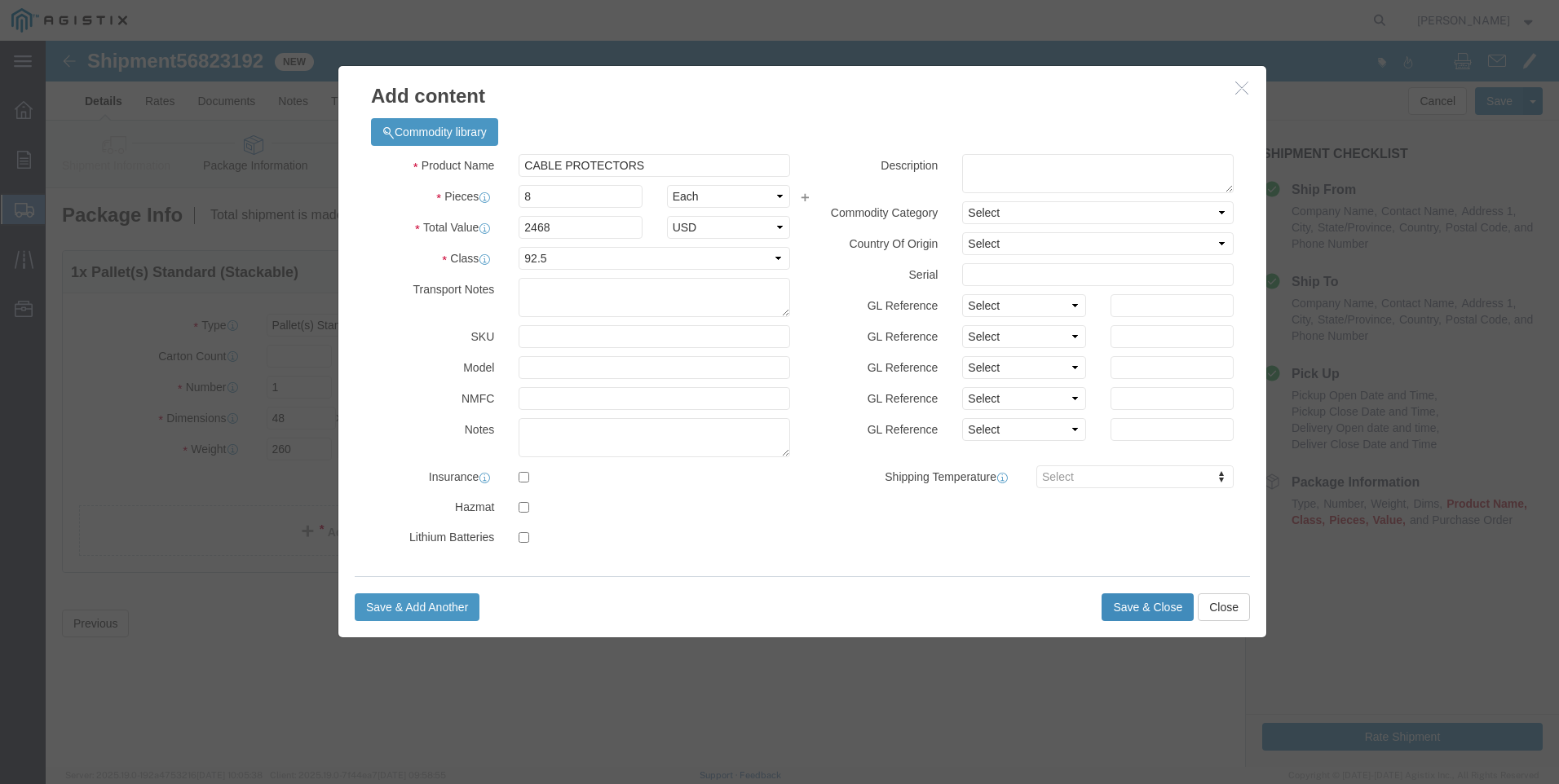
click button "Save & Close"
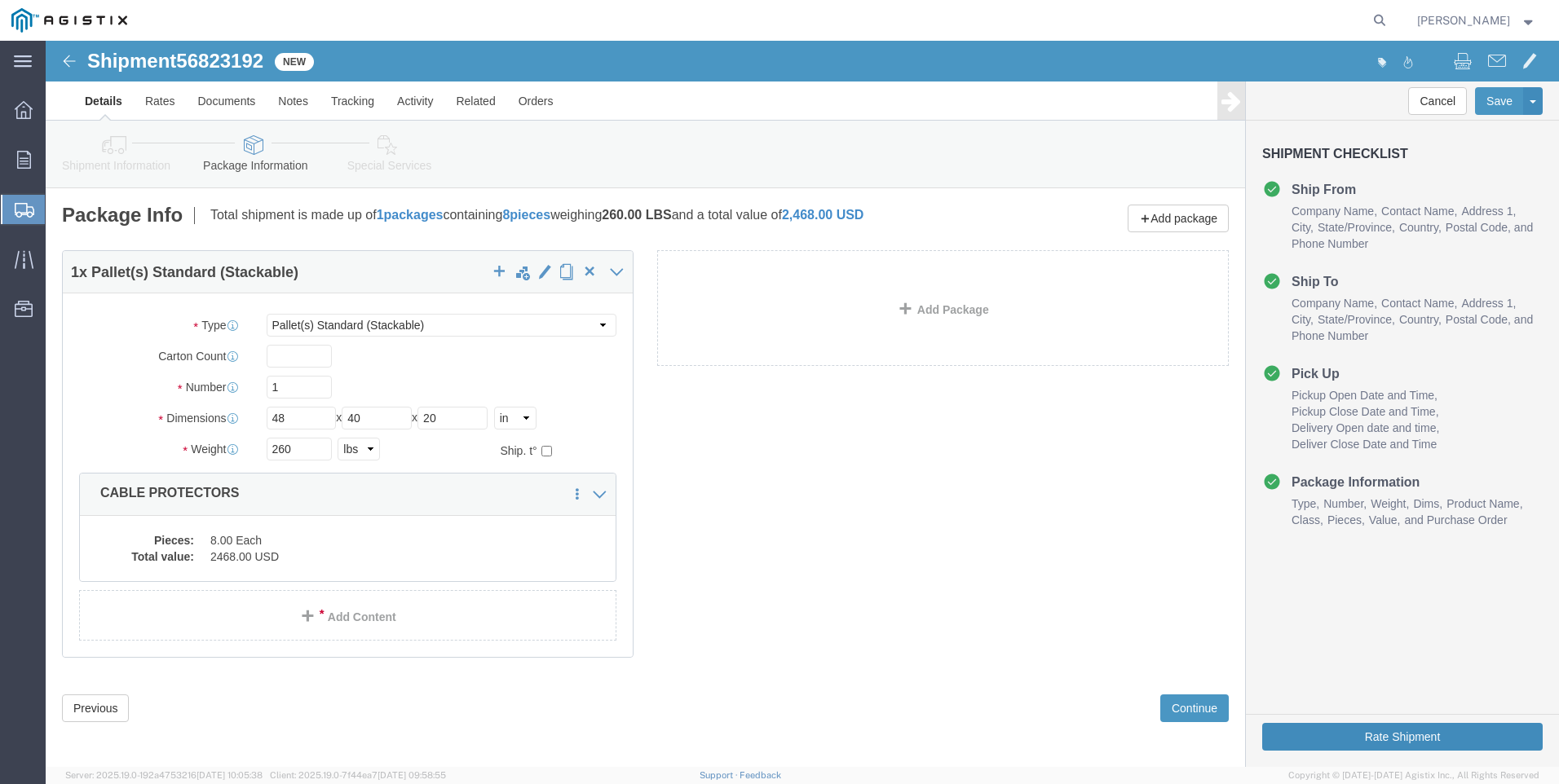
click button "Rate Shipment"
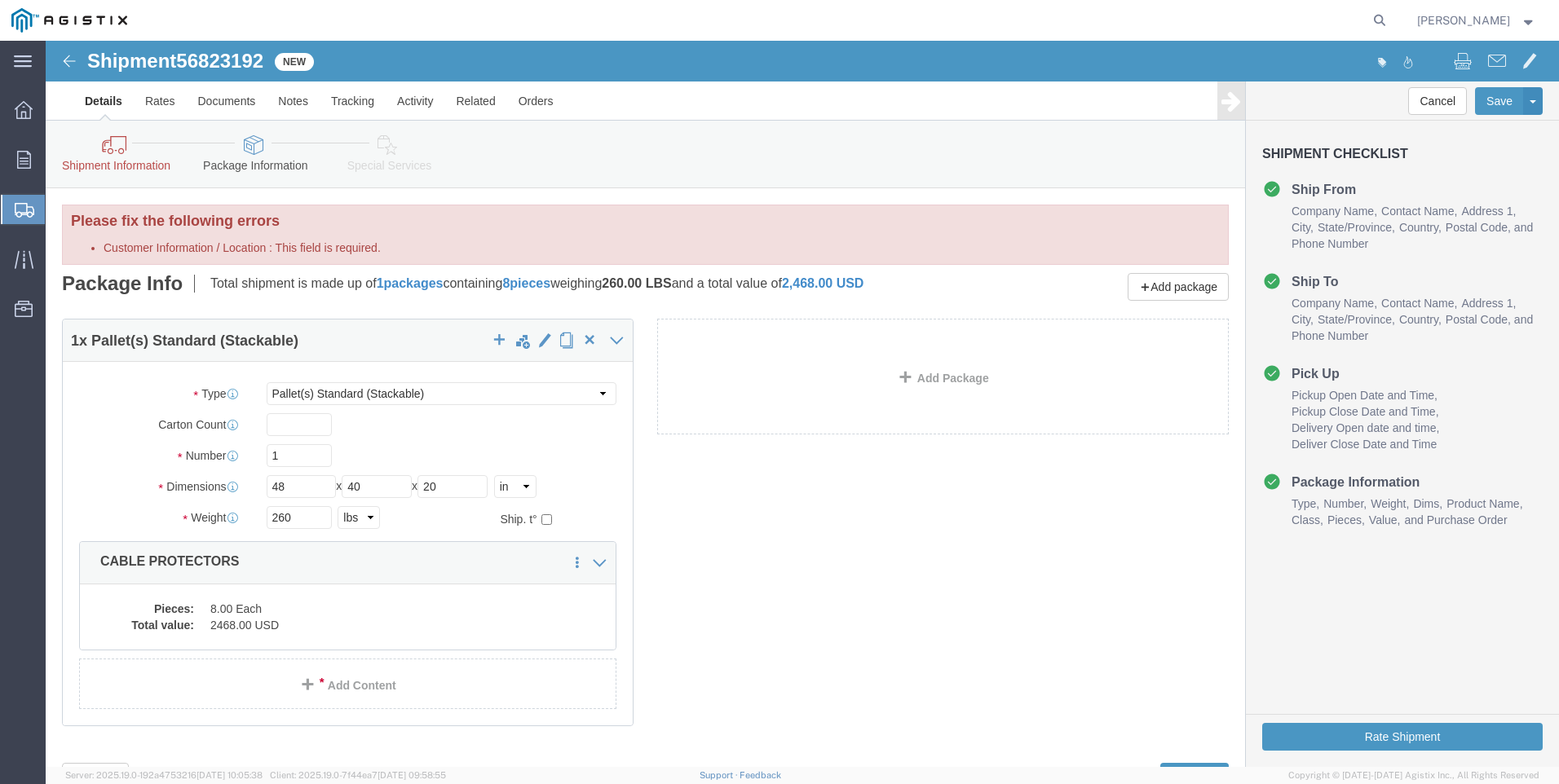
click icon
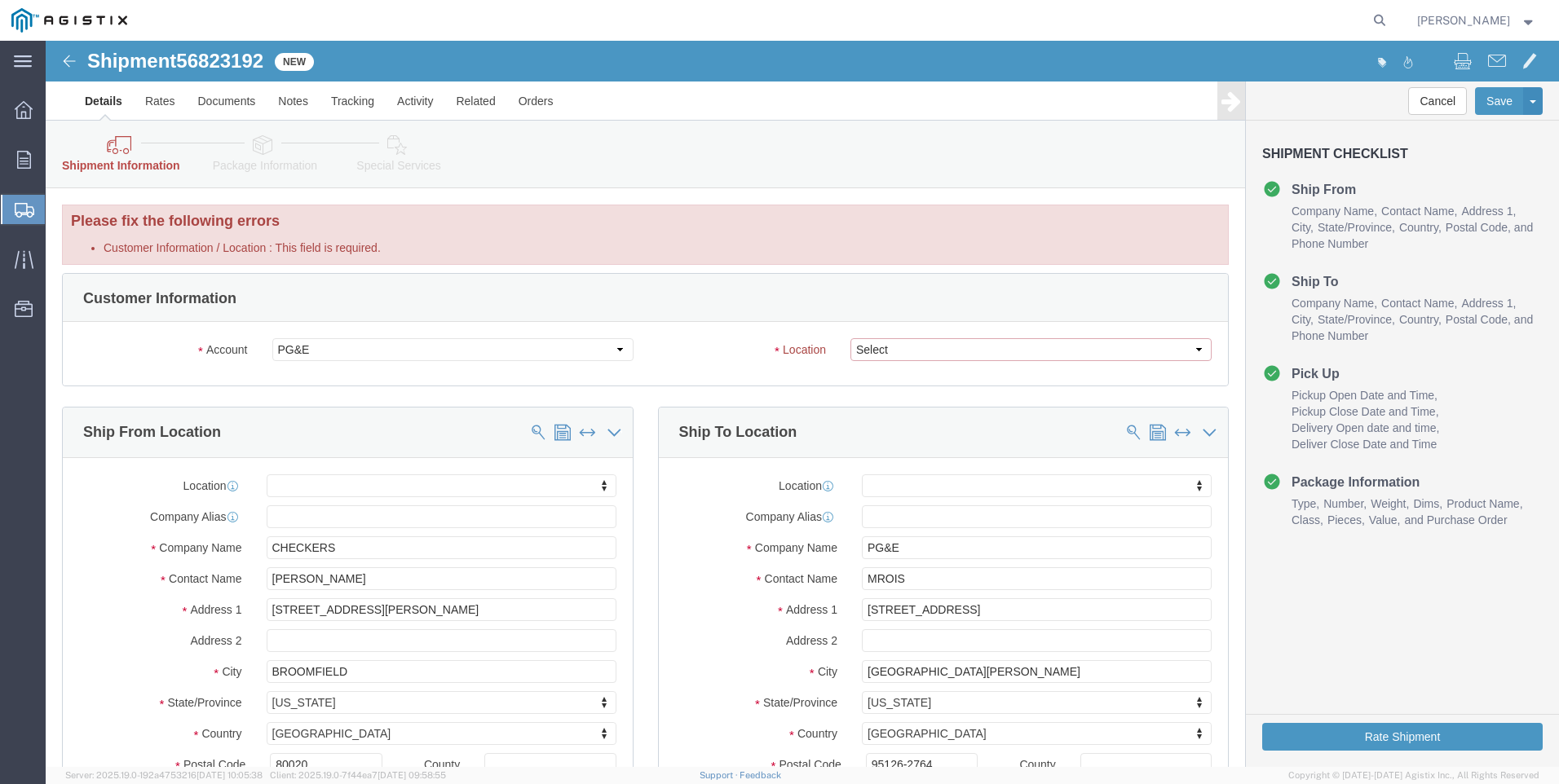
click select "Select All Others [GEOGRAPHIC_DATA] [GEOGRAPHIC_DATA] [GEOGRAPHIC_DATA] [GEOGRA…"
select select "23082"
click select "Select All Others [GEOGRAPHIC_DATA] [GEOGRAPHIC_DATA] [GEOGRAPHIC_DATA] [GEOGRA…"
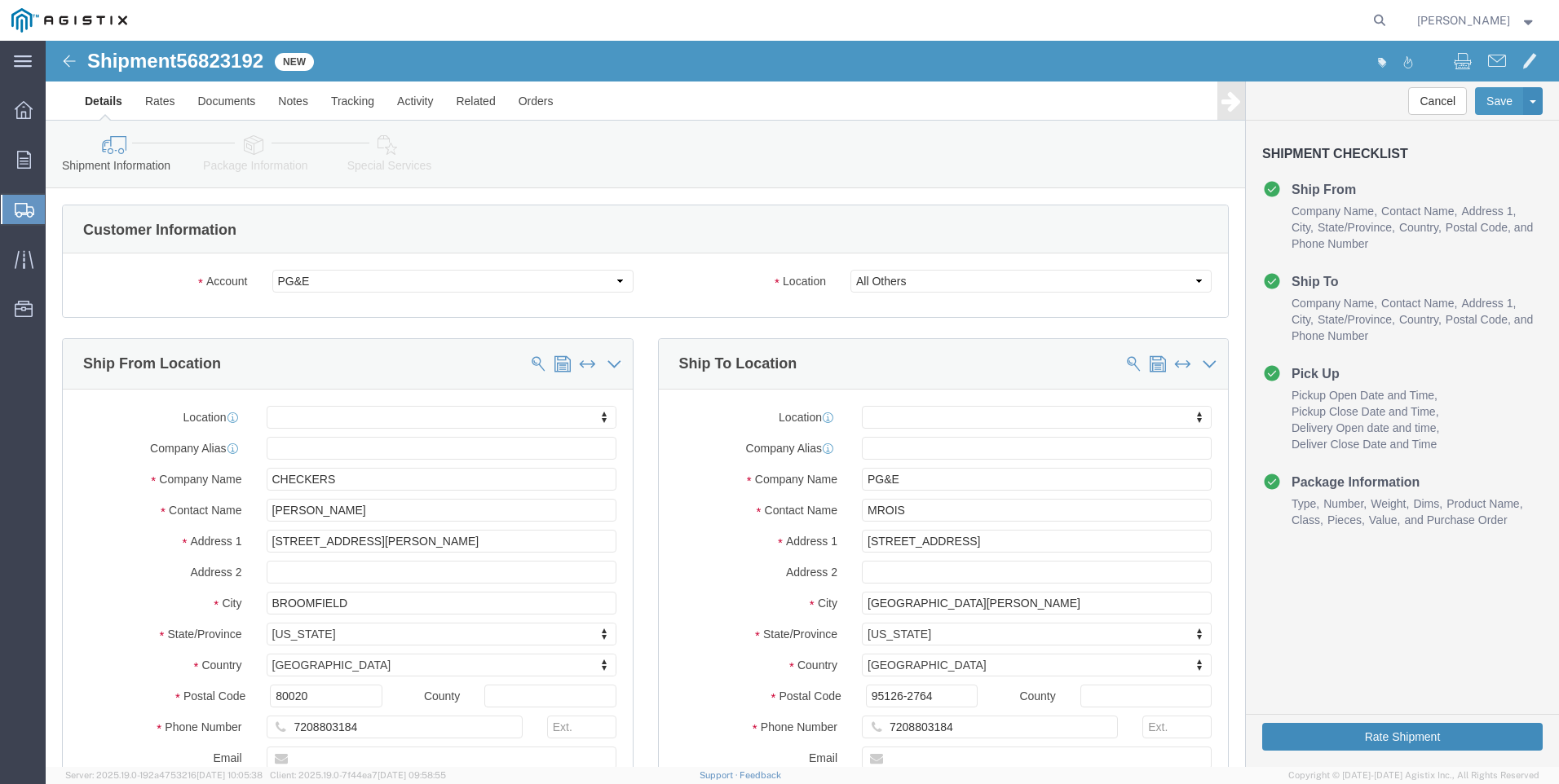
click button "Rate Shipment"
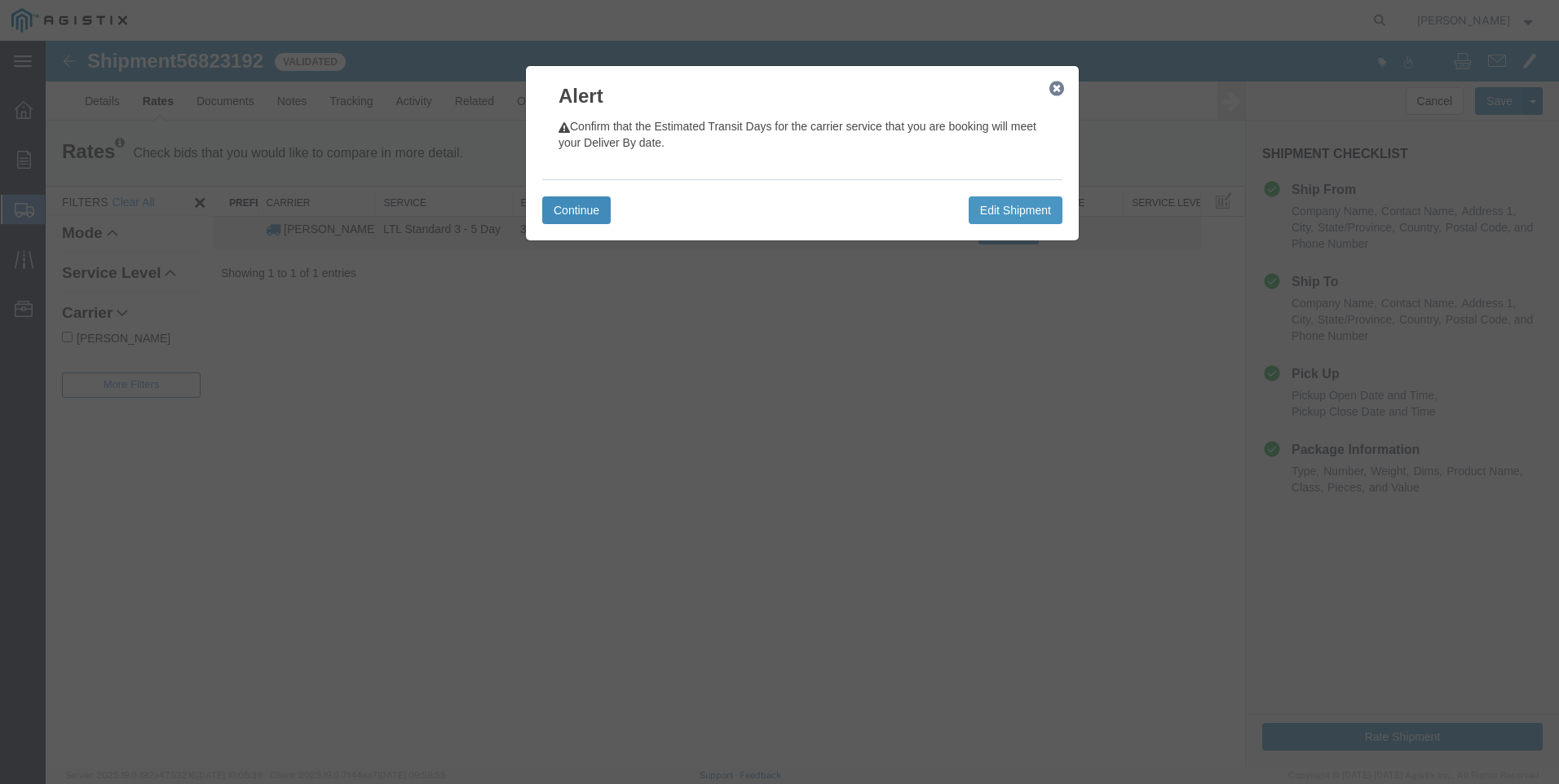
click at [577, 212] on button "Continue" at bounding box center [577, 210] width 69 height 28
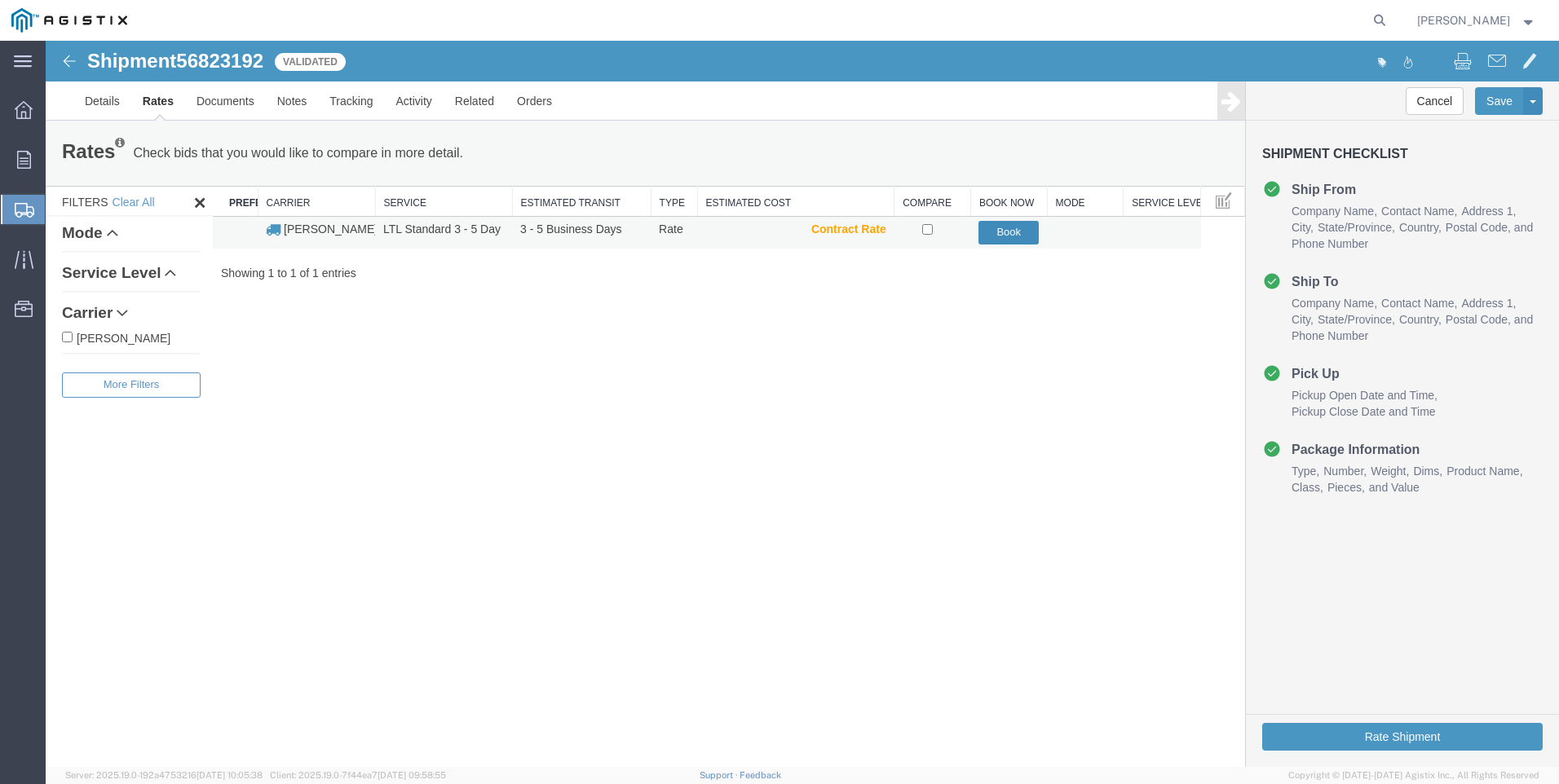
click at [1009, 236] on button "Book" at bounding box center [1009, 232] width 60 height 23
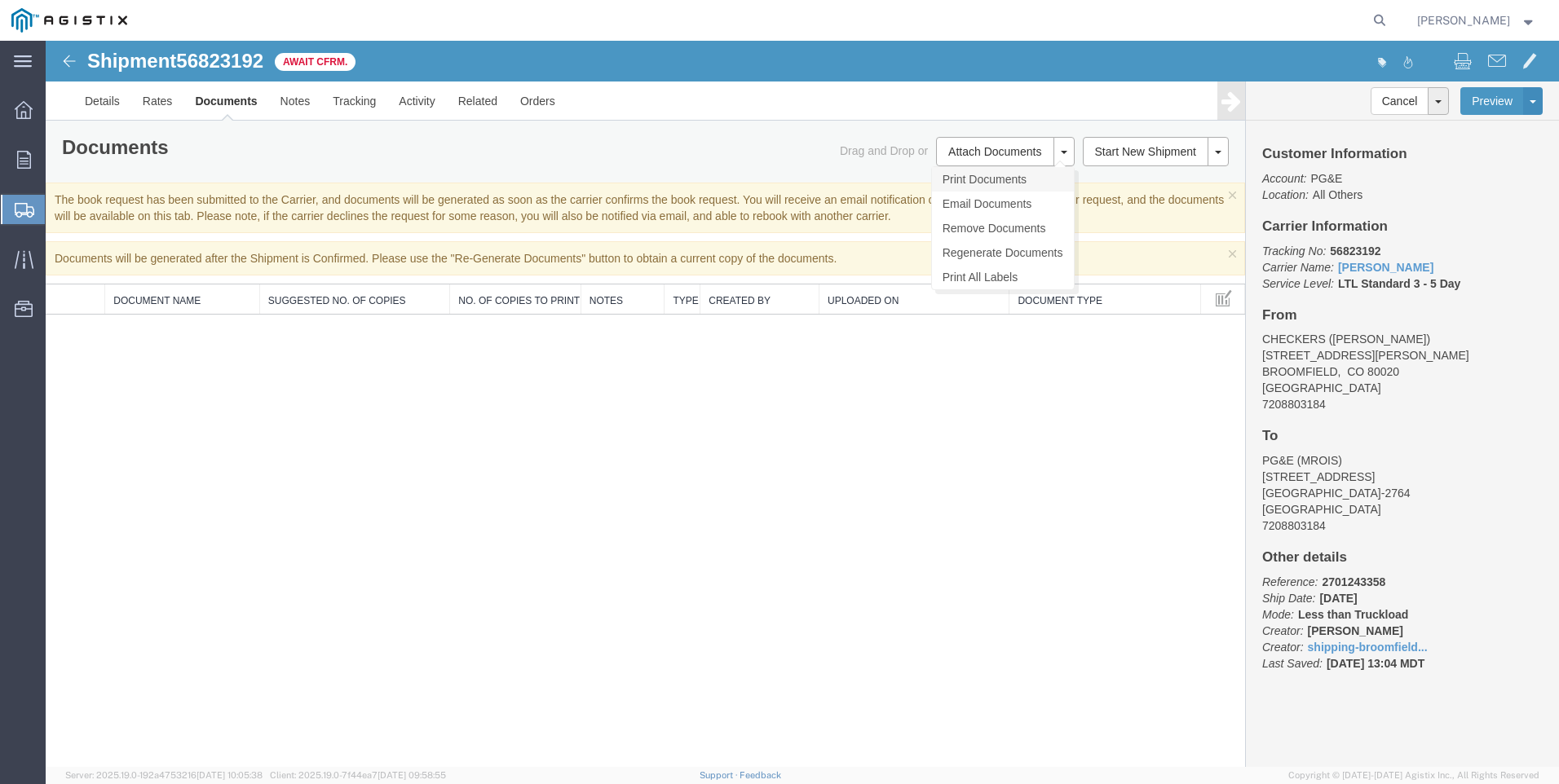
click at [1008, 179] on link "Print Documents" at bounding box center [1003, 179] width 142 height 24
click at [68, 62] on img at bounding box center [69, 60] width 19 height 19
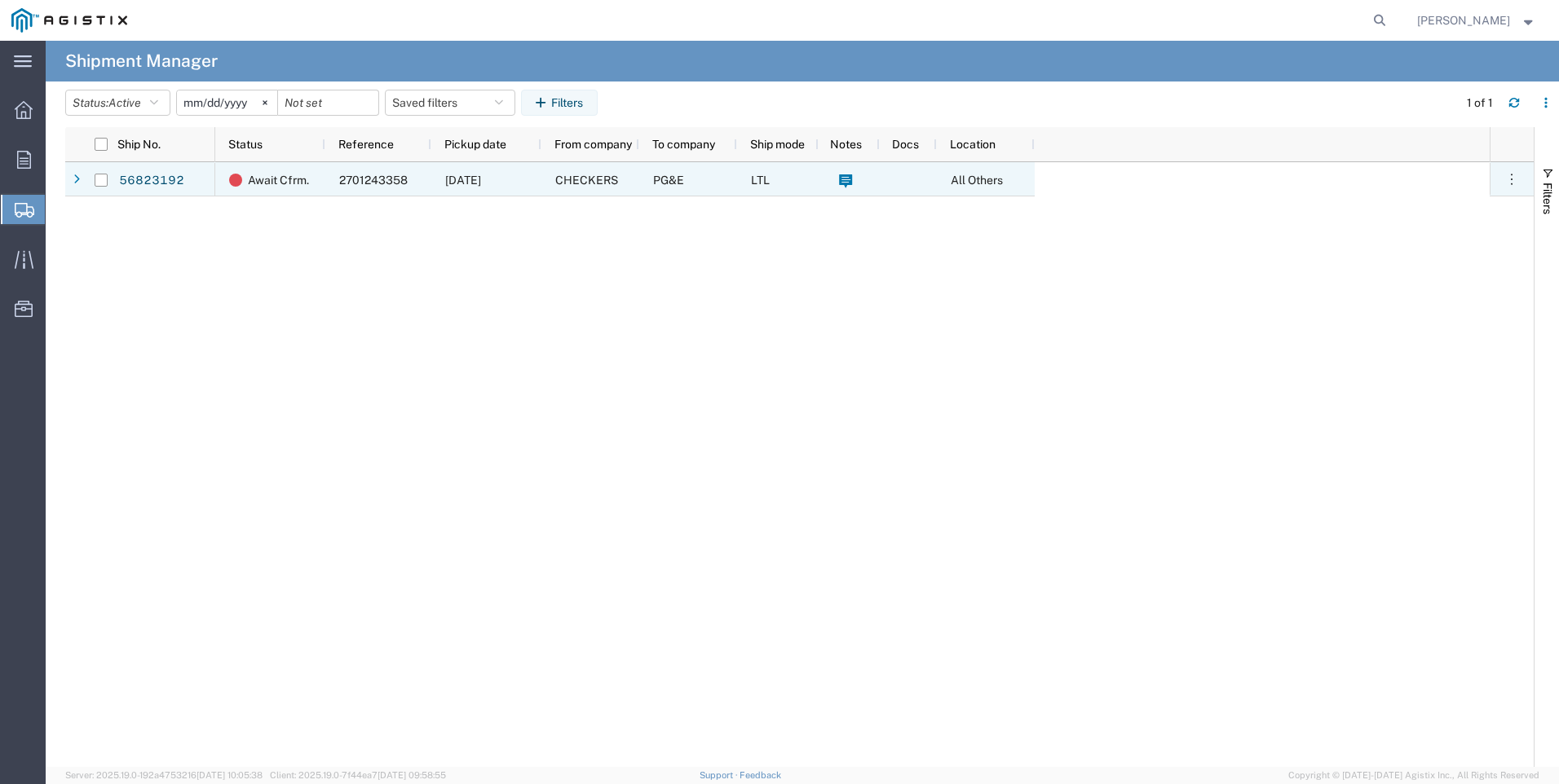
click at [74, 176] on icon at bounding box center [77, 181] width 7 height 12
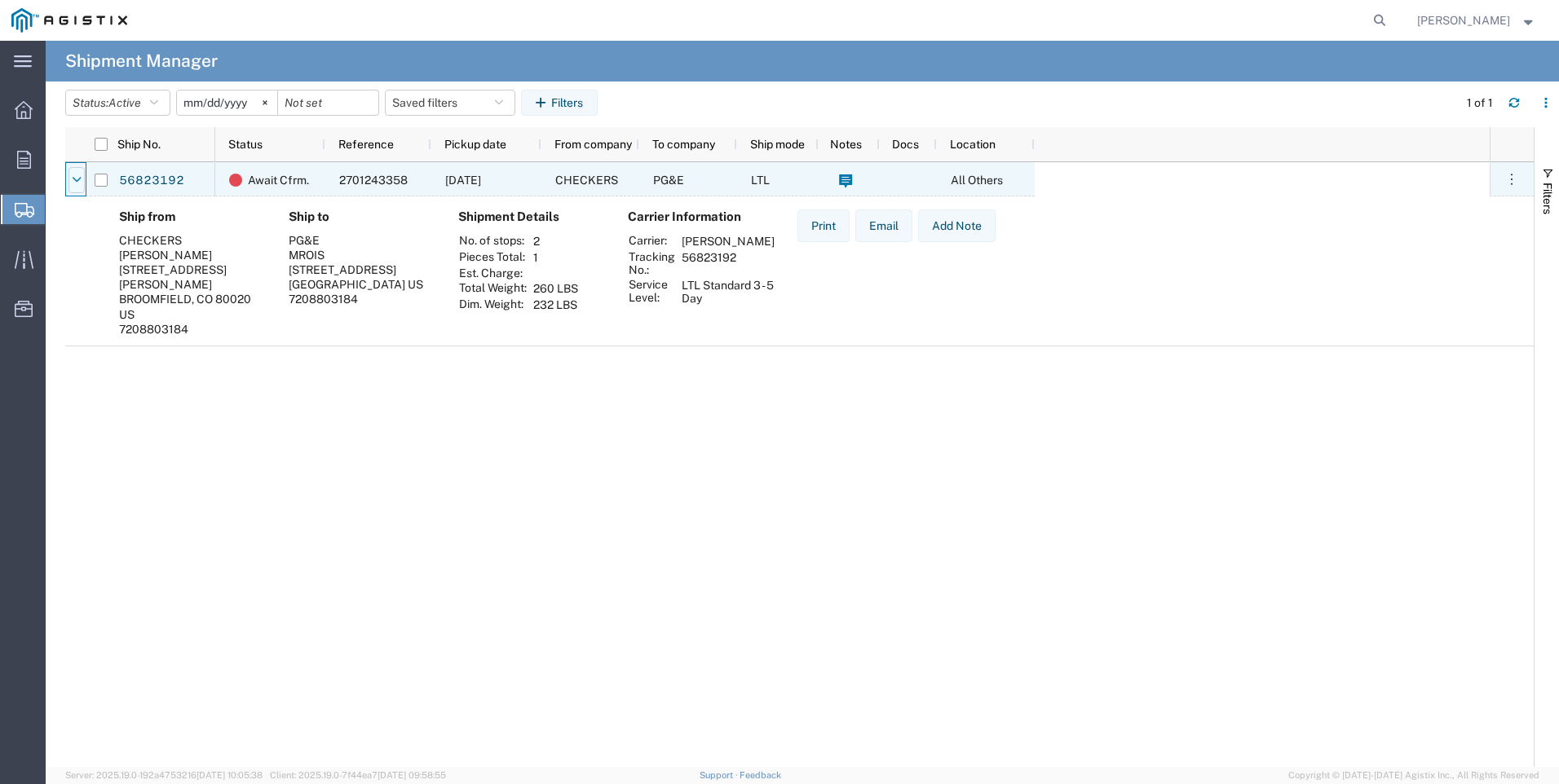
click at [81, 176] on icon at bounding box center [77, 181] width 9 height 12
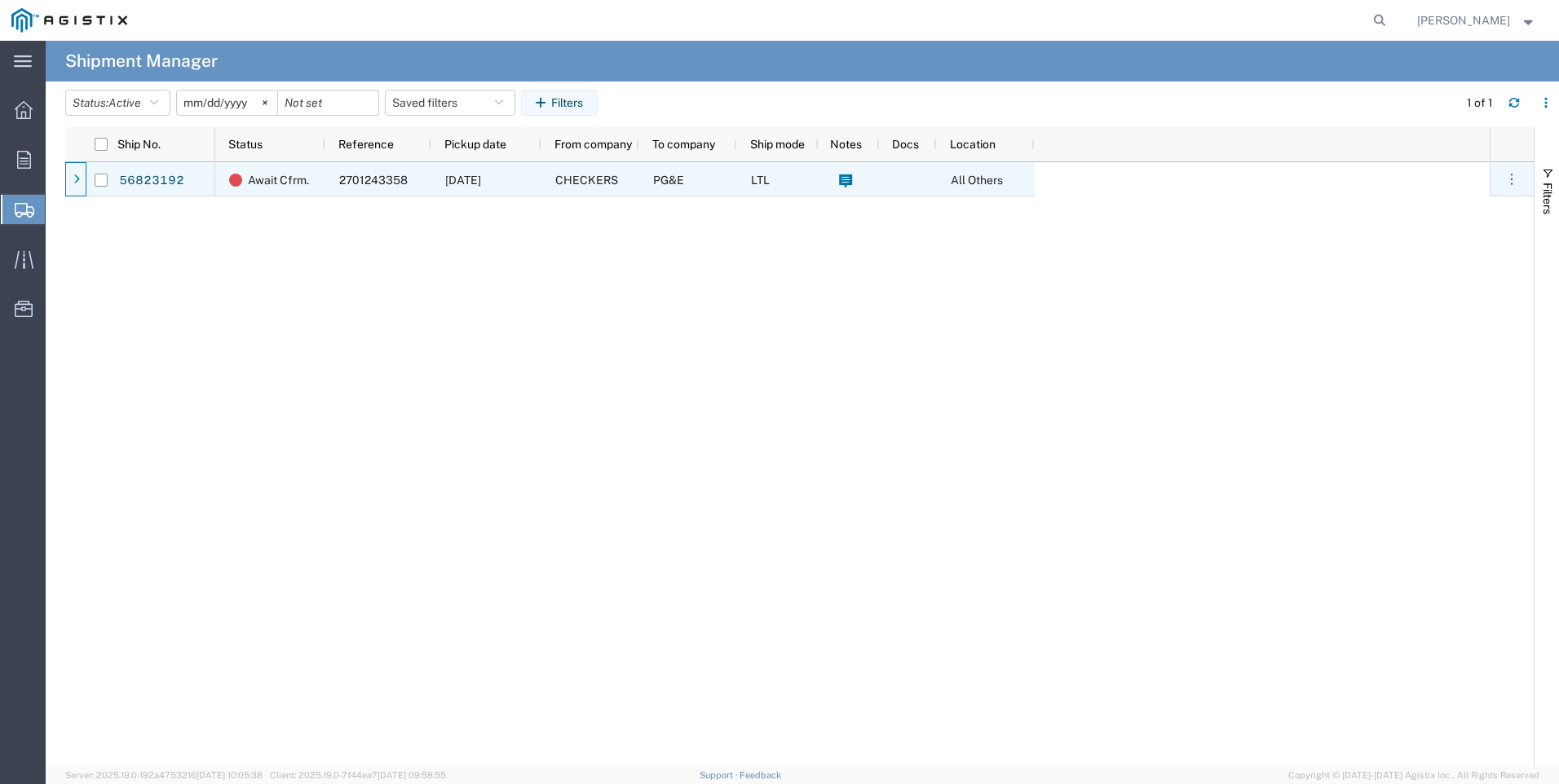
click at [764, 184] on span "LTL" at bounding box center [760, 181] width 18 height 13
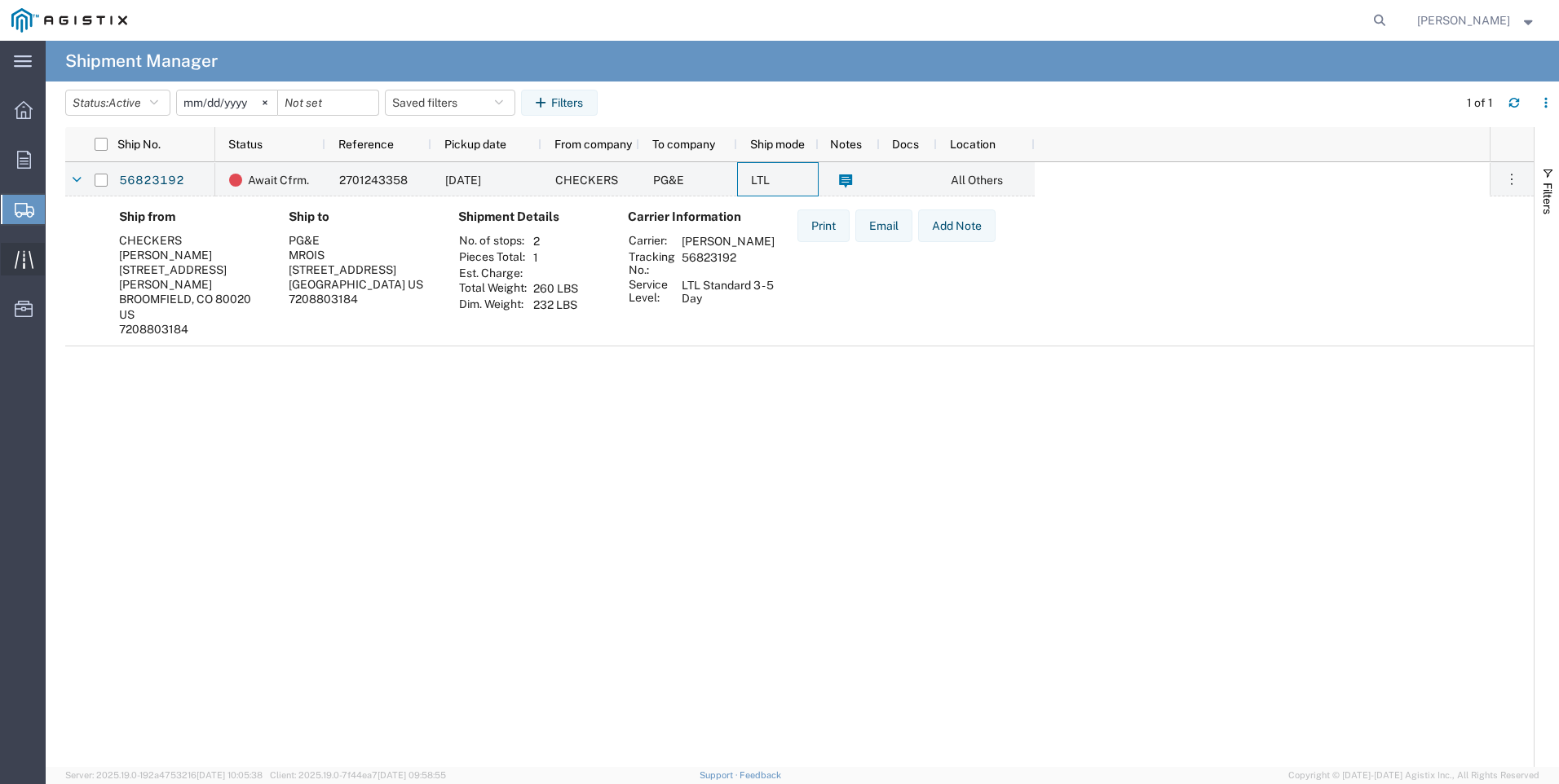
click at [27, 261] on icon at bounding box center [24, 259] width 18 height 18
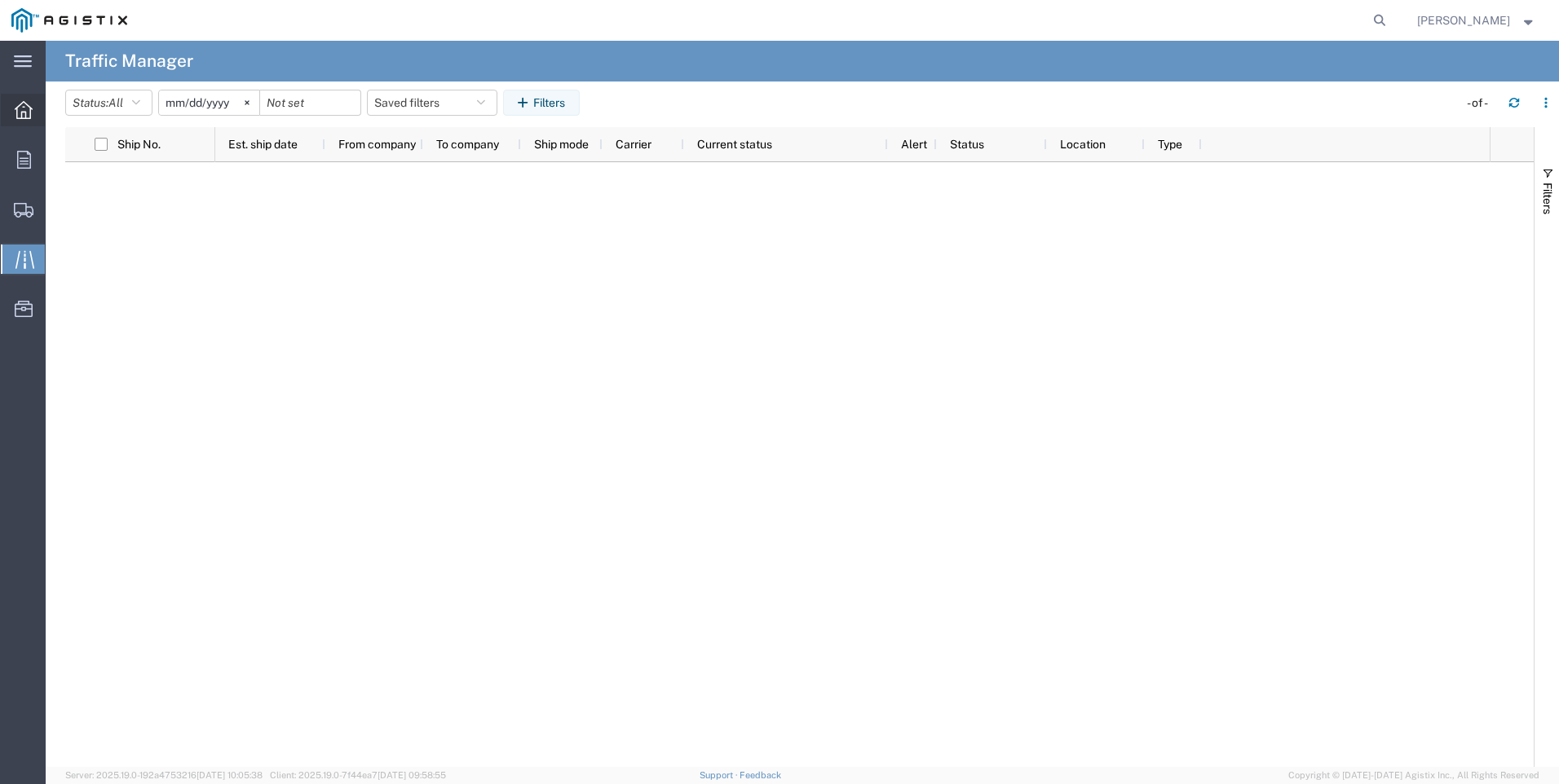
click at [25, 118] on div at bounding box center [23, 109] width 46 height 33
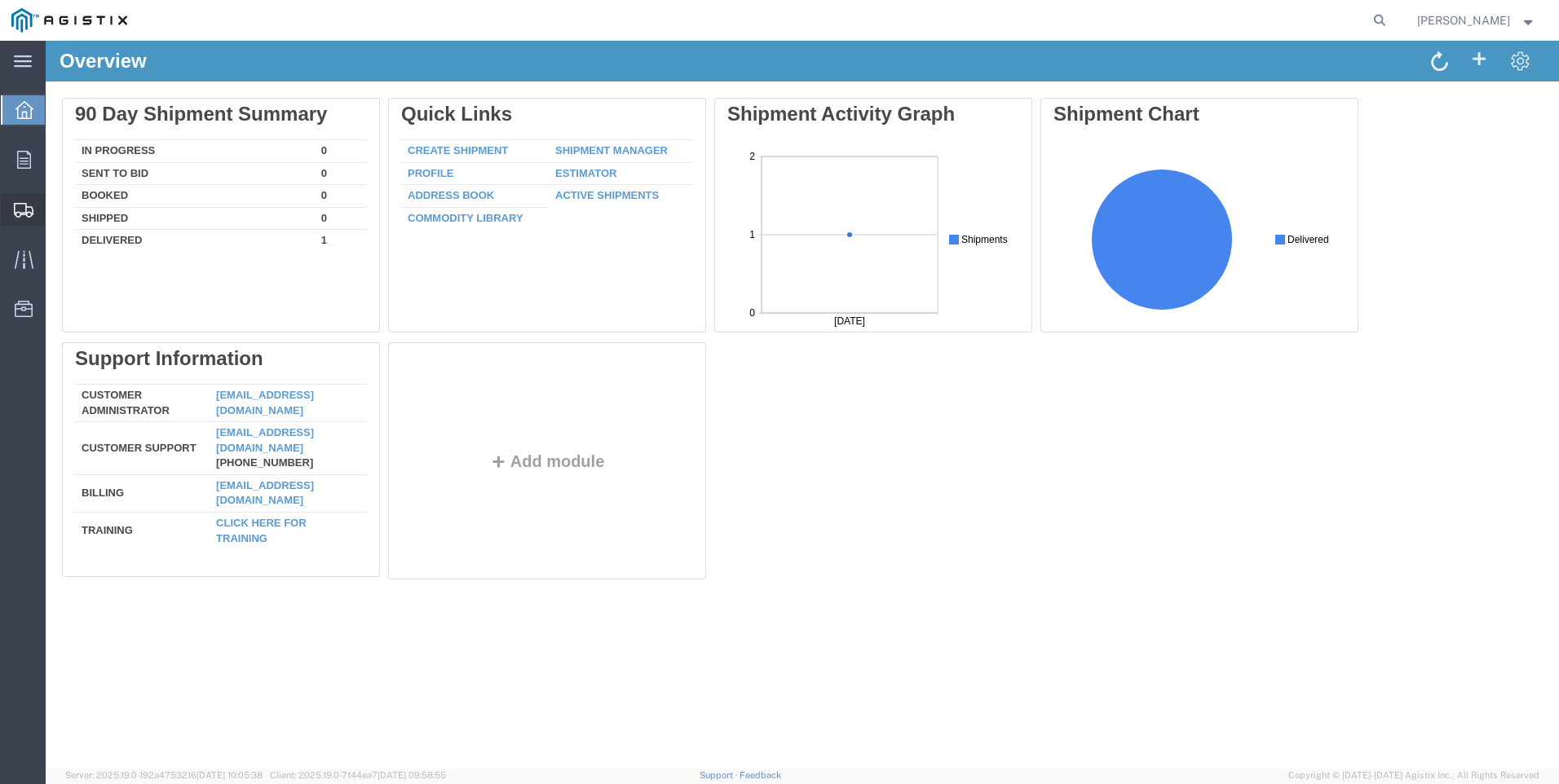
click at [23, 204] on icon at bounding box center [23, 211] width 19 height 15
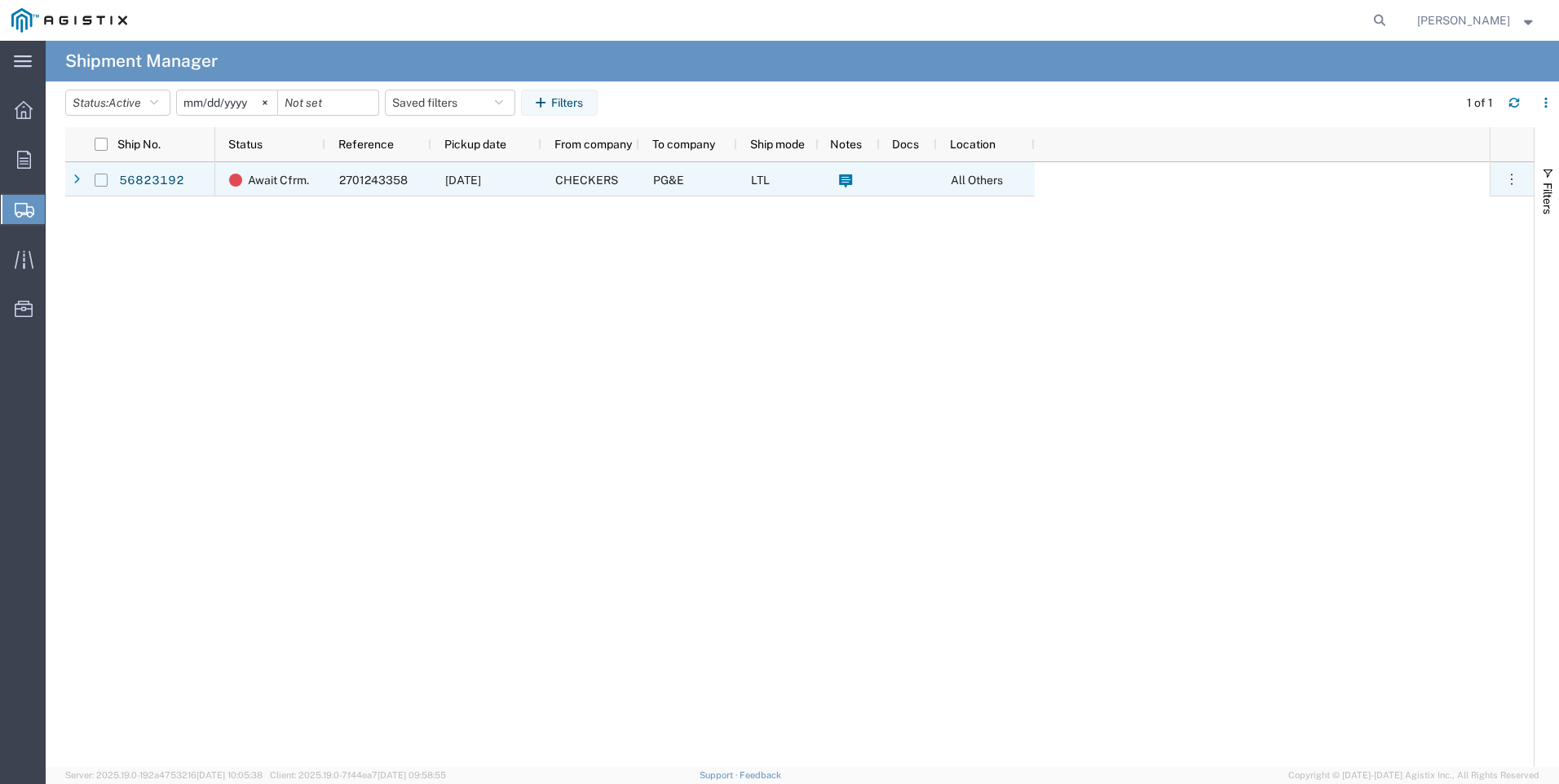
click at [101, 177] on input "Press Space to toggle row selection (unchecked)" at bounding box center [101, 181] width 13 height 13
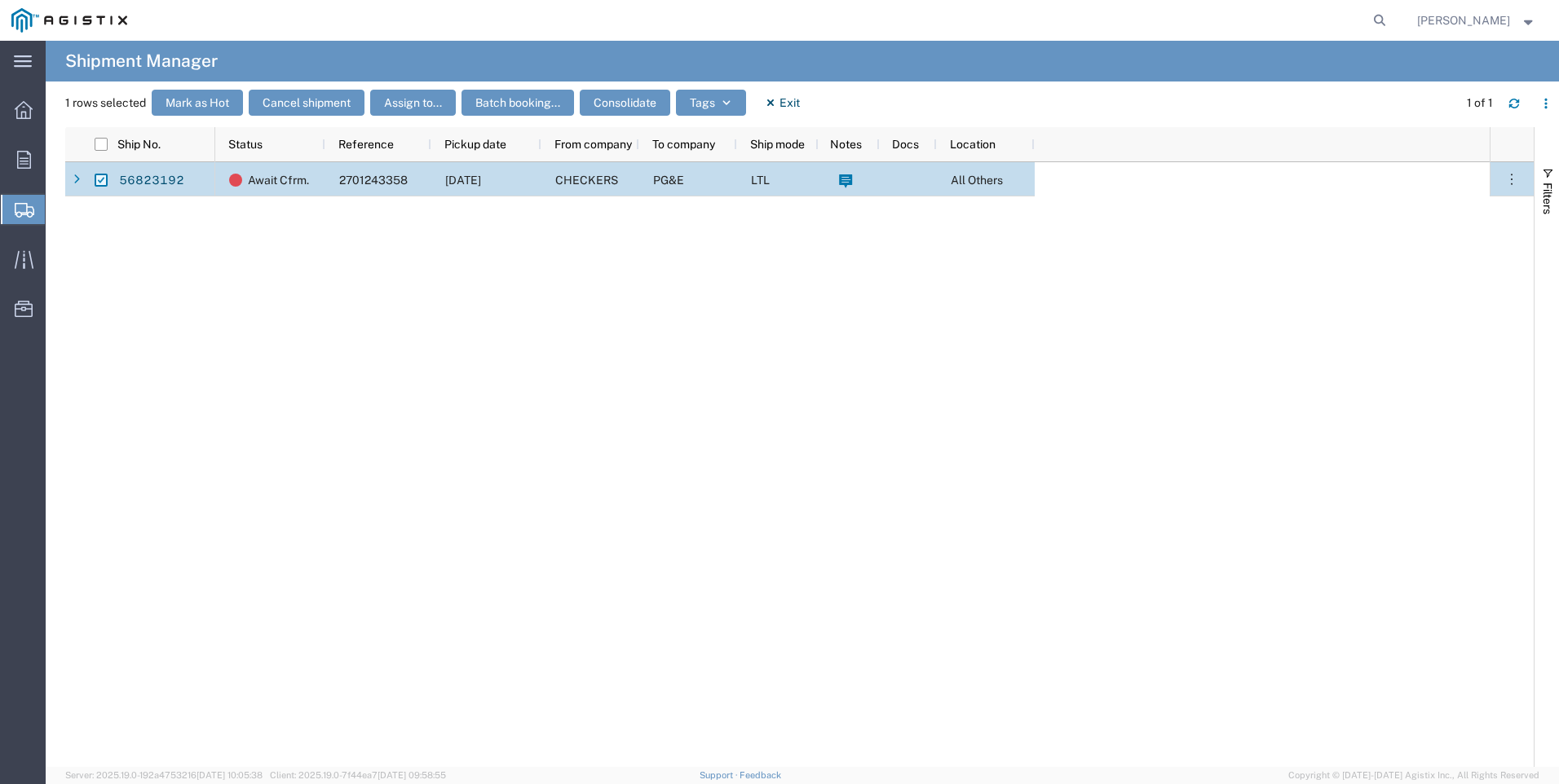
click at [95, 181] on input "Press Space to toggle row selection (checked)" at bounding box center [101, 181] width 13 height 13
checkbox input "false"
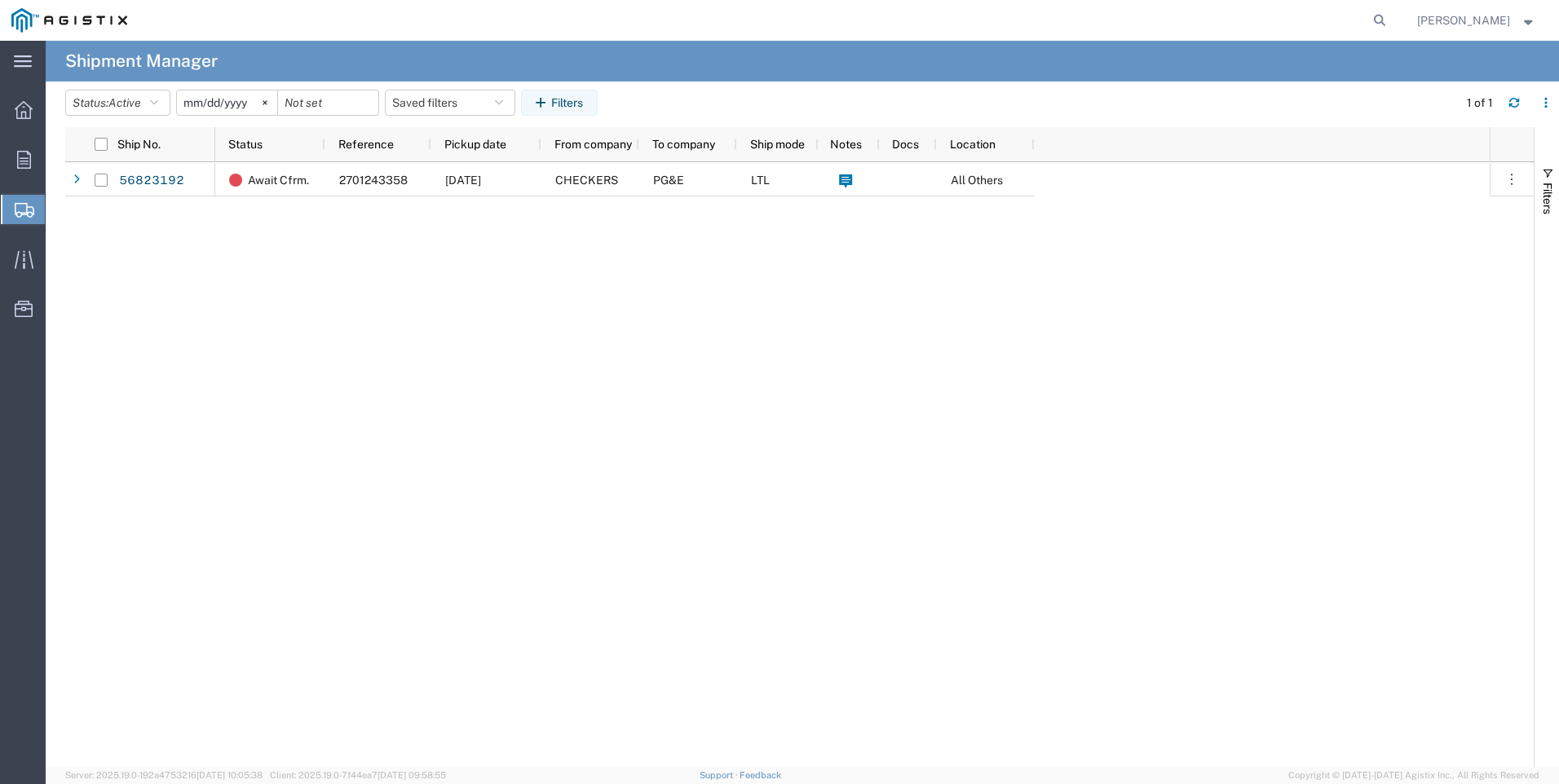
click at [187, 399] on div "56823192 Await Cfrm. 2701243358 [DATE] CHECKERS PG&E LTL All Others [PERSON_NAM…" at bounding box center [799, 465] width 1469 height 605
